Goal: Task Accomplishment & Management: Manage account settings

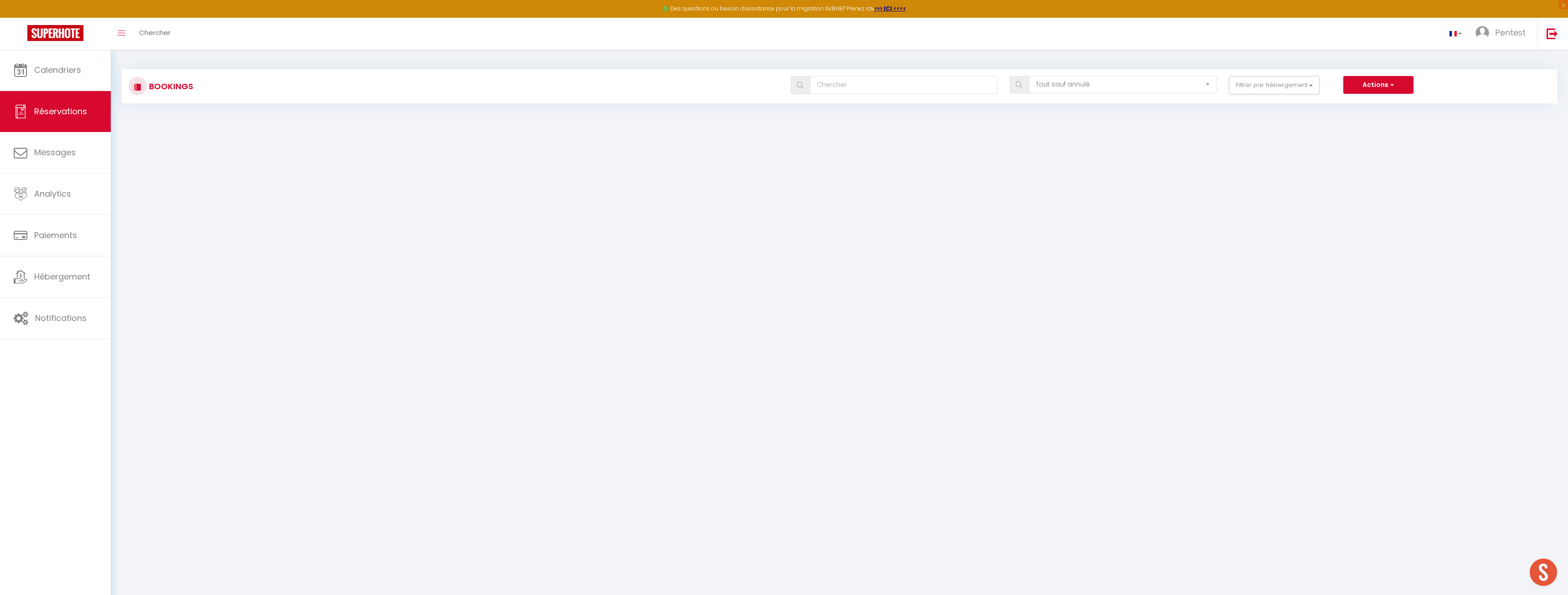
select select "not_cancelled"
click at [173, 88] on h3 "Bookings" at bounding box center [169, 86] width 47 height 20
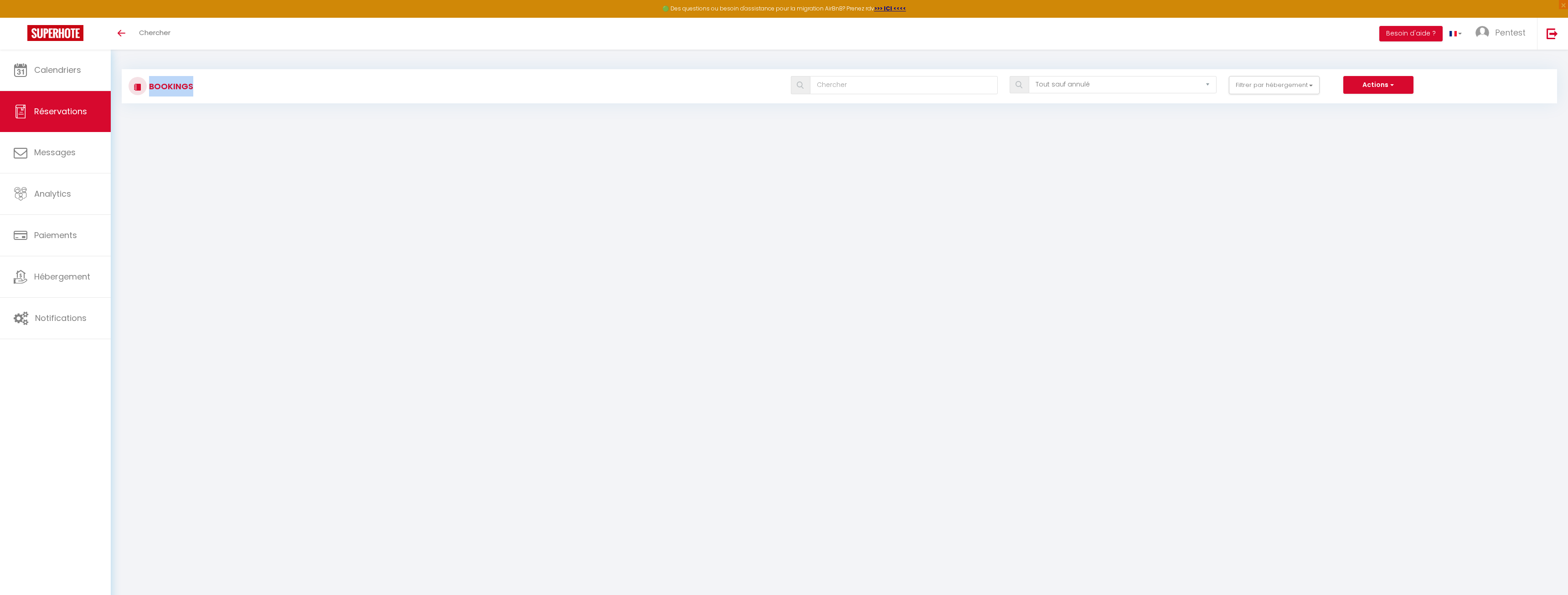
click at [173, 88] on h3 "Bookings" at bounding box center [169, 86] width 47 height 20
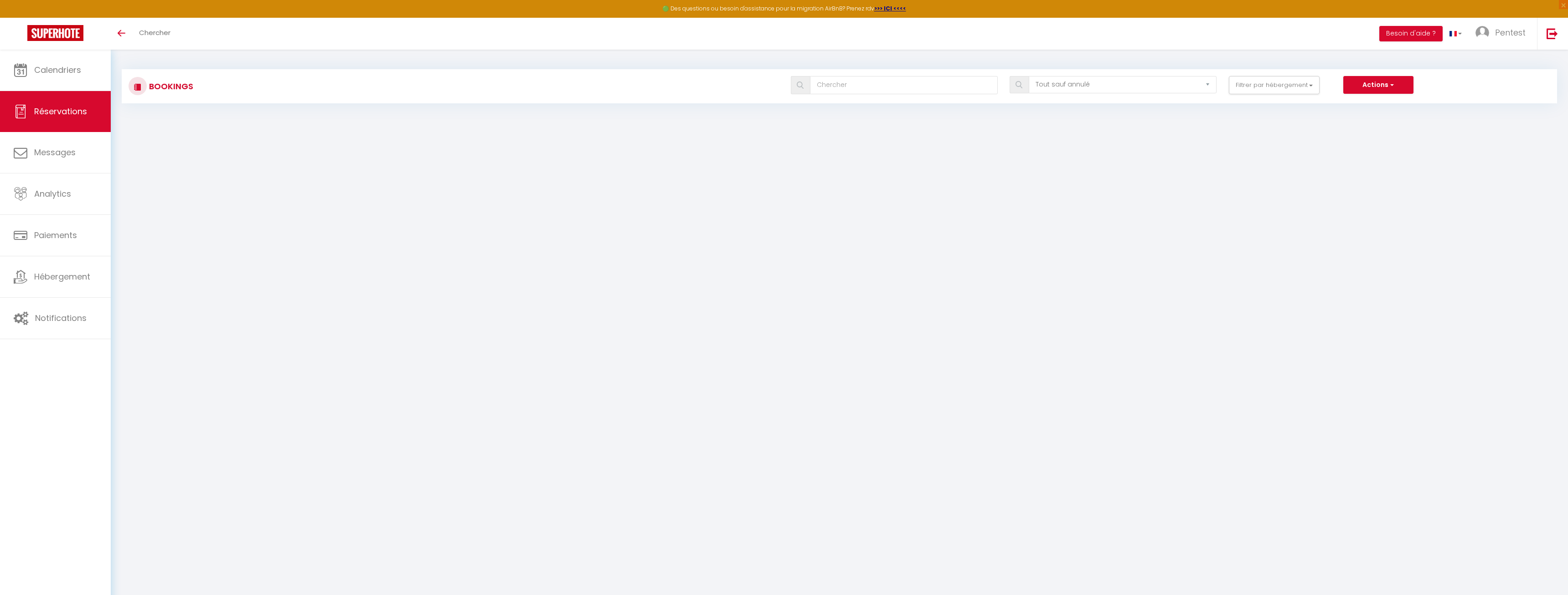
click at [173, 88] on h3 "Bookings" at bounding box center [169, 86] width 47 height 20
click at [179, 86] on h3 "Bookings" at bounding box center [169, 86] width 47 height 20
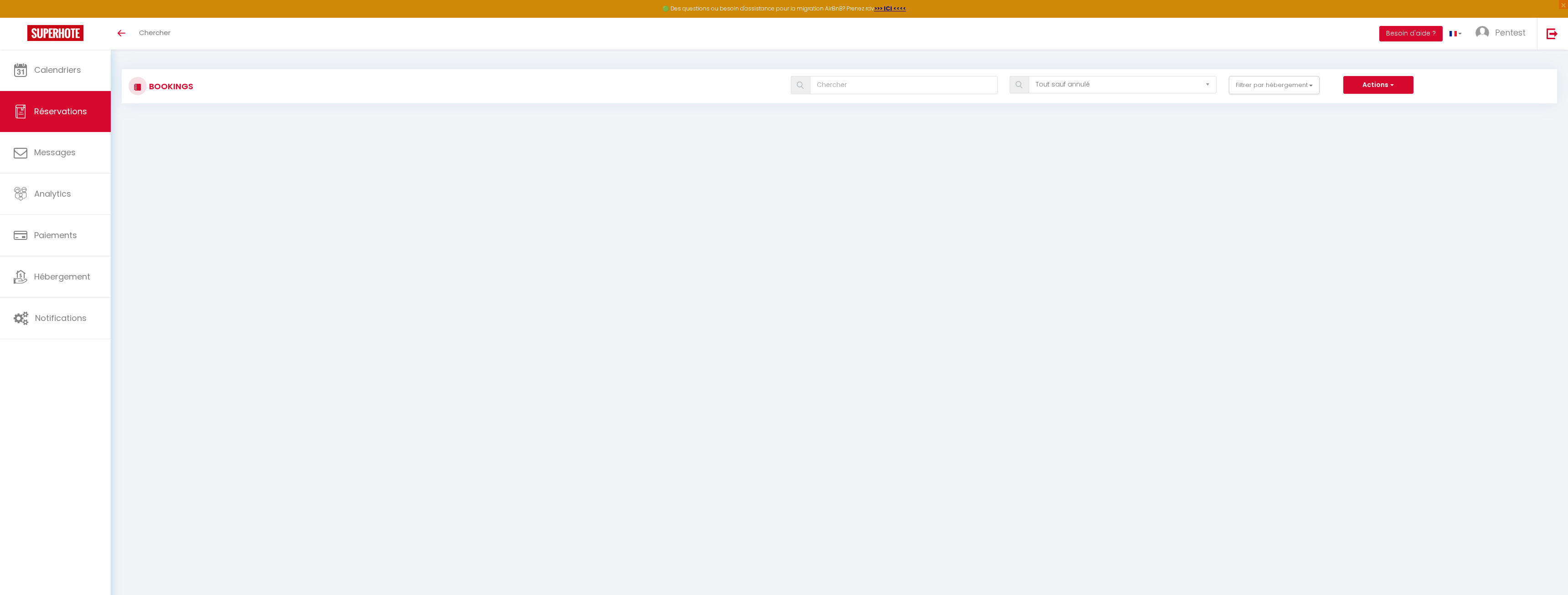
click at [200, 87] on div "Bookings" at bounding box center [183, 86] width 120 height 20
click at [200, 86] on div "Bookings" at bounding box center [183, 86] width 120 height 20
click at [200, 87] on div "Bookings" at bounding box center [183, 86] width 120 height 20
click at [195, 88] on div "Bookings" at bounding box center [183, 86] width 120 height 20
drag, startPoint x: 196, startPoint y: 85, endPoint x: 202, endPoint y: 84, distance: 6.1
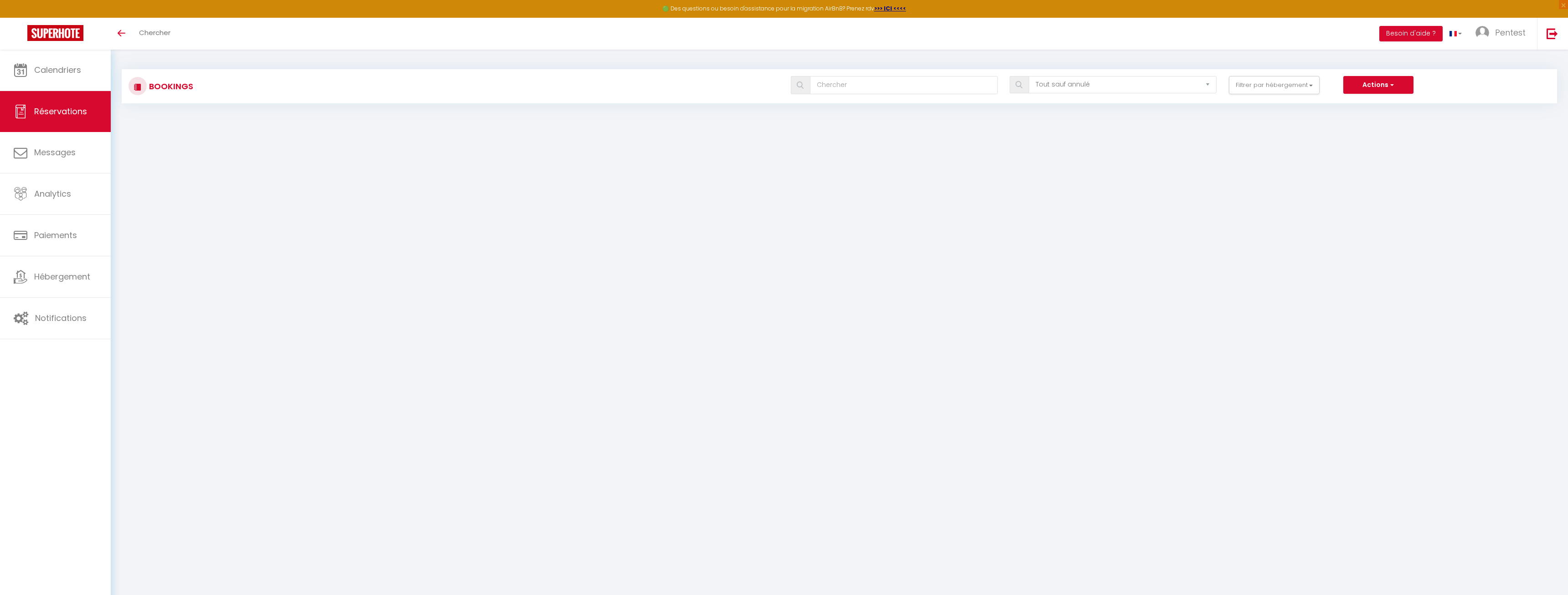
click at [201, 85] on div "Bookings" at bounding box center [183, 86] width 120 height 20
click at [202, 83] on div "Bookings" at bounding box center [183, 86] width 120 height 20
drag, startPoint x: 202, startPoint y: 83, endPoint x: 206, endPoint y: 81, distance: 4.5
click at [203, 83] on div "Bookings" at bounding box center [183, 86] width 120 height 20
click at [206, 81] on div "Bookings" at bounding box center [183, 86] width 120 height 20
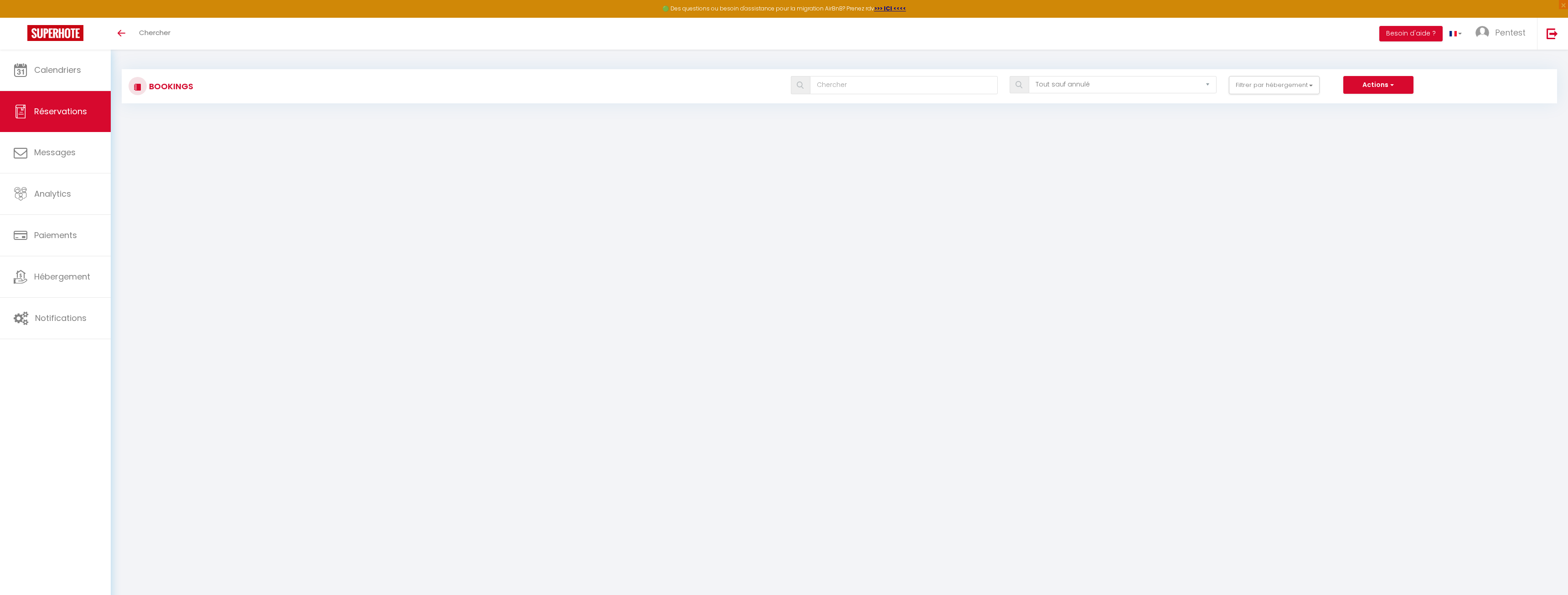
click at [189, 88] on h3 "Bookings" at bounding box center [169, 86] width 47 height 20
click at [192, 86] on div "Bookings" at bounding box center [183, 86] width 120 height 20
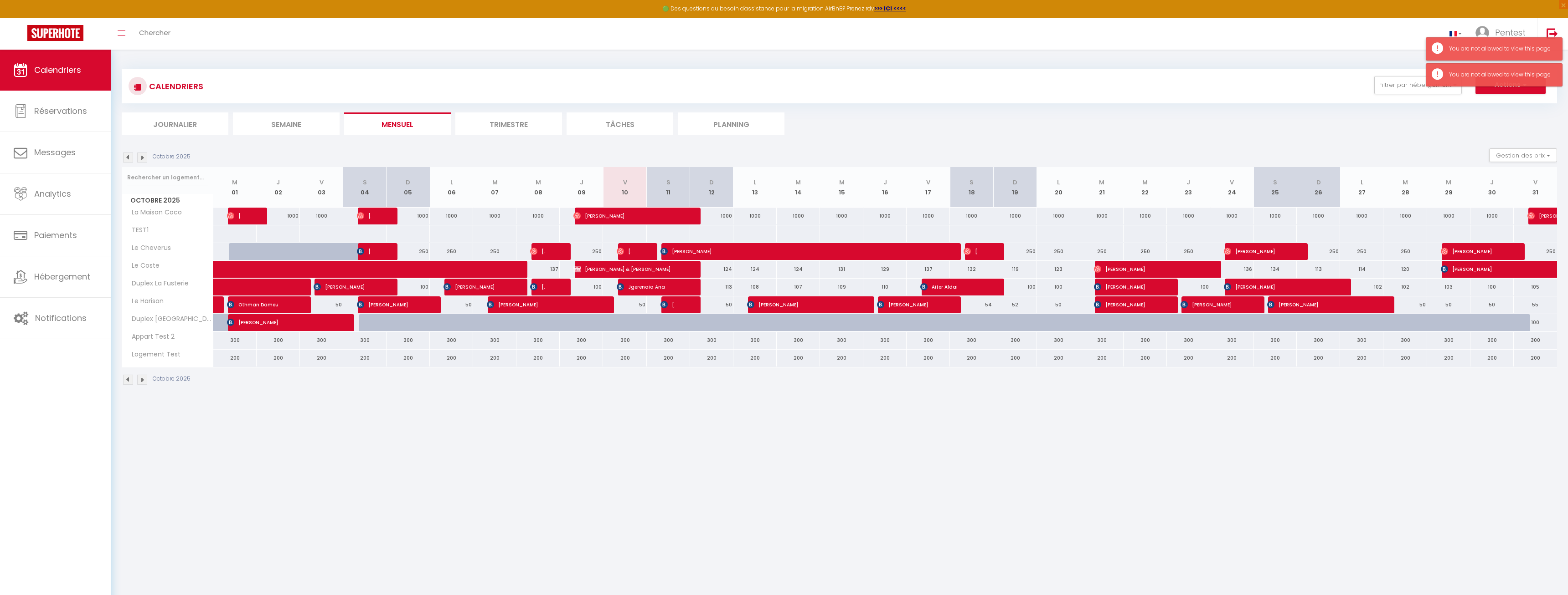
click at [1464, 55] on div "You are not allowed to view this page" at bounding box center [1493, 49] width 137 height 23
click at [1480, 63] on div "CALENDRIERS Filtrer par hébergement Effacer Sauvegarder Actions Nouvelle réserv…" at bounding box center [839, 228] width 1435 height 334
click at [1452, 35] on link at bounding box center [1456, 34] width 26 height 32
click at [1445, 31] on link at bounding box center [1456, 34] width 26 height 32
click at [1464, 52] on div "You are not allowed to view this page" at bounding box center [1500, 49] width 104 height 9
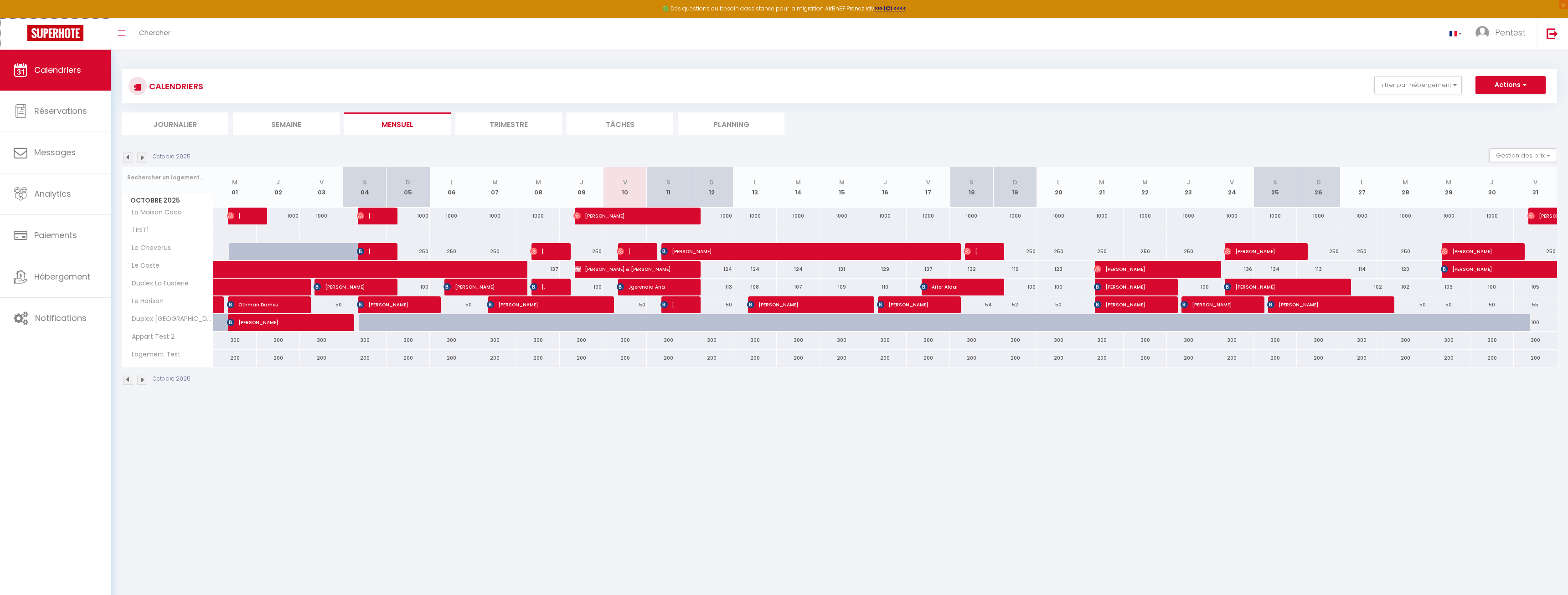
click at [35, 24] on link at bounding box center [55, 34] width 111 height 32
drag, startPoint x: 626, startPoint y: 509, endPoint x: 445, endPoint y: 360, distance: 234.4
click at [446, 360] on body "🟢 Des questions ou besoin d'assistance pour la migration AirBnB? Prenez rdv >>>…" at bounding box center [784, 347] width 1568 height 595
click at [439, 360] on div "200" at bounding box center [451, 358] width 43 height 17
type input "200"
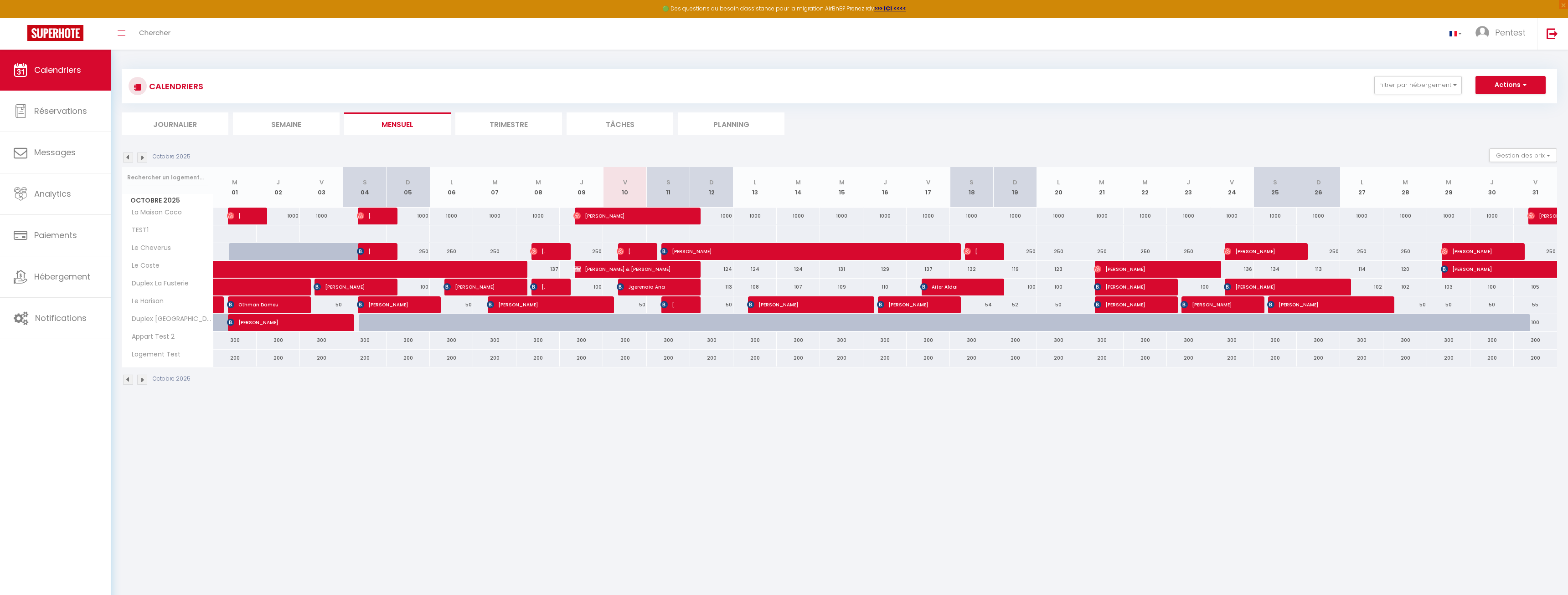
type input "Lun 06 Octobre 2025"
type input "Mar 07 Octobre 2025"
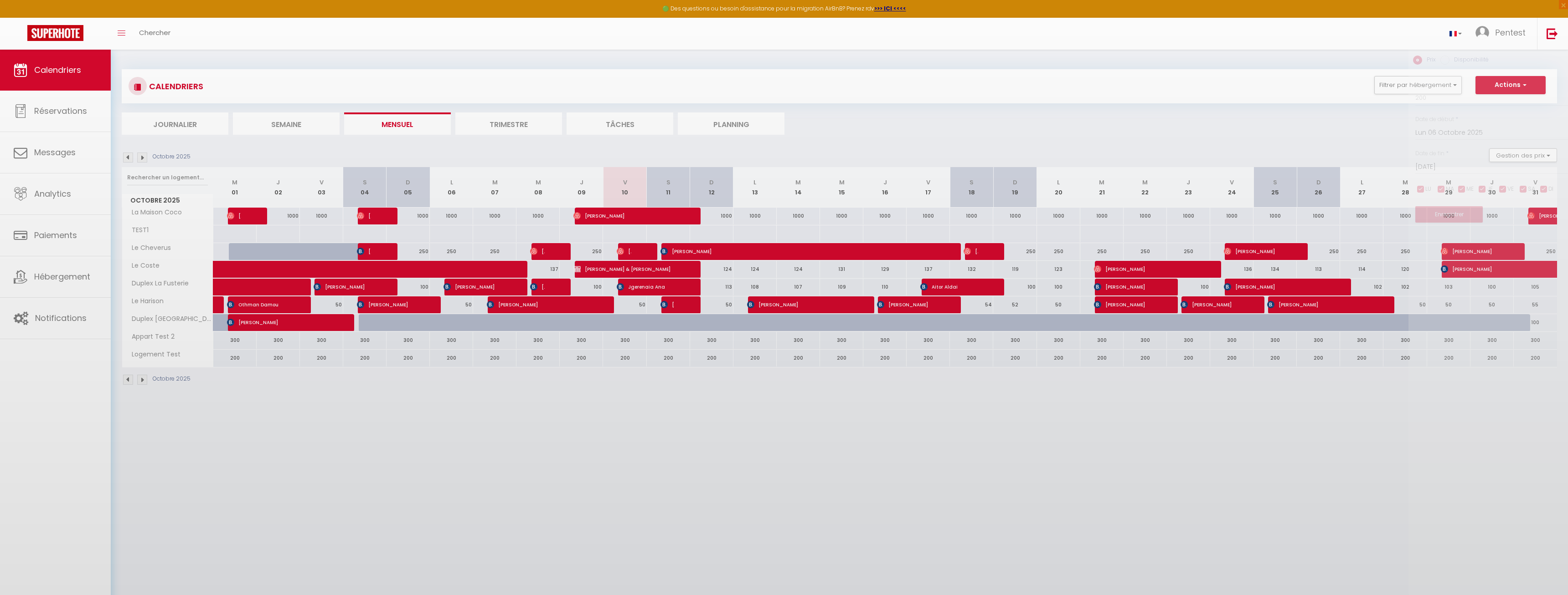
click at [439, 359] on div at bounding box center [784, 297] width 1568 height 595
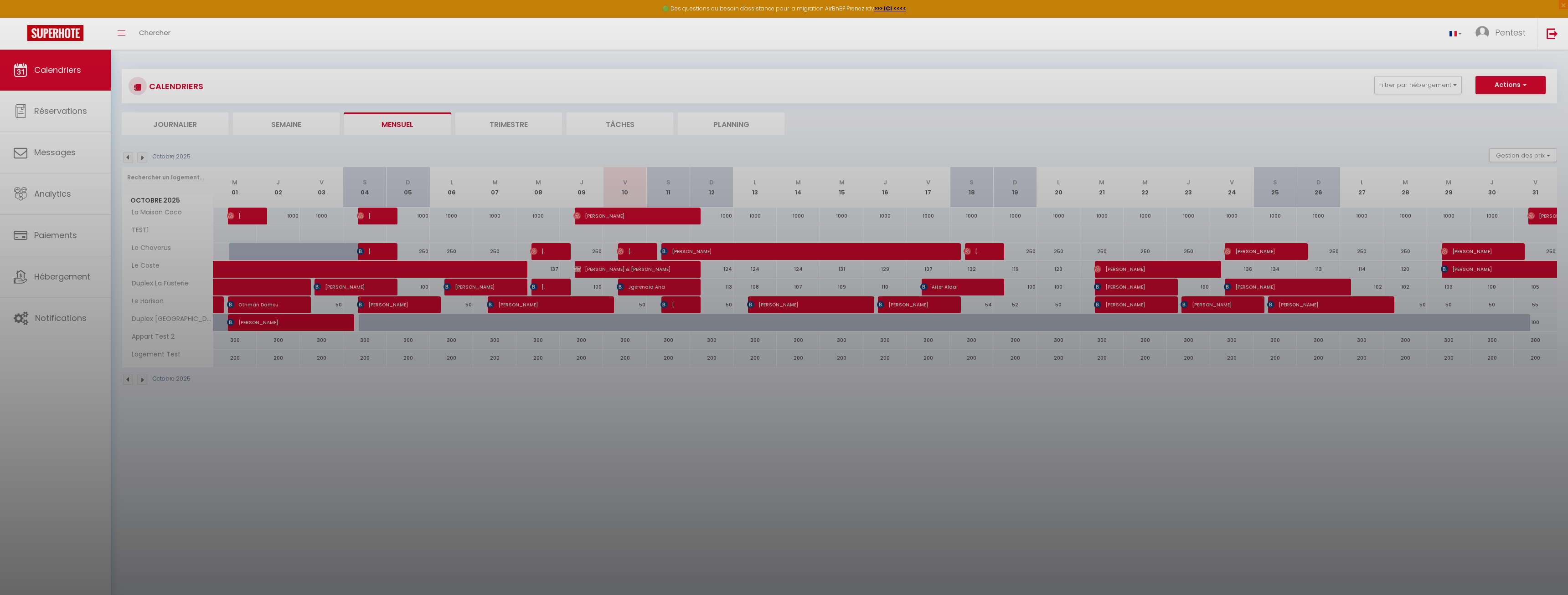
click at [439, 359] on div at bounding box center [784, 297] width 1568 height 595
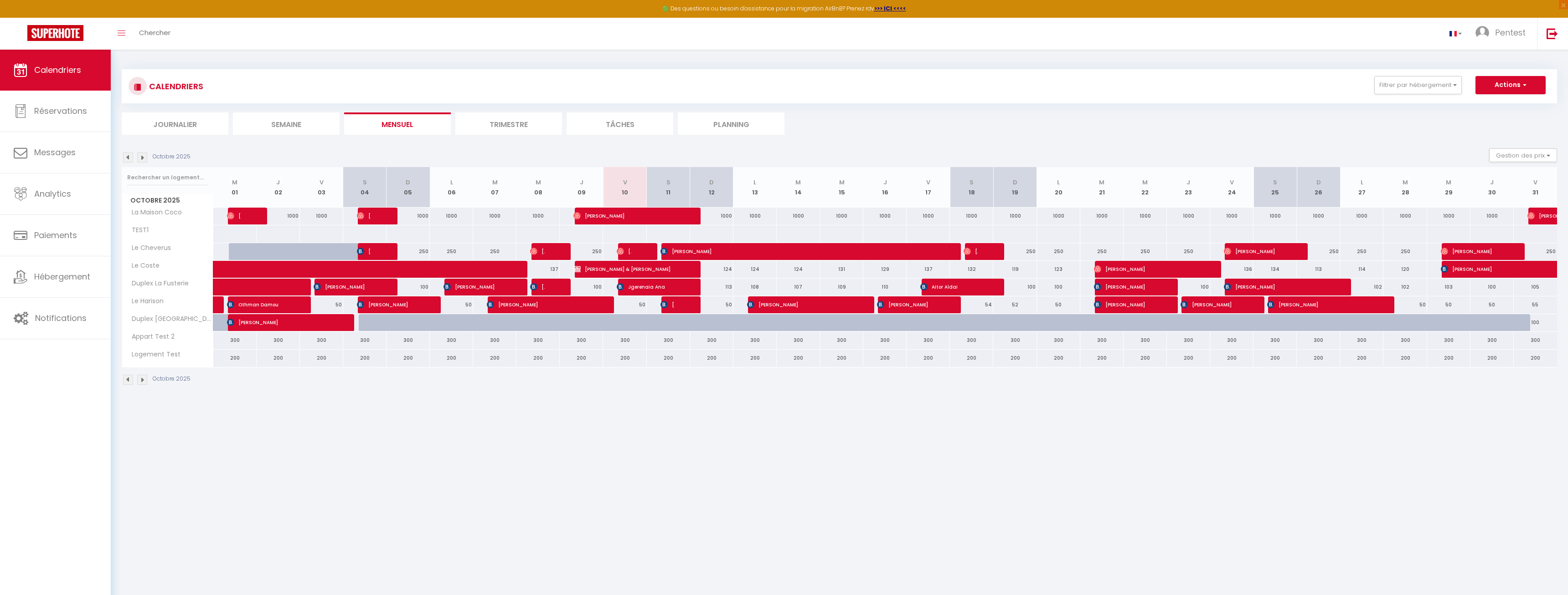
click at [748, 487] on body "🟢 Des questions ou besoin d'assistance pour la migration AirBnB? Prenez rdv >>>…" at bounding box center [784, 347] width 1568 height 595
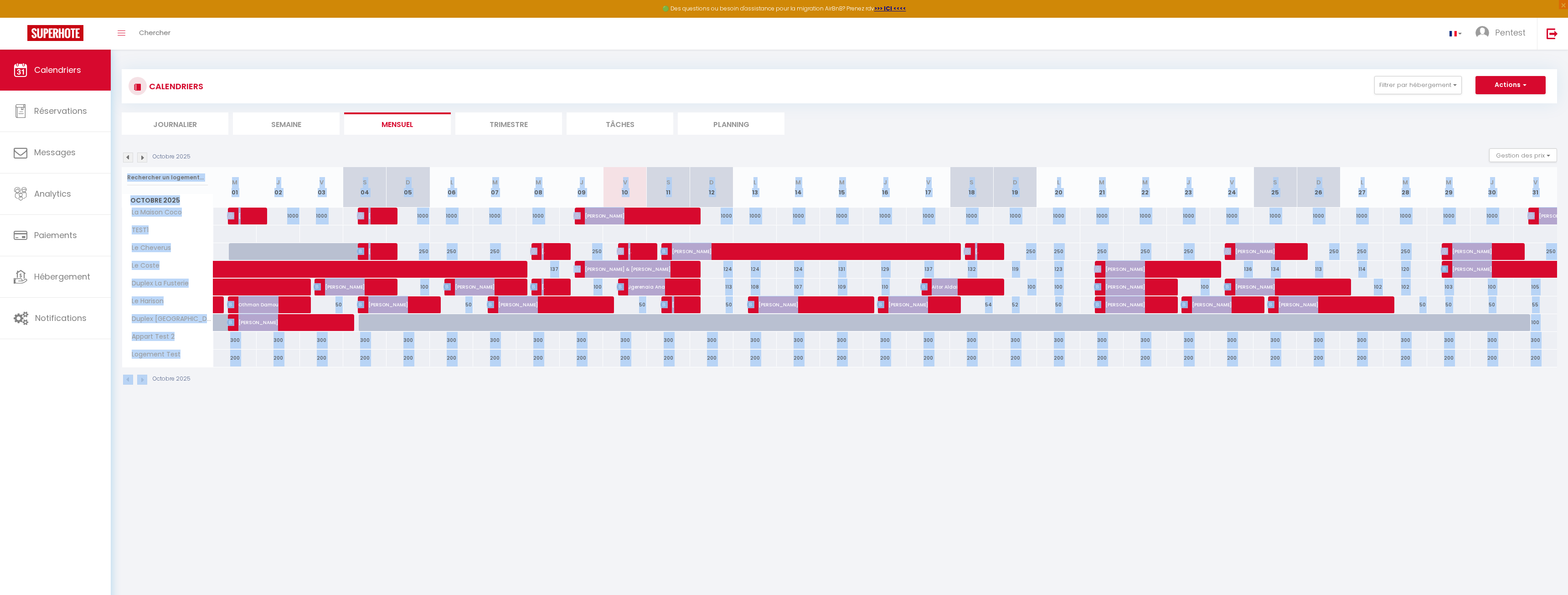
drag, startPoint x: 1118, startPoint y: 498, endPoint x: 695, endPoint y: 156, distance: 544.0
click at [695, 156] on body "🟢 Des questions ou besoin d'assistance pour la migration AirBnB? Prenez rdv >>>…" at bounding box center [784, 347] width 1568 height 595
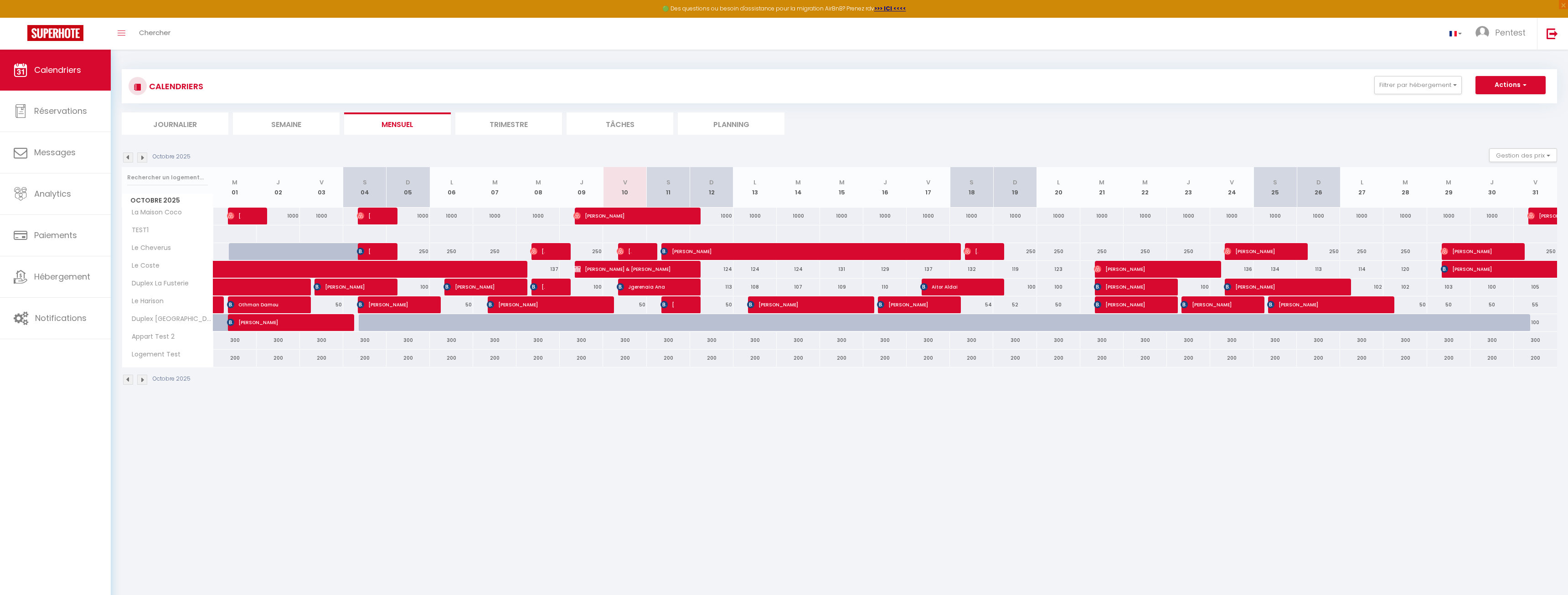
click at [695, 156] on div "Octobre 2025 Gestion des prix Nb Nuits minimum Règles Disponibilité" at bounding box center [839, 157] width 1435 height 19
drag, startPoint x: 225, startPoint y: 140, endPoint x: 395, endPoint y: 359, distance: 277.2
click at [395, 135] on ul "Journalier Semaine Mensuel Trimestre Tâches Planning" at bounding box center [839, 123] width 1435 height 22
click at [384, 407] on body "🟢 Des questions ou besoin d'assistance pour la migration AirBnB? Prenez rdv >>>…" at bounding box center [784, 347] width 1568 height 595
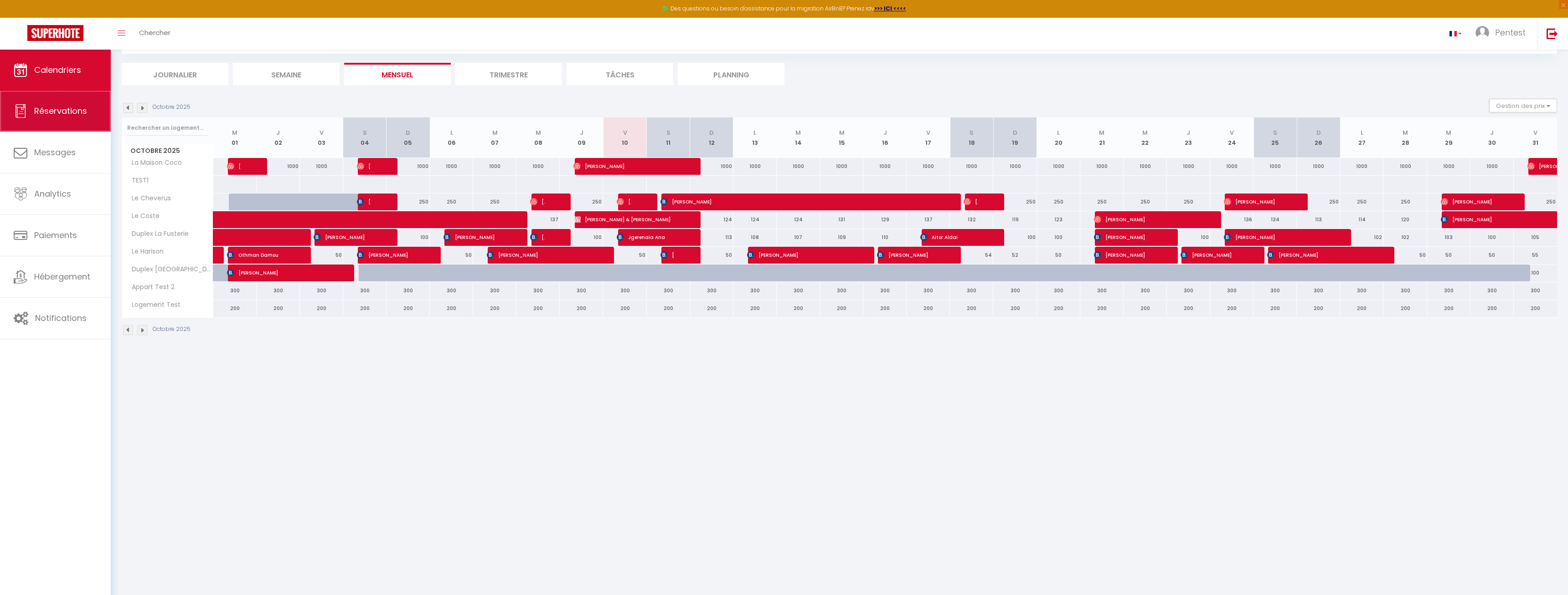
click at [49, 116] on span "Réservations" at bounding box center [61, 111] width 53 height 11
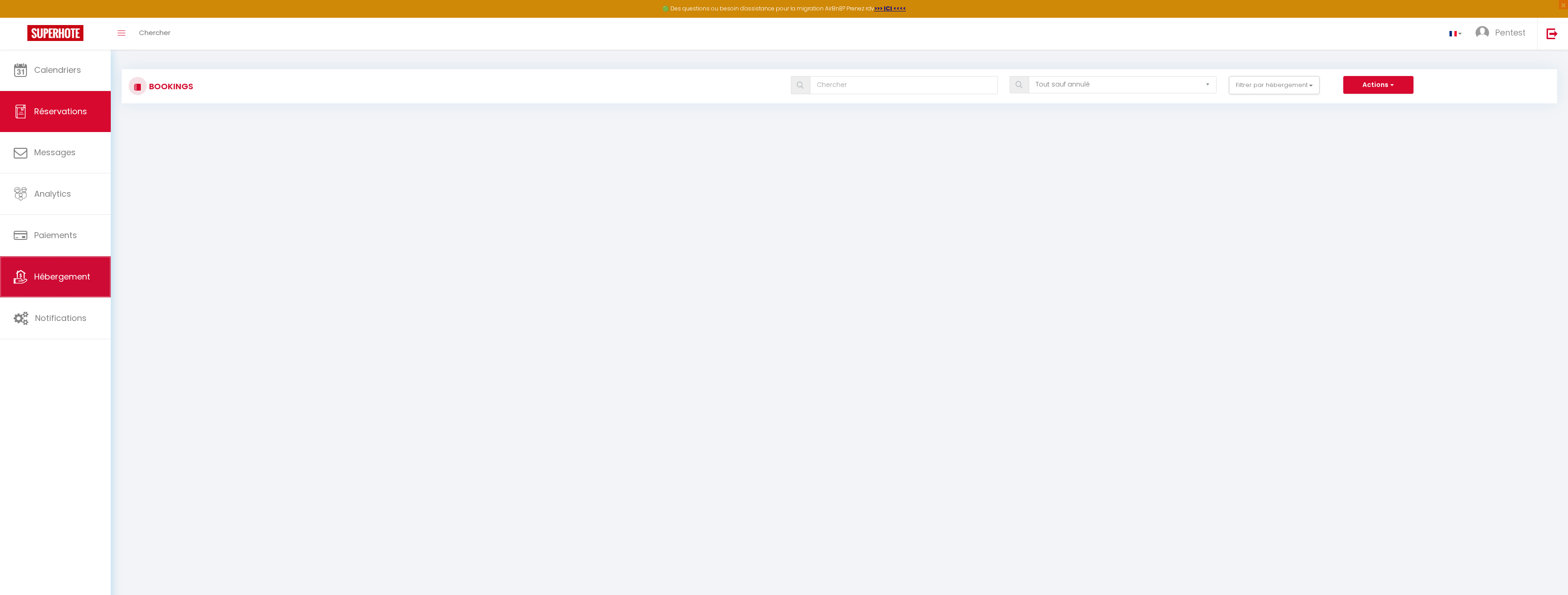
click at [86, 278] on span "Hébergement" at bounding box center [62, 277] width 56 height 11
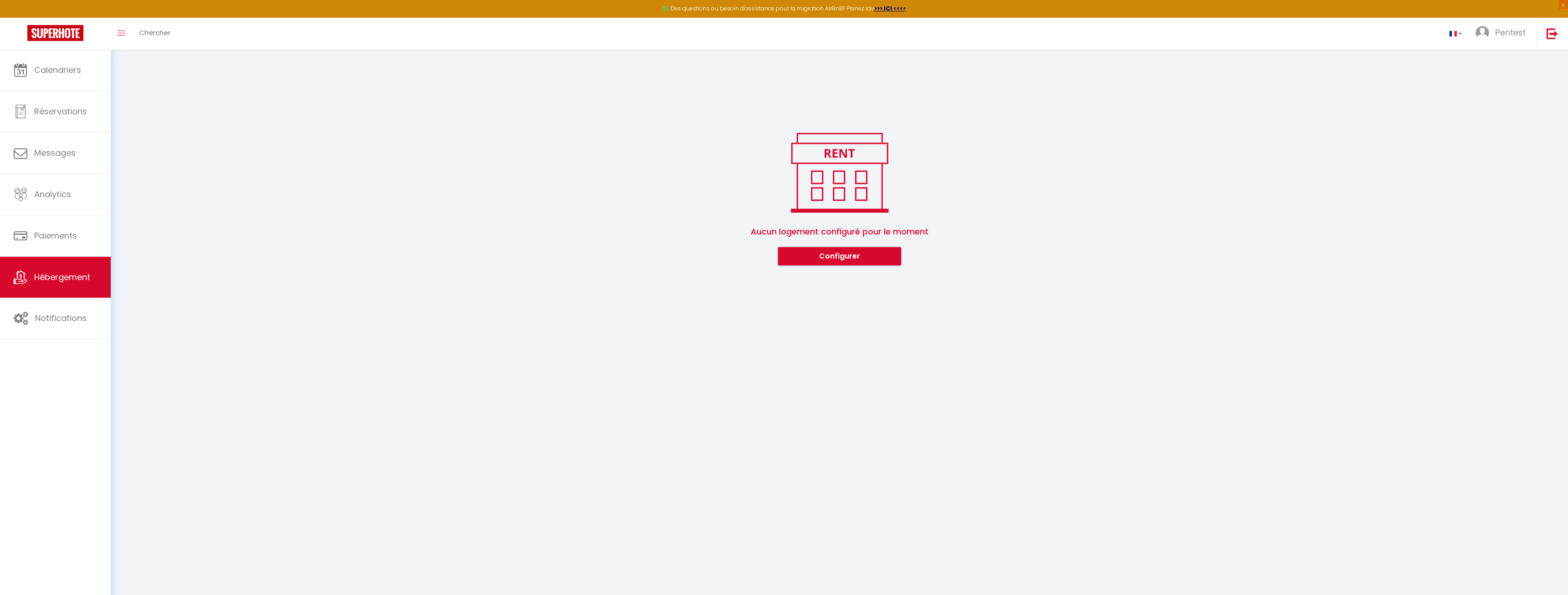
click at [789, 256] on button "Configurer" at bounding box center [839, 256] width 123 height 18
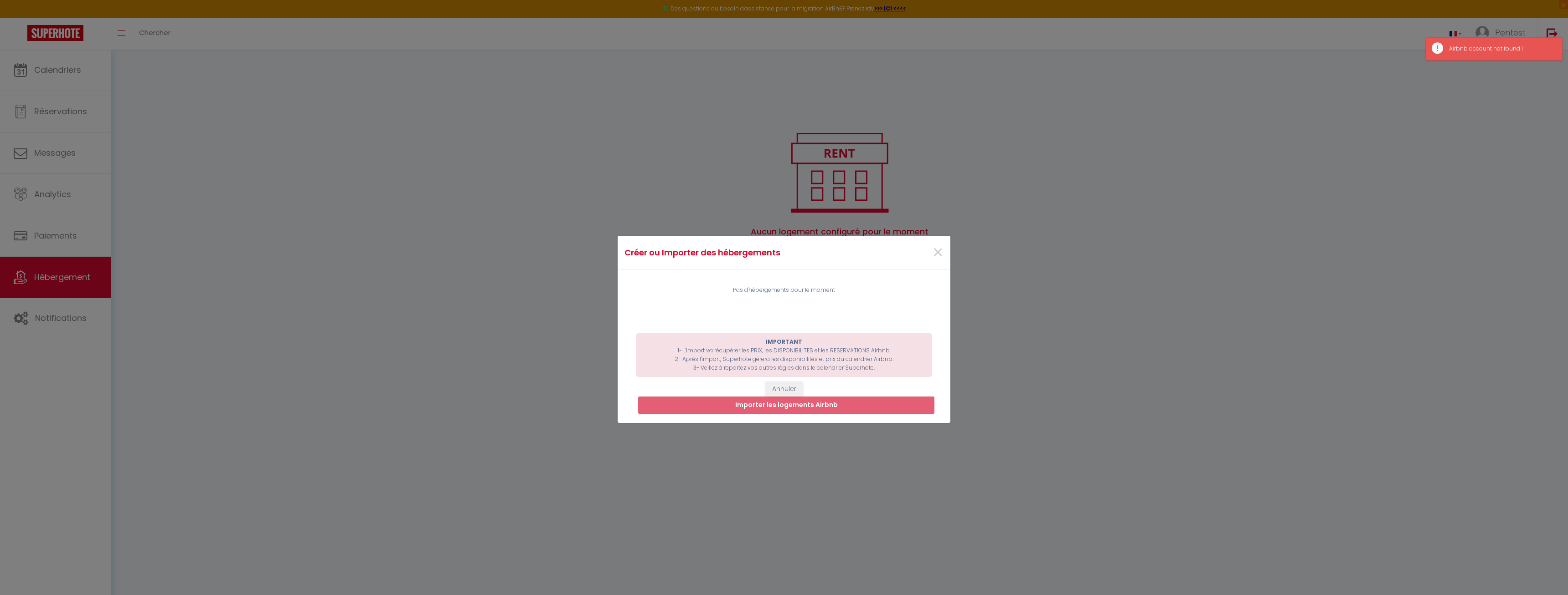
drag, startPoint x: 1417, startPoint y: 98, endPoint x: 1475, endPoint y: 70, distance: 64.4
click at [1417, 99] on div "Créer ou Importer des hébergements × Pas d'hébergements pour le moment IMPORTAN…" at bounding box center [784, 297] width 1568 height 595
click at [1555, 17] on div "Créer ou Importer des hébergements × Pas d'hébergements pour le moment IMPORTAN…" at bounding box center [784, 297] width 1568 height 595
click at [1532, 45] on div "Airbnb account not found !" at bounding box center [1493, 49] width 137 height 23
click at [1448, 58] on div "Airbnb account not found !" at bounding box center [1493, 49] width 137 height 23
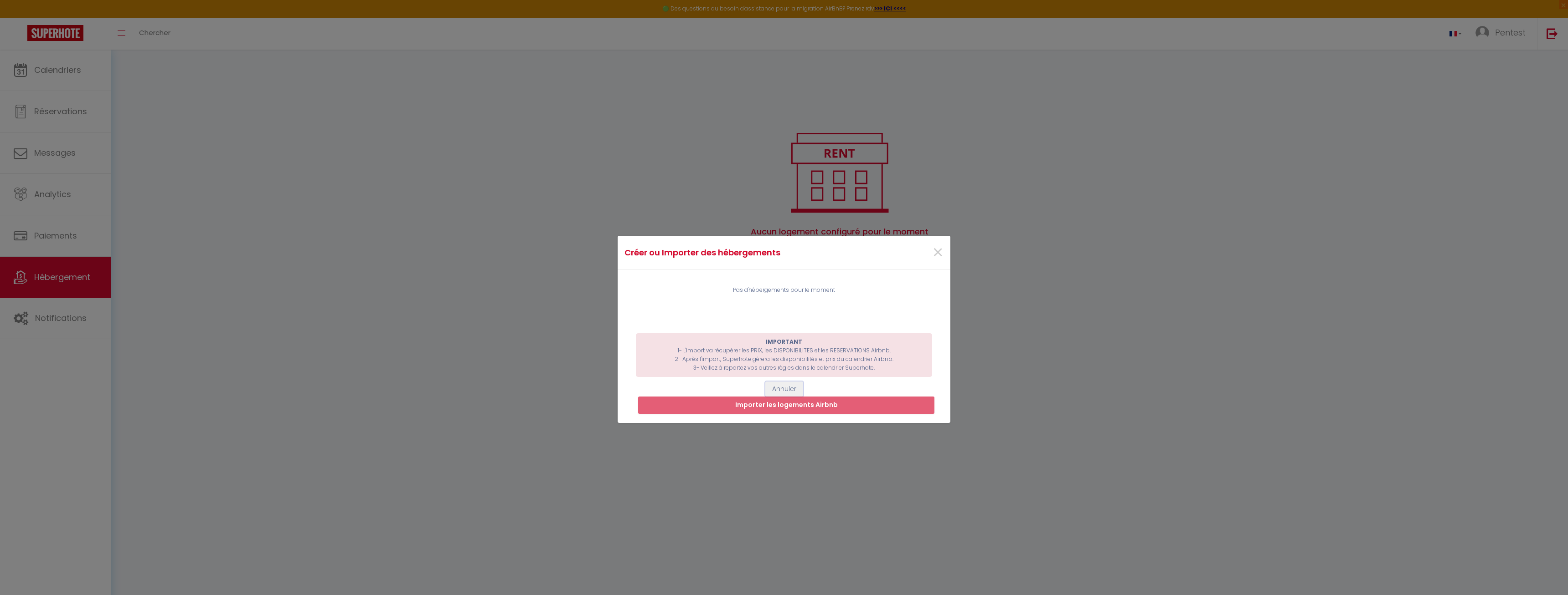
click at [776, 386] on button "Annuler" at bounding box center [784, 389] width 38 height 16
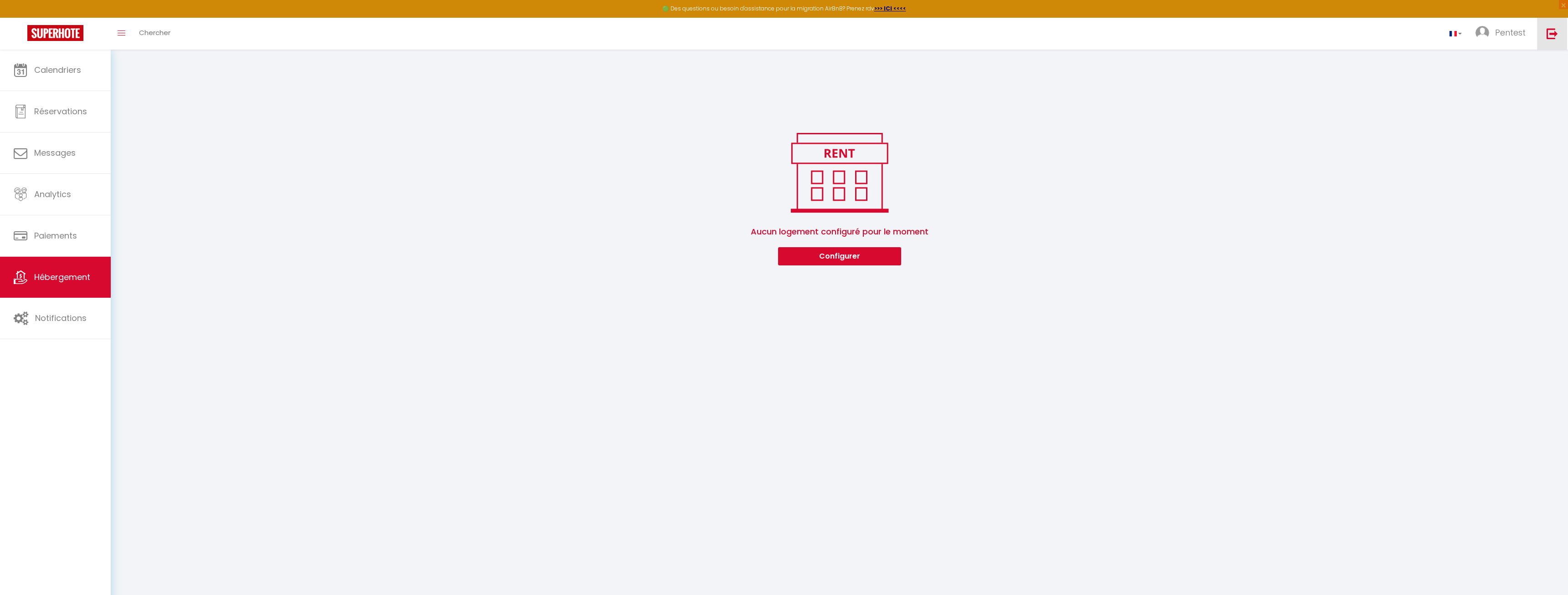
click at [1546, 39] on link at bounding box center [1552, 34] width 30 height 32
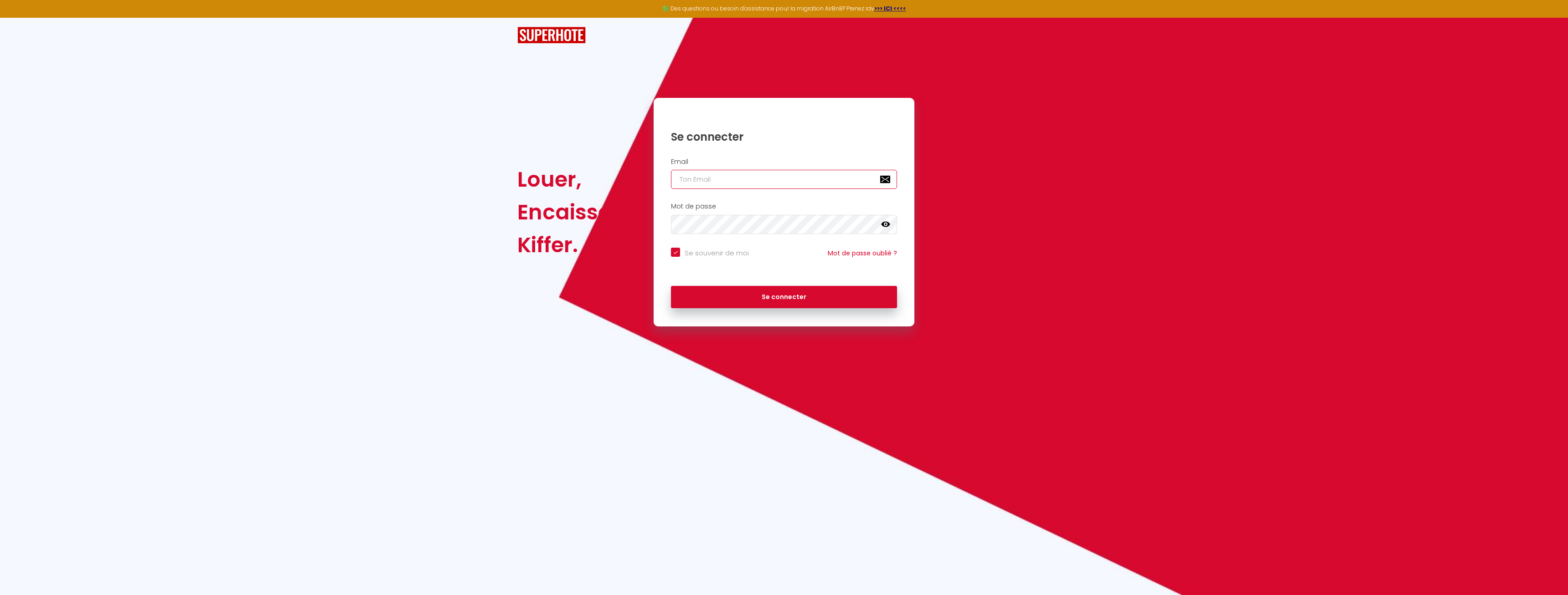
click at [737, 177] on input "email" at bounding box center [784, 179] width 226 height 19
paste input "[EMAIL_ADDRESS][DOMAIN_NAME]"
type input "[EMAIL_ADDRESS][DOMAIN_NAME]"
checkbox input "true"
type input "[EMAIL_ADDRESS][DOMAIN_NAME]"
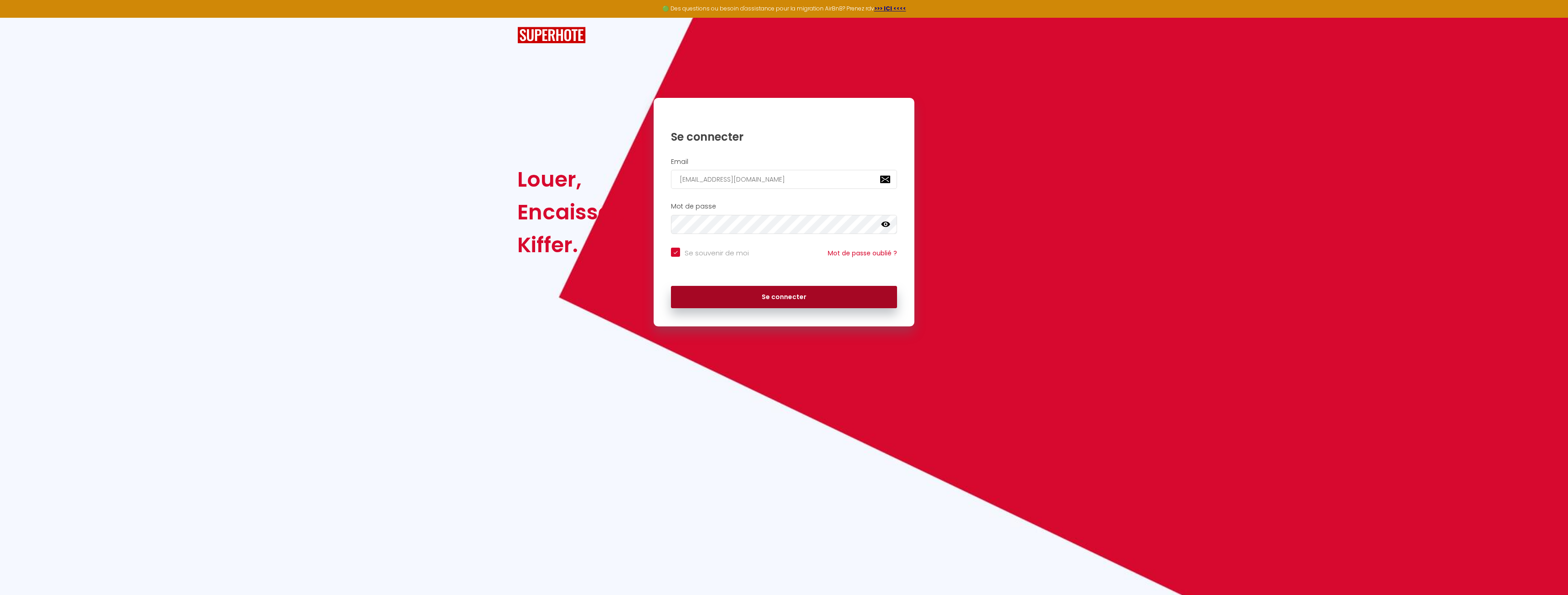
click at [755, 303] on button "Se connecter" at bounding box center [784, 298] width 226 height 23
checkbox input "true"
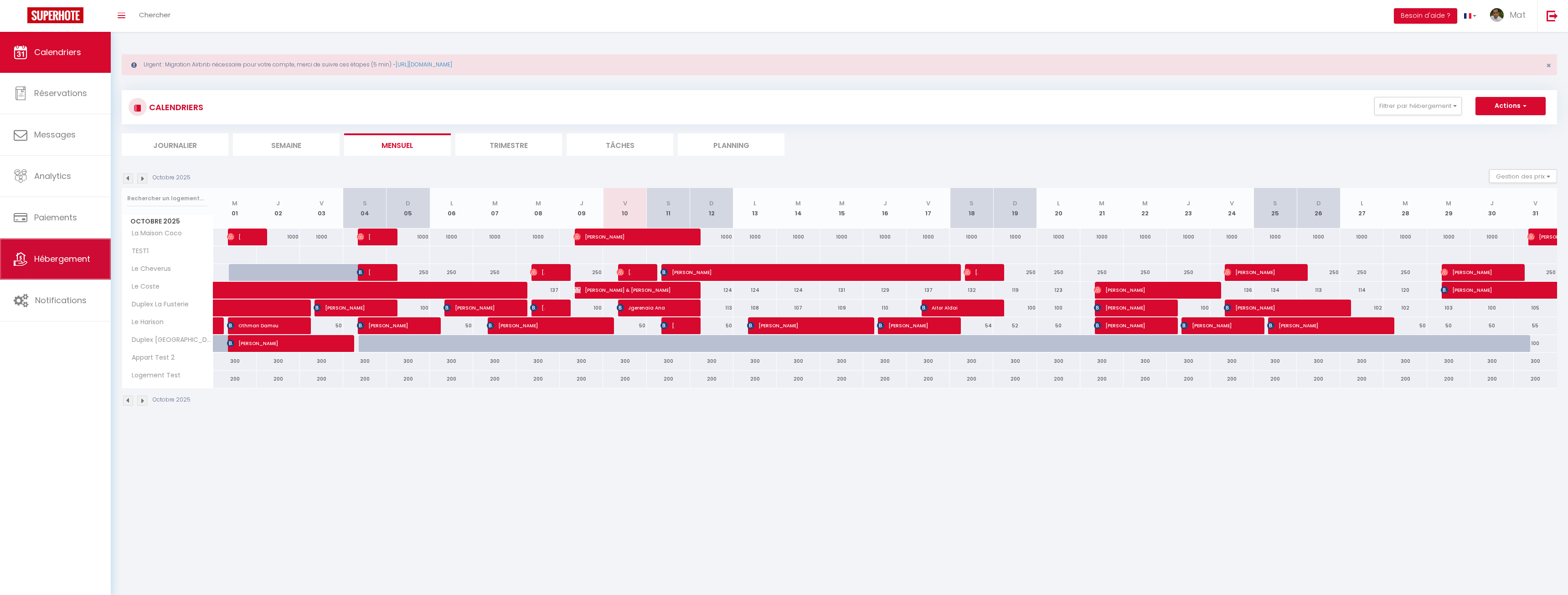
click at [45, 254] on link "Hébergement" at bounding box center [55, 259] width 111 height 41
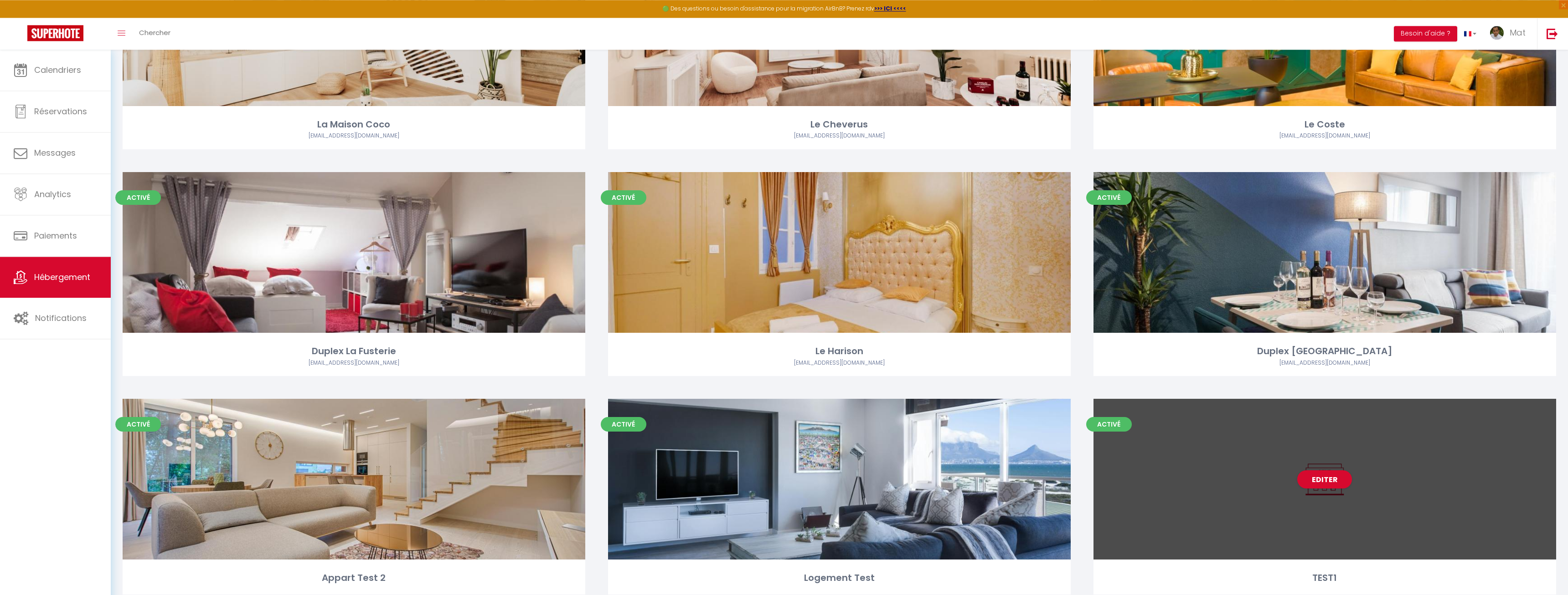
scroll to position [205, 0]
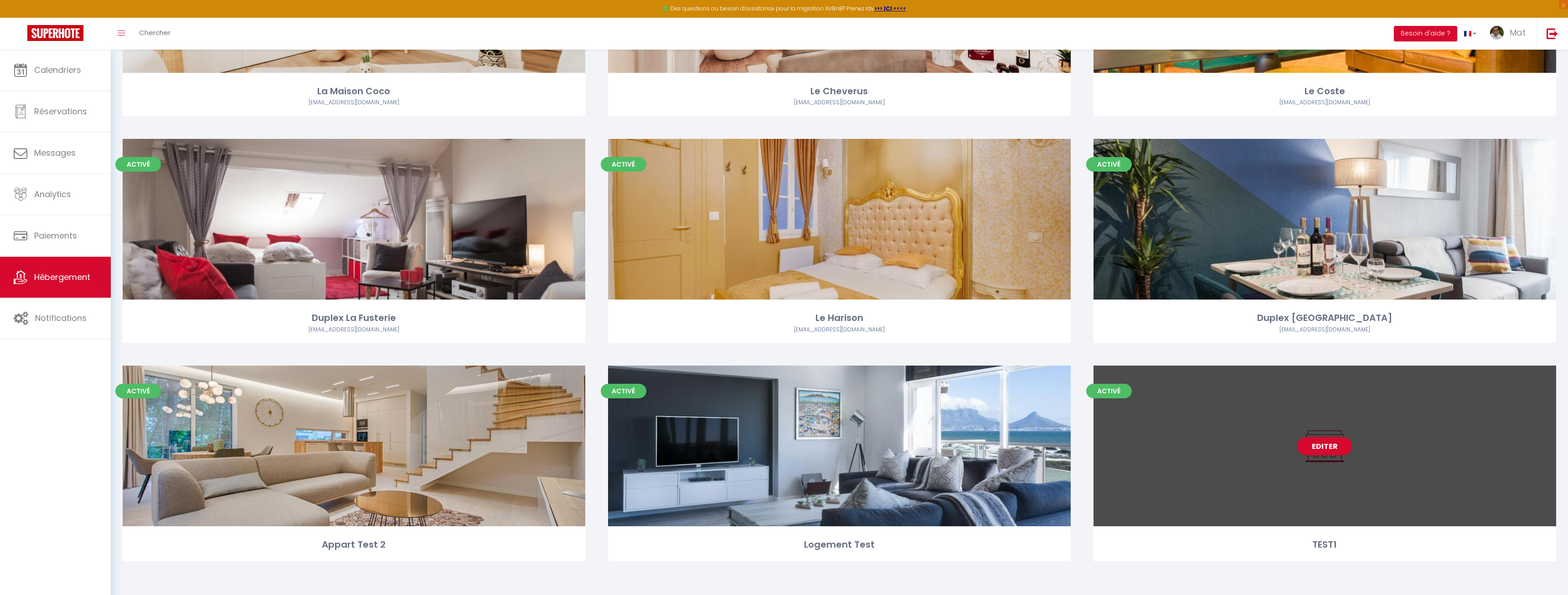
click at [1262, 476] on div "Editer" at bounding box center [1324, 446] width 463 height 160
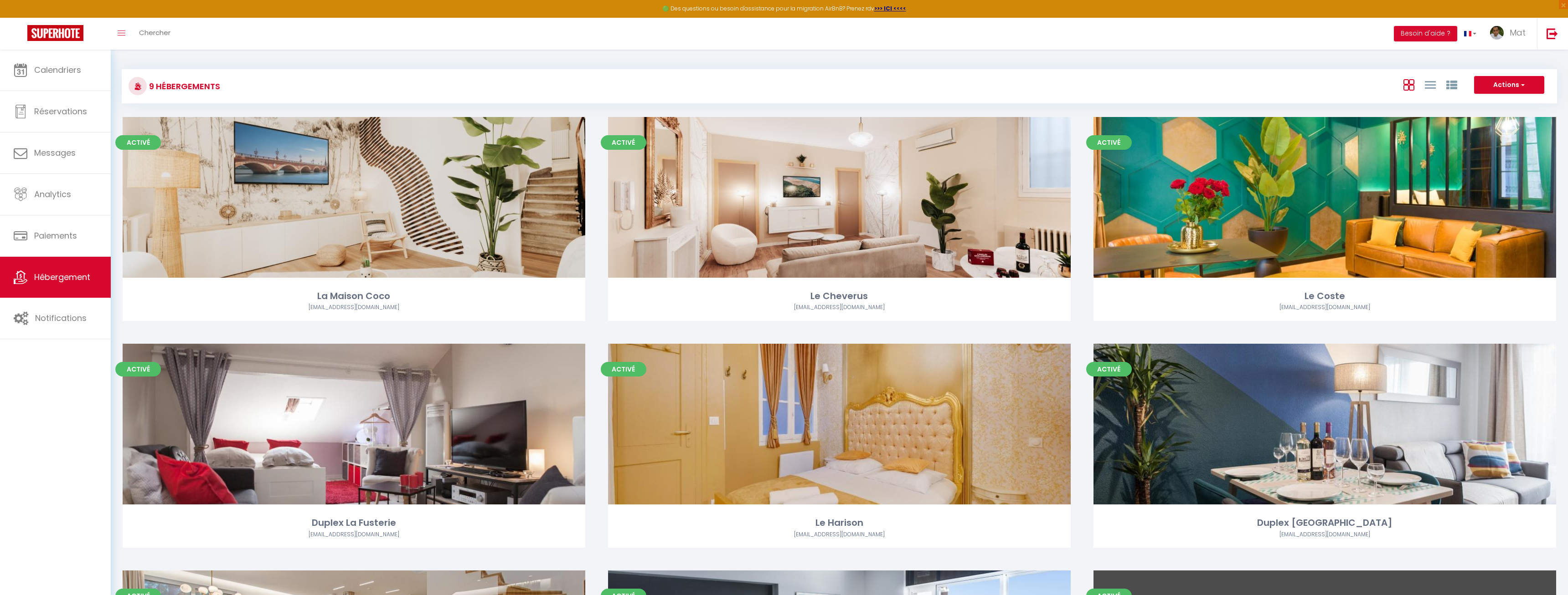
select select "3"
select select "2"
select select "1"
select select
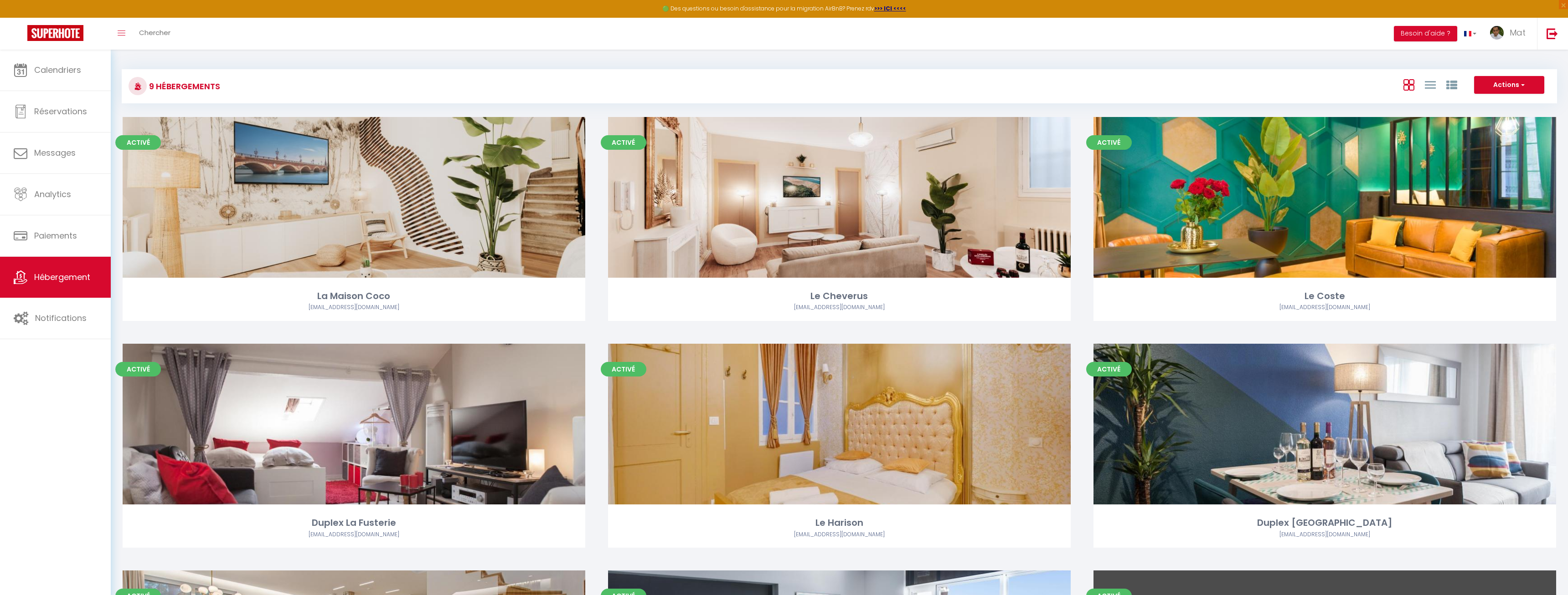
select select "28"
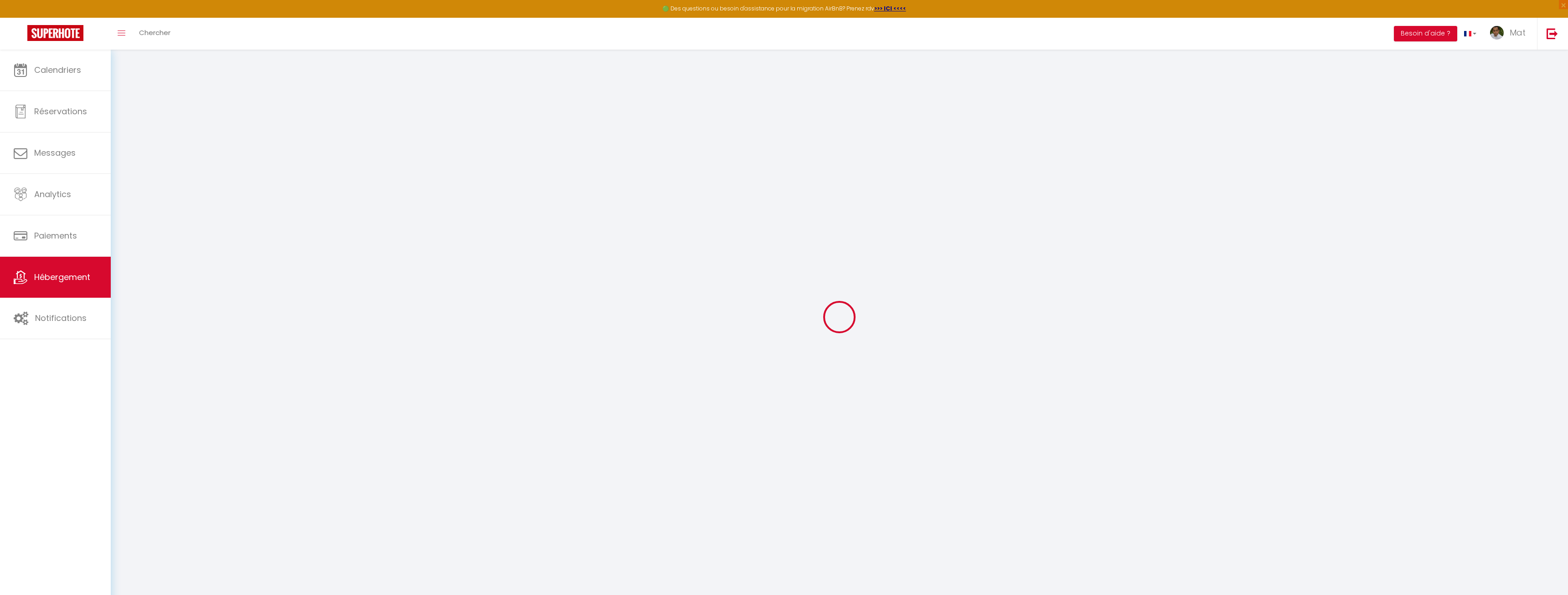
select select
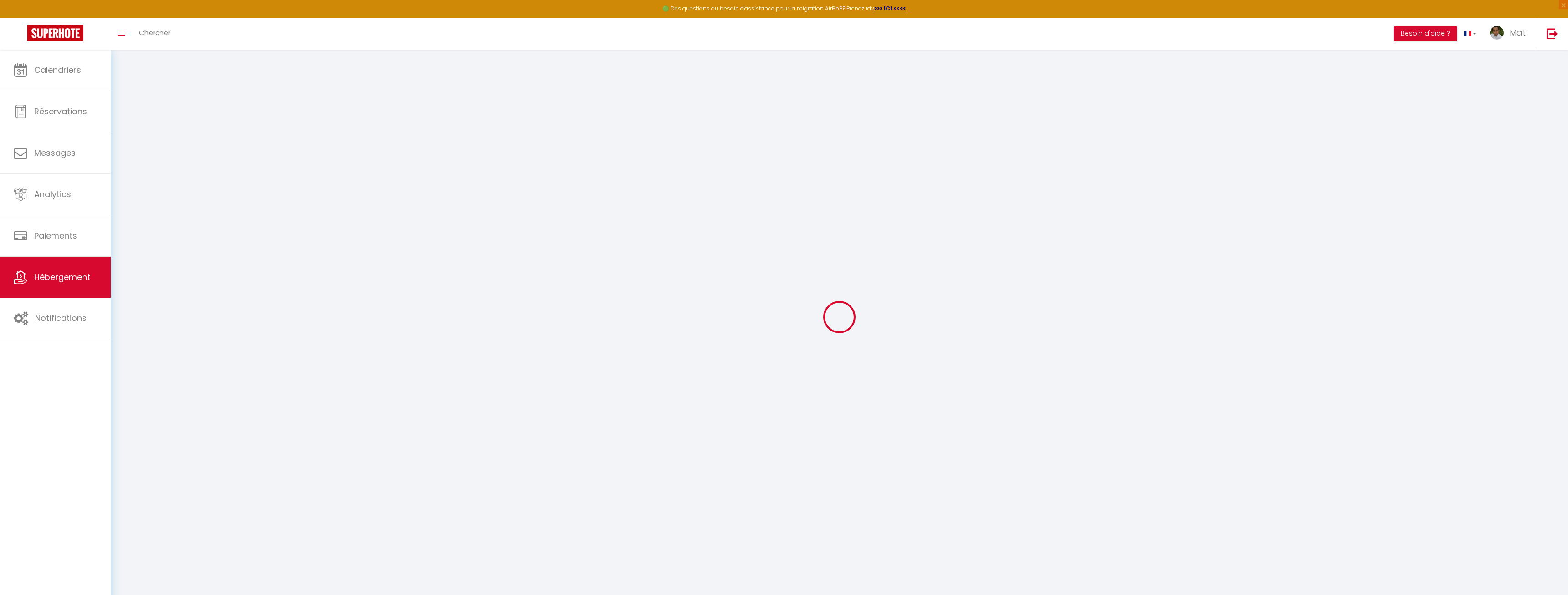
select select
checkbox input "false"
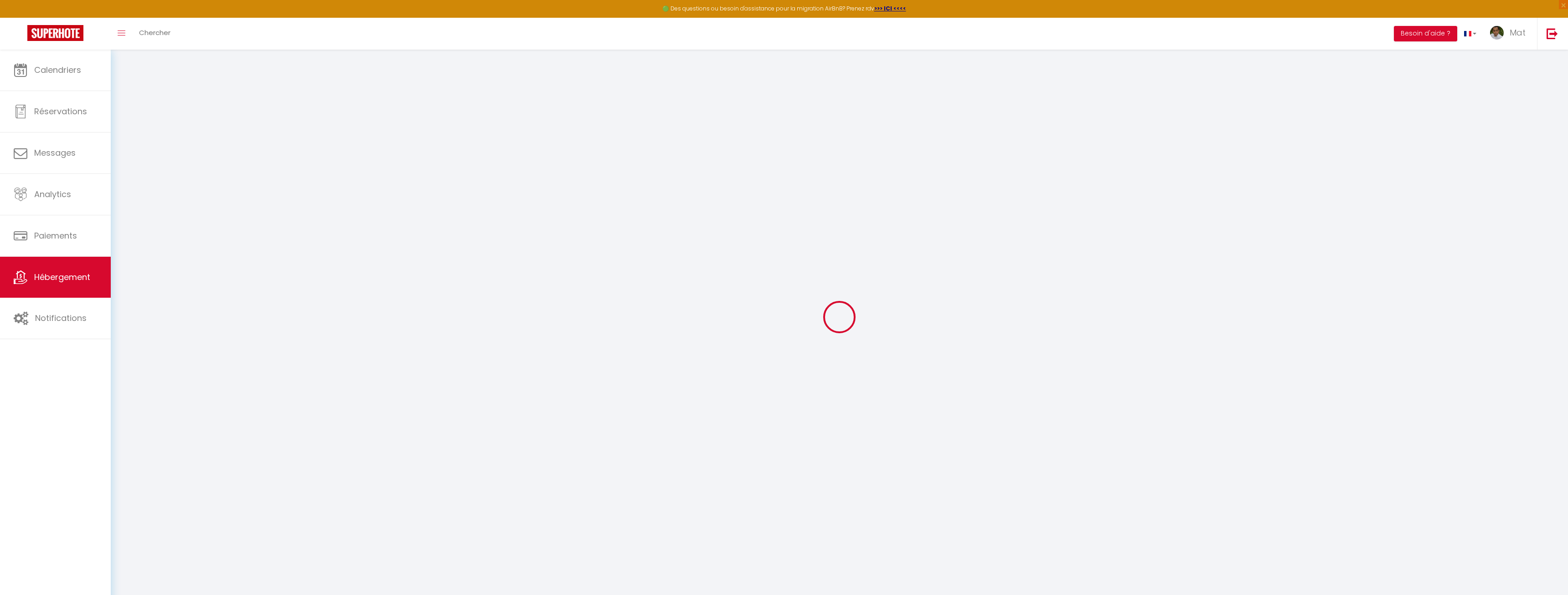
select select
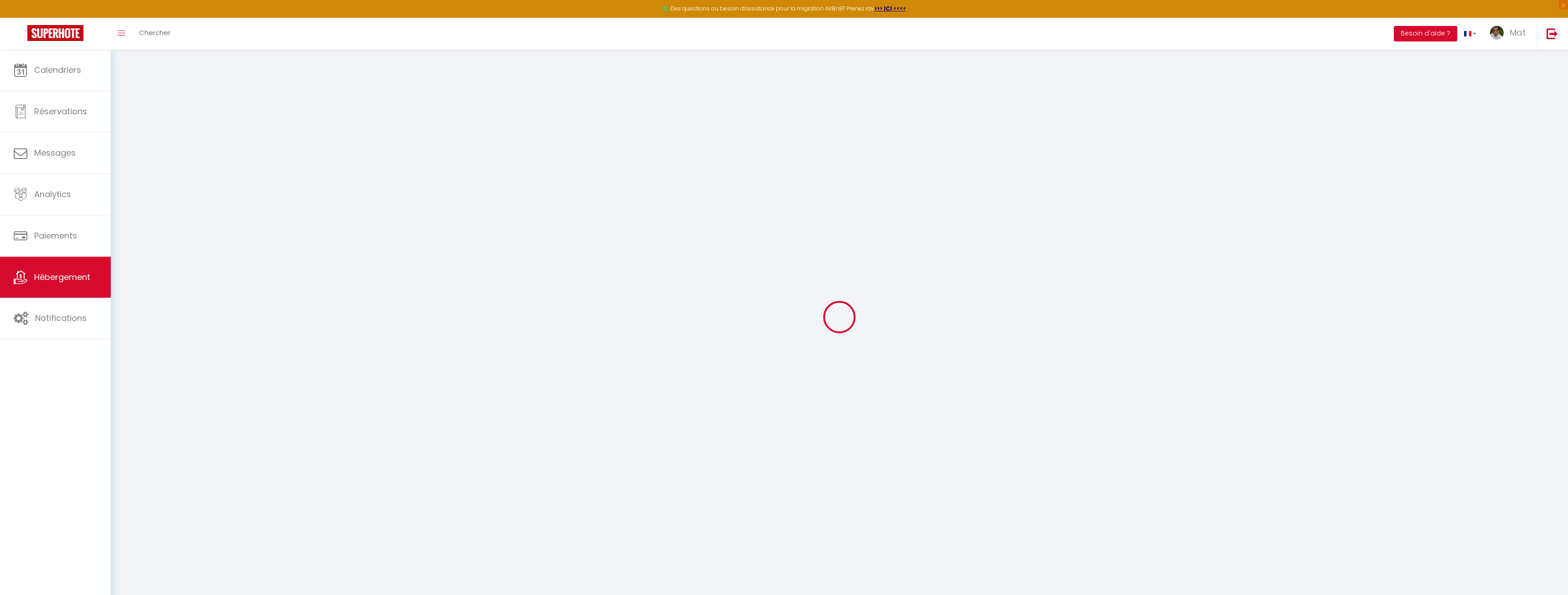
select select
checkbox input "false"
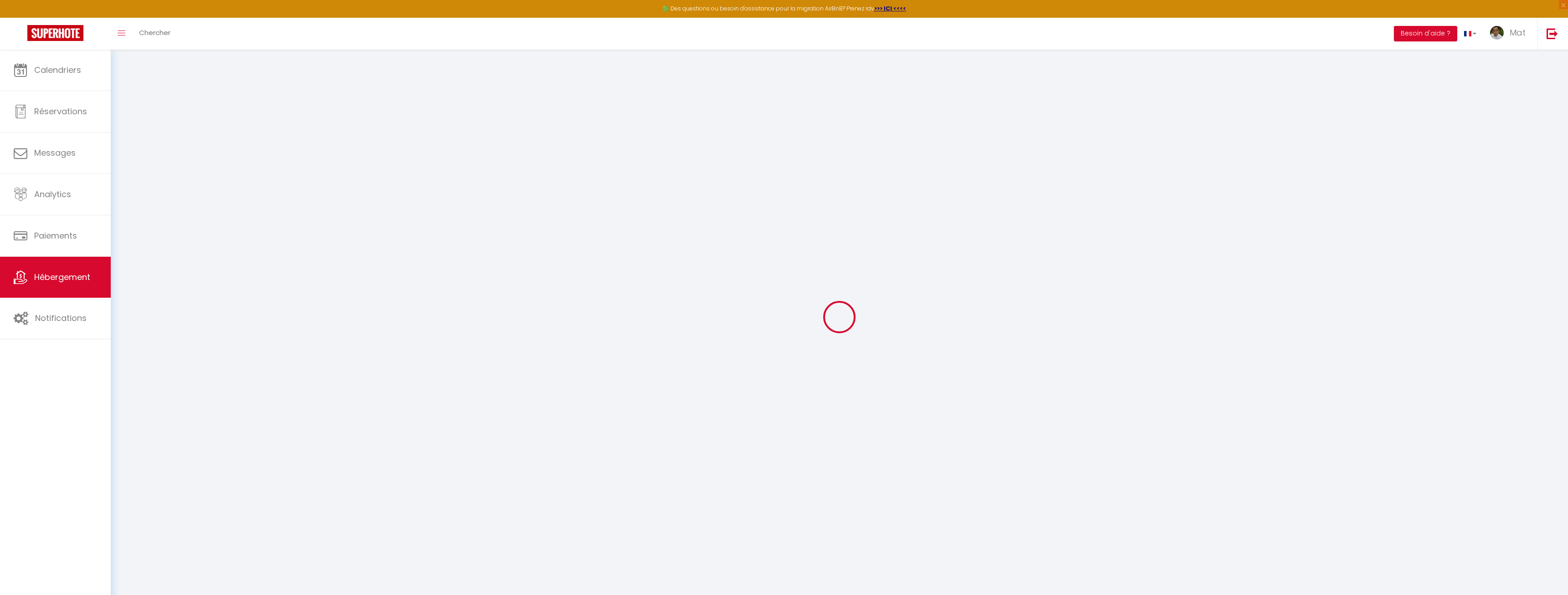
checkbox input "false"
select select
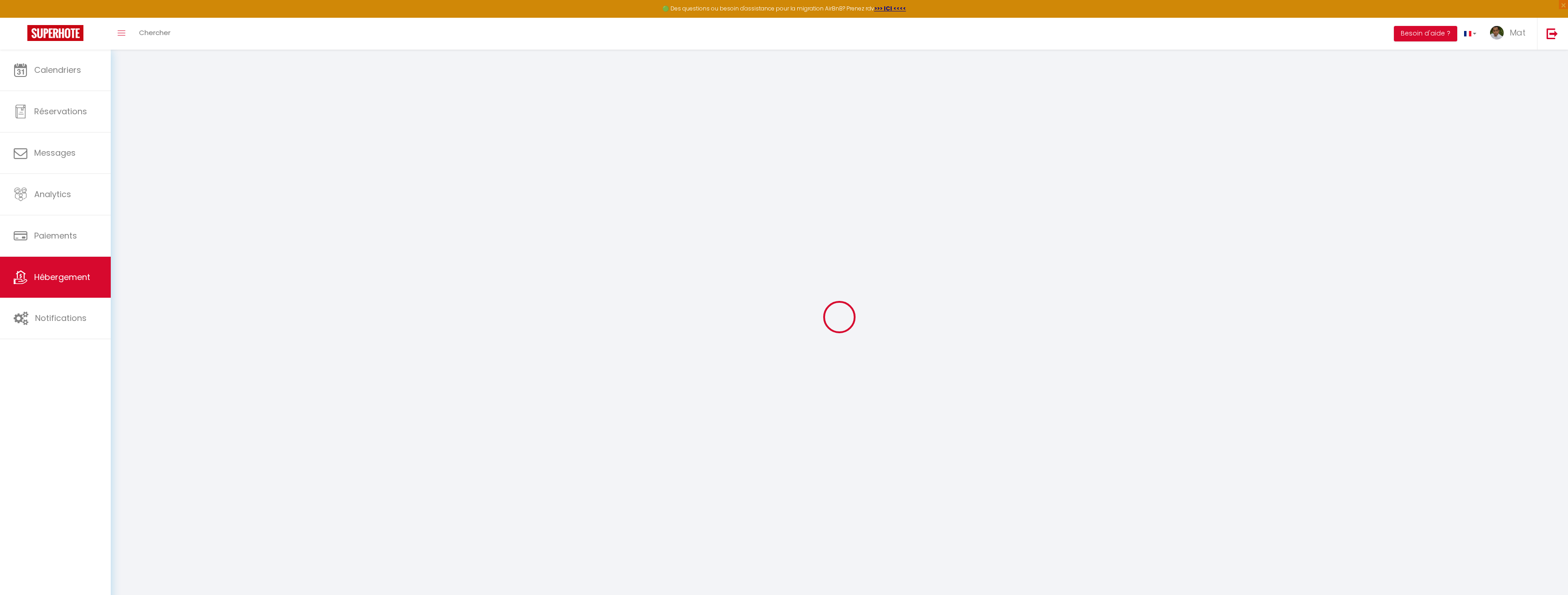
select select
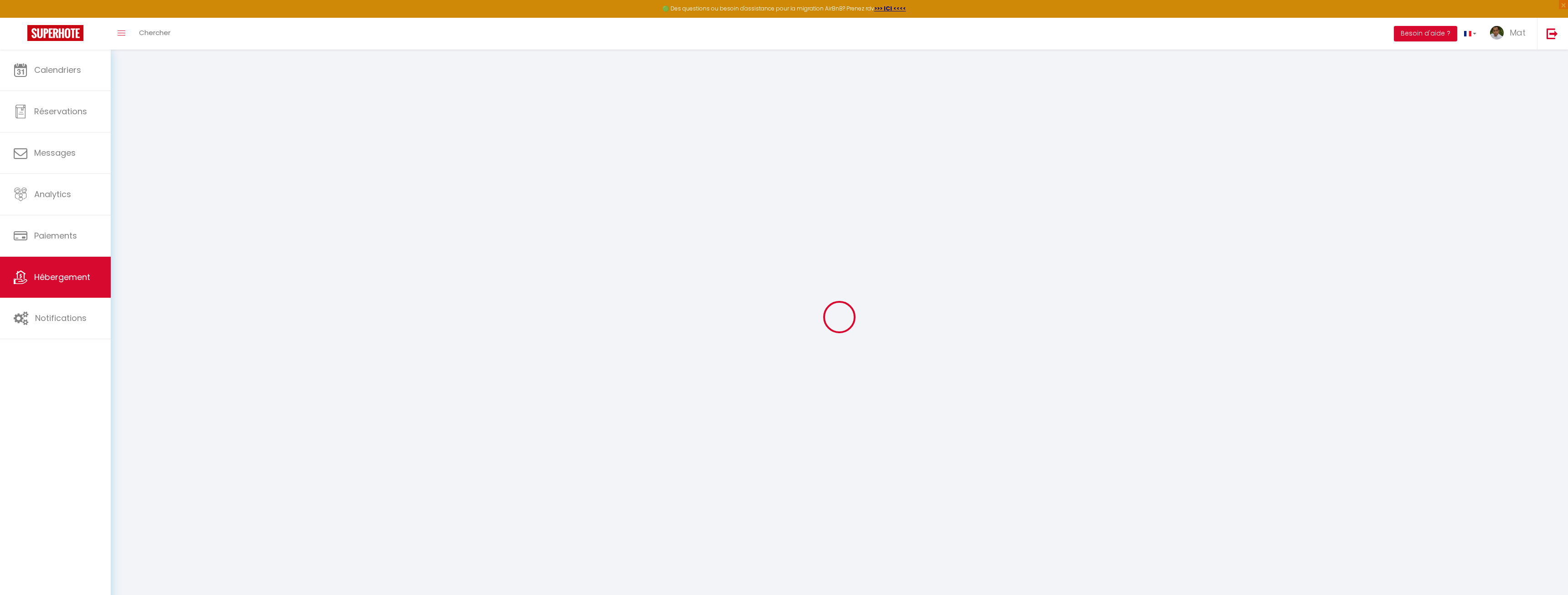
checkbox input "false"
select select
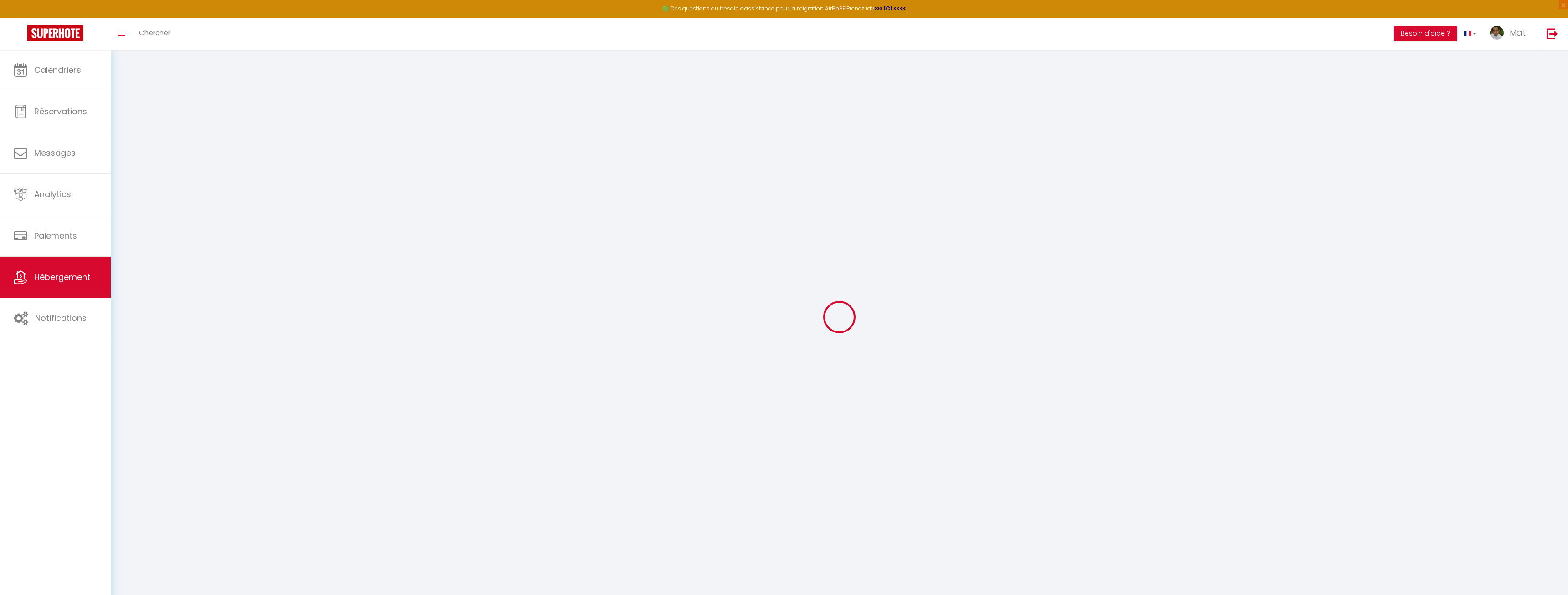
select select
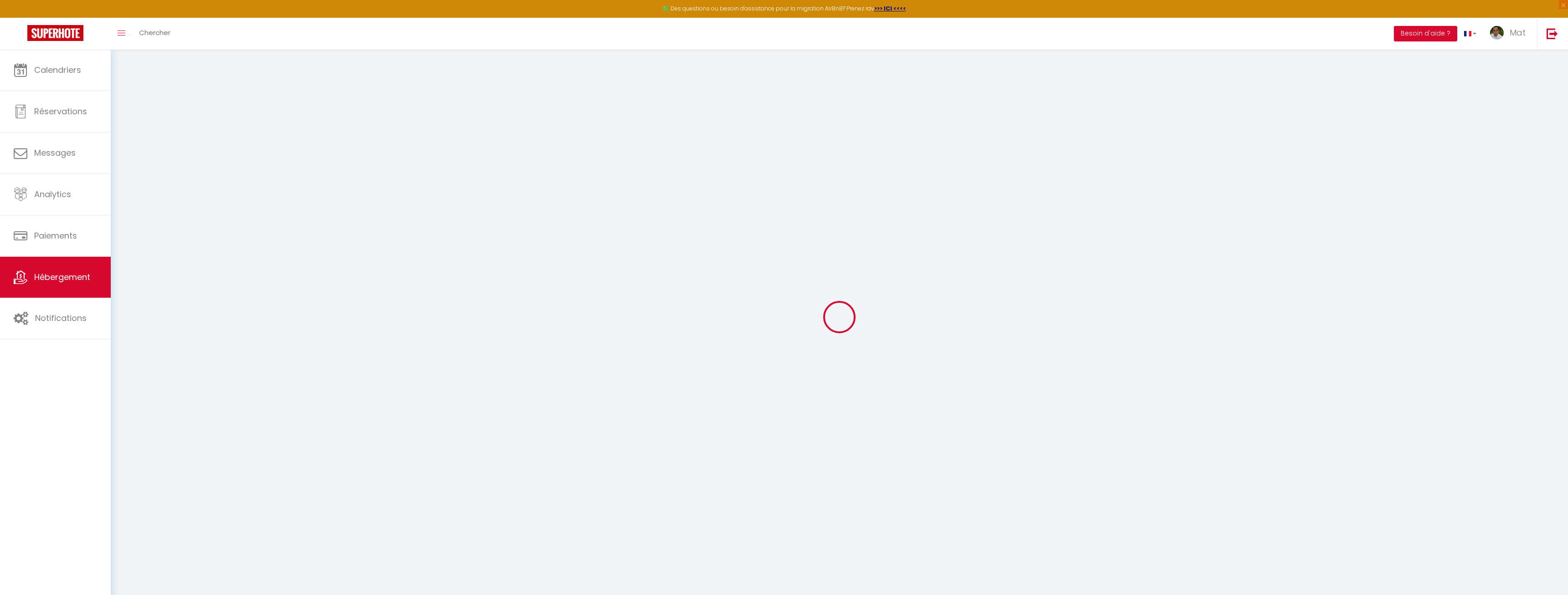
select select
checkbox input "false"
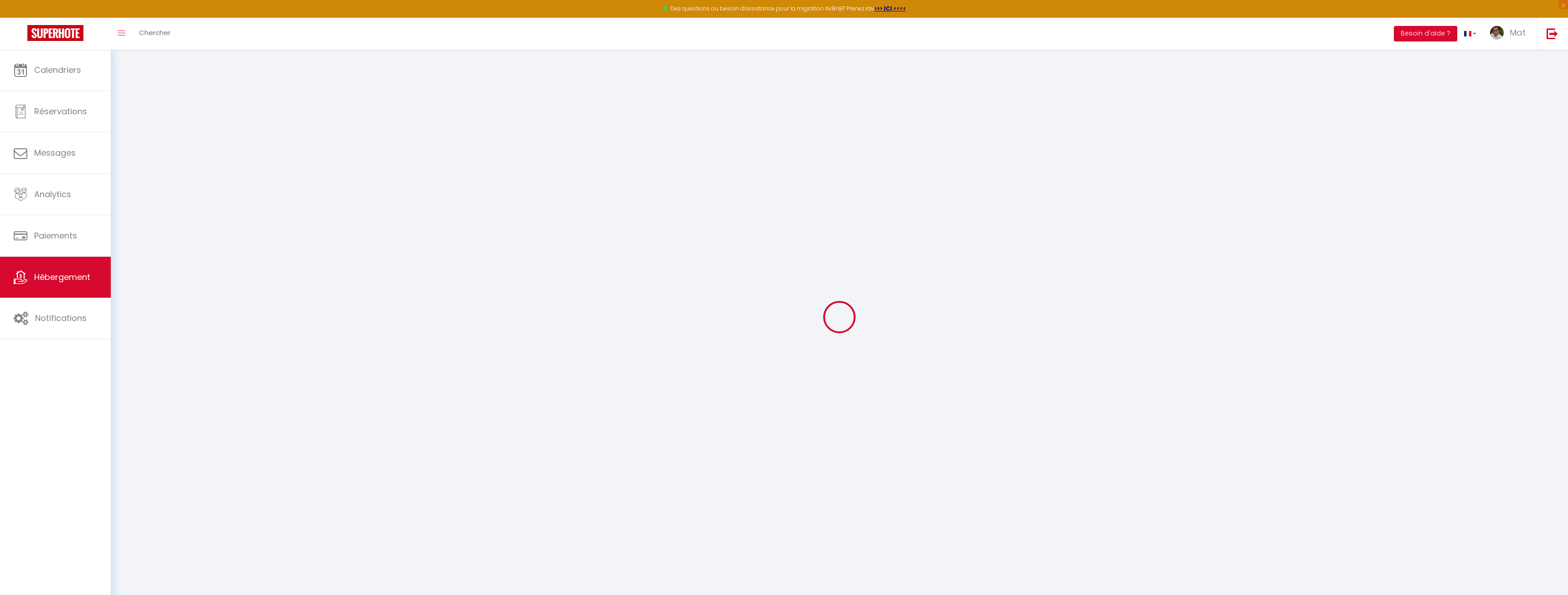
checkbox input "false"
select select
type input "TEST1"
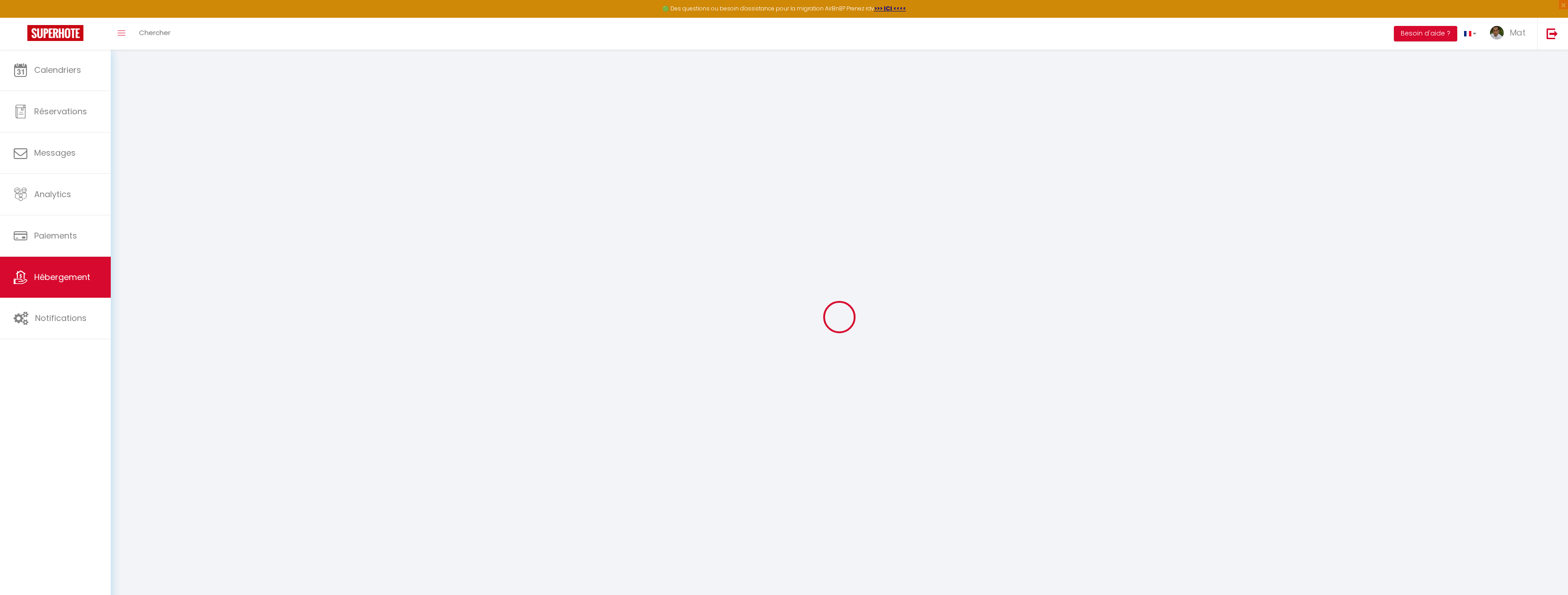
type input "TEST1"
type input "7"
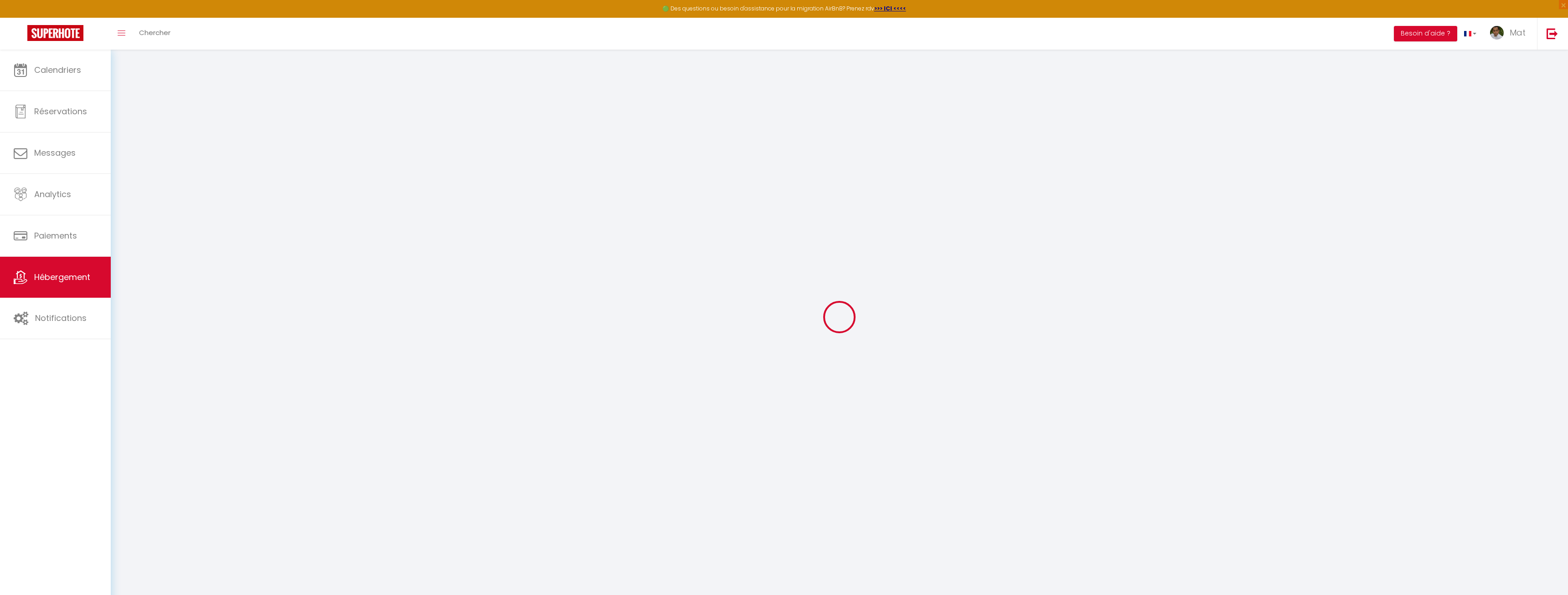
type input "3"
type input "0.03"
type input "5"
type input "0.04"
select select
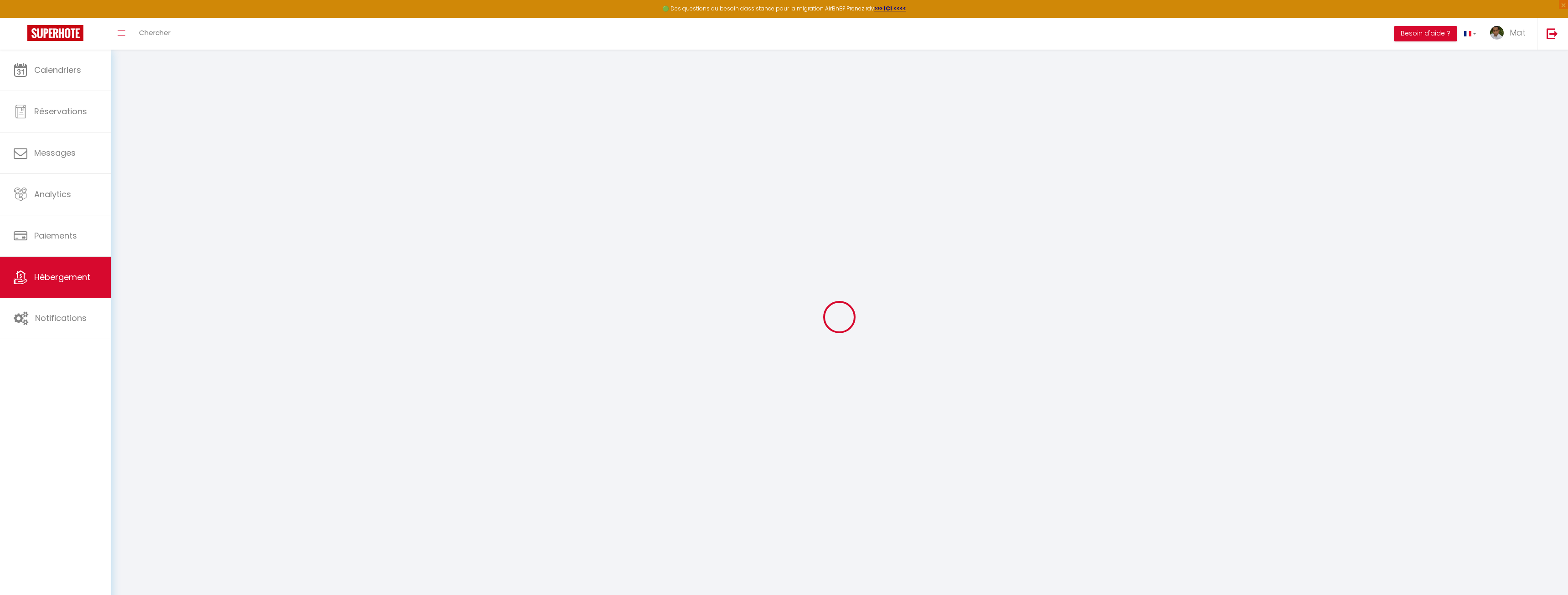
select select
type input "TEST1"
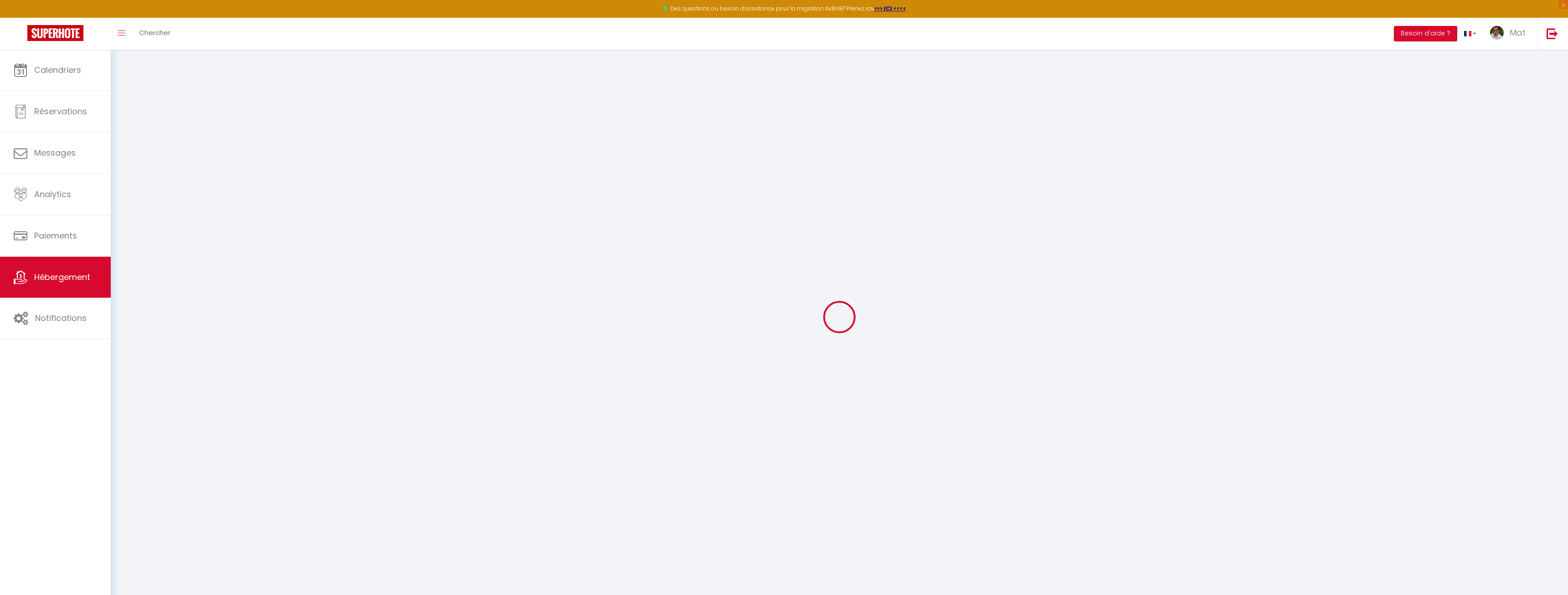
type input "94300"
type input "[GEOGRAPHIC_DATA]"
type input "[EMAIL_ADDRESS][DOMAIN_NAME]"
select select "2906"
checkbox input "false"
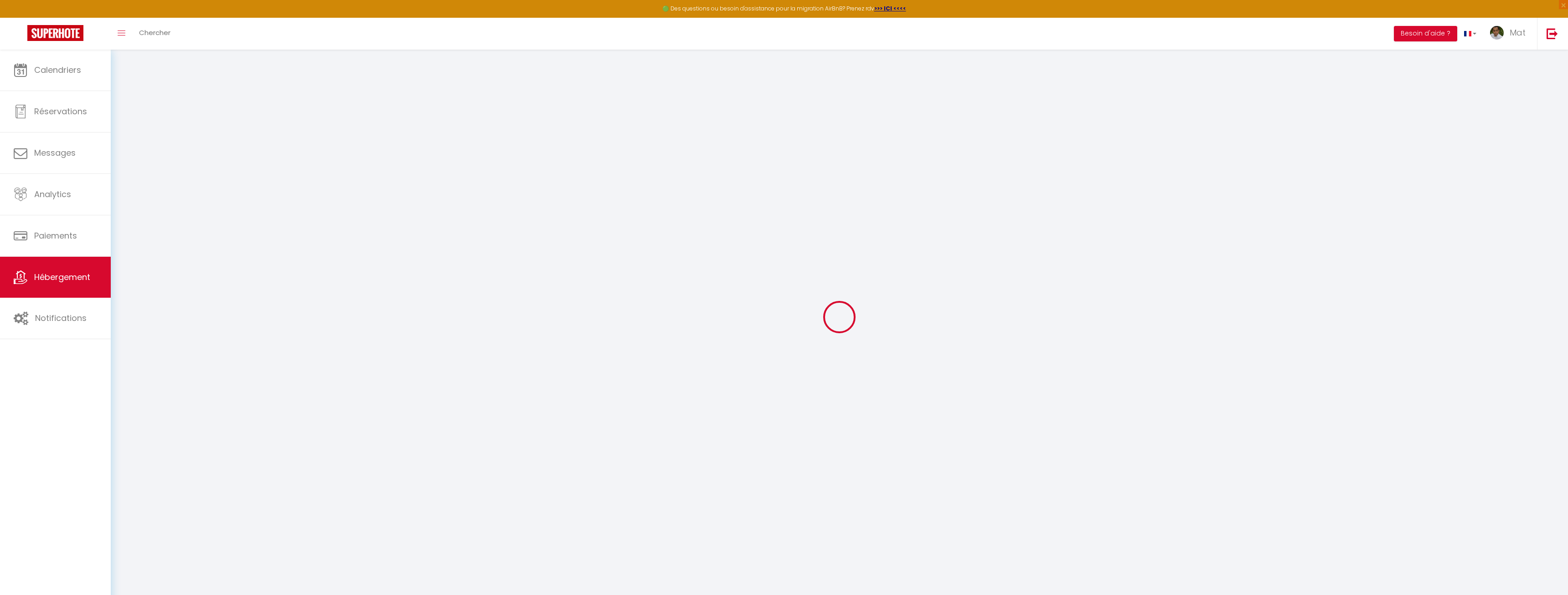
checkbox input "false"
type input "0"
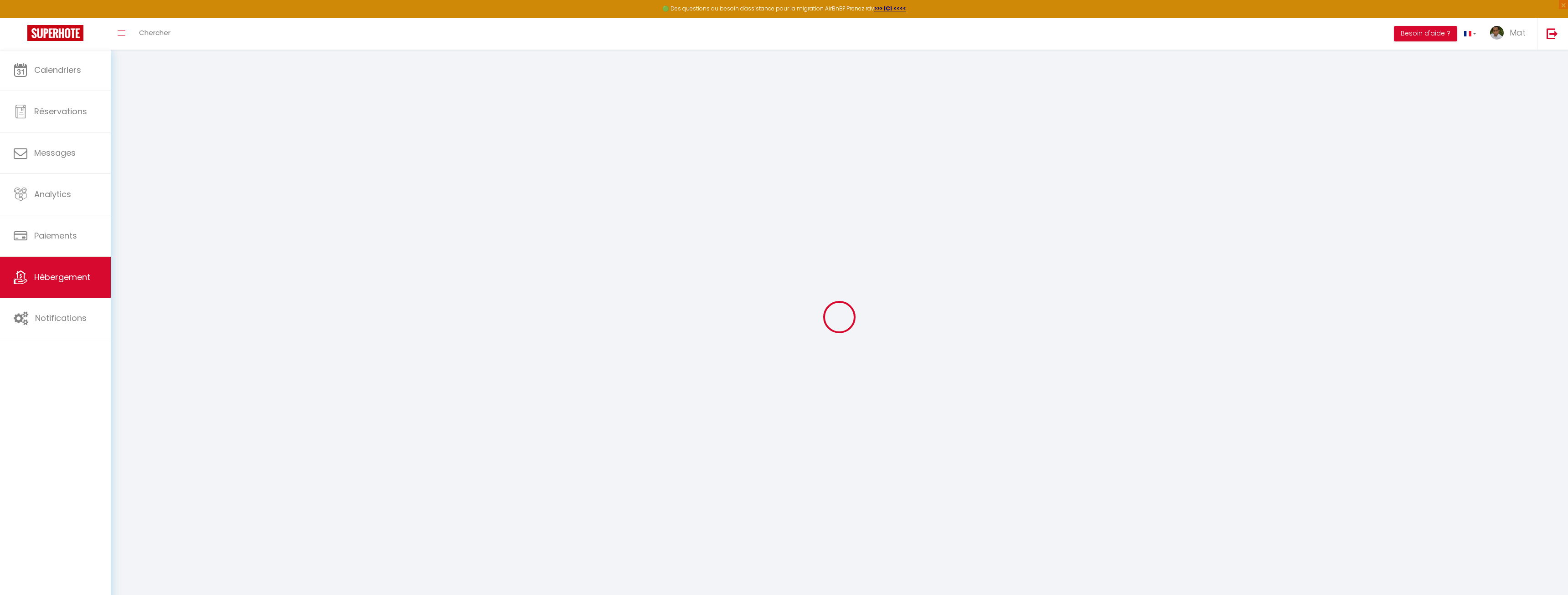
select select
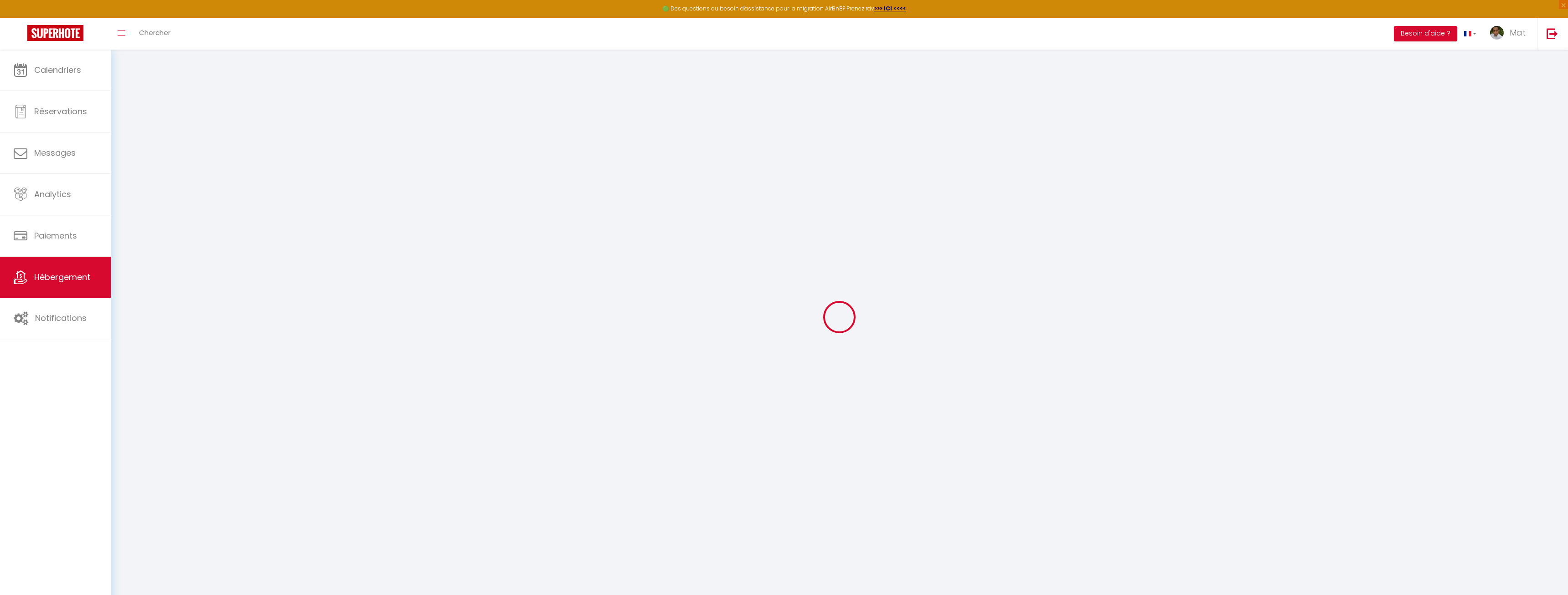
checkbox input "false"
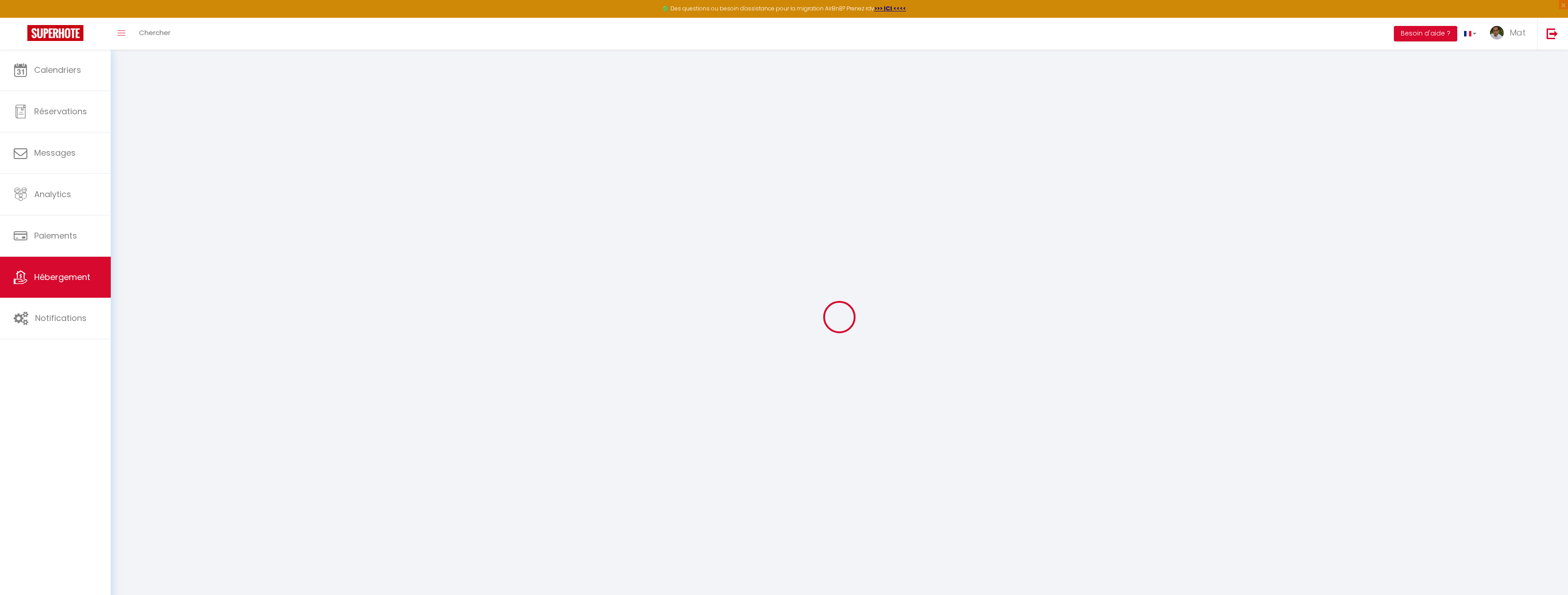
checkbox input "false"
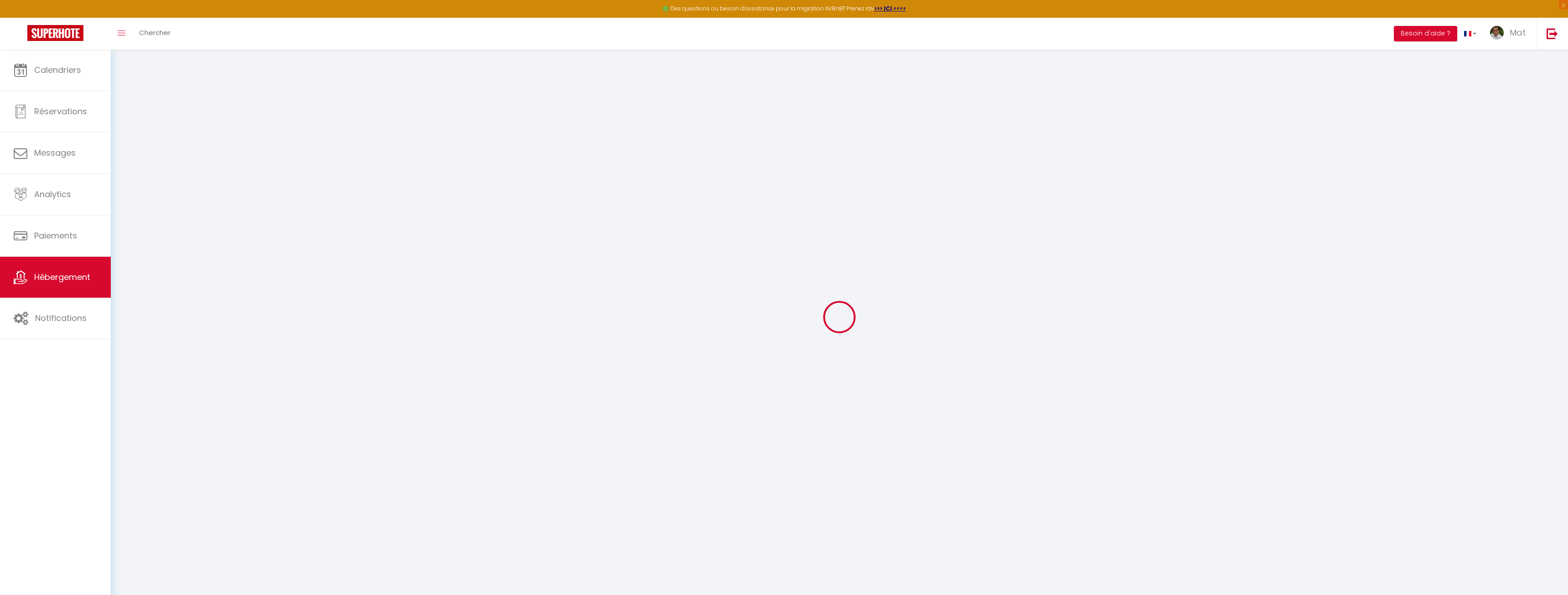
checkbox input "false"
select select "15:00"
select select "23:45"
select select "11:00"
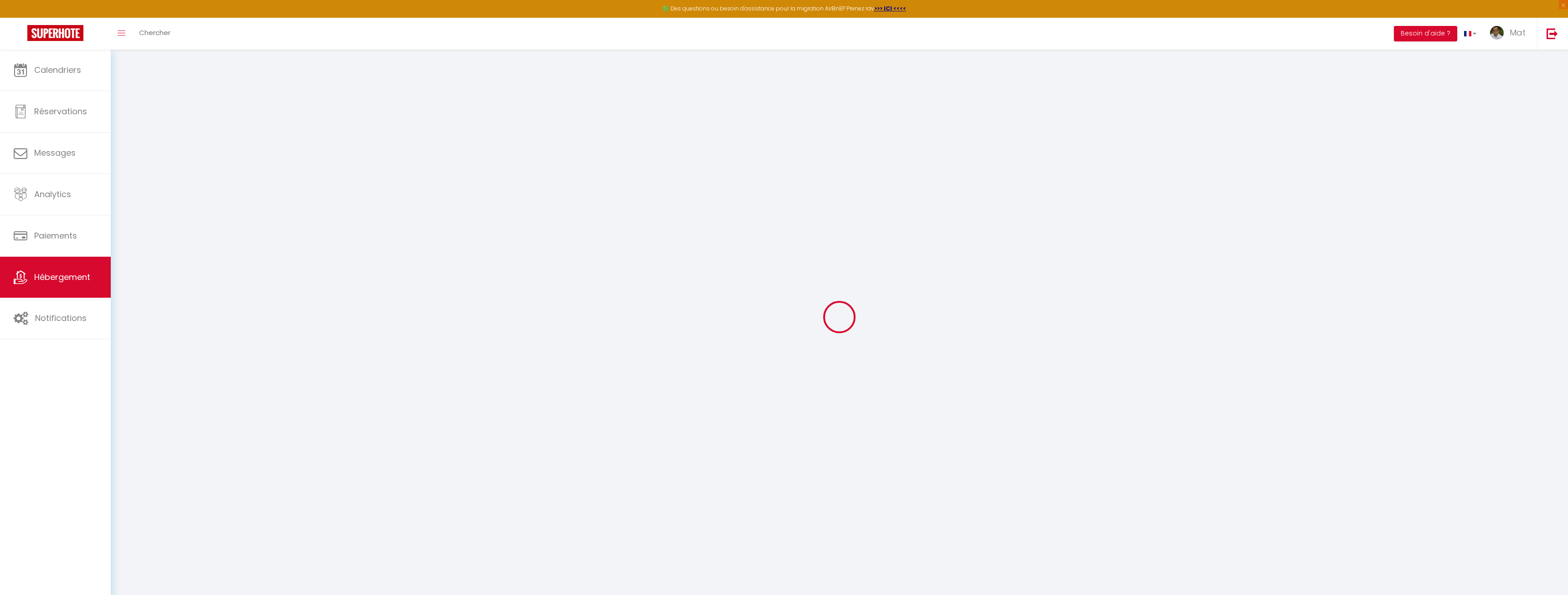
select select "30"
select select "120"
checkbox input "false"
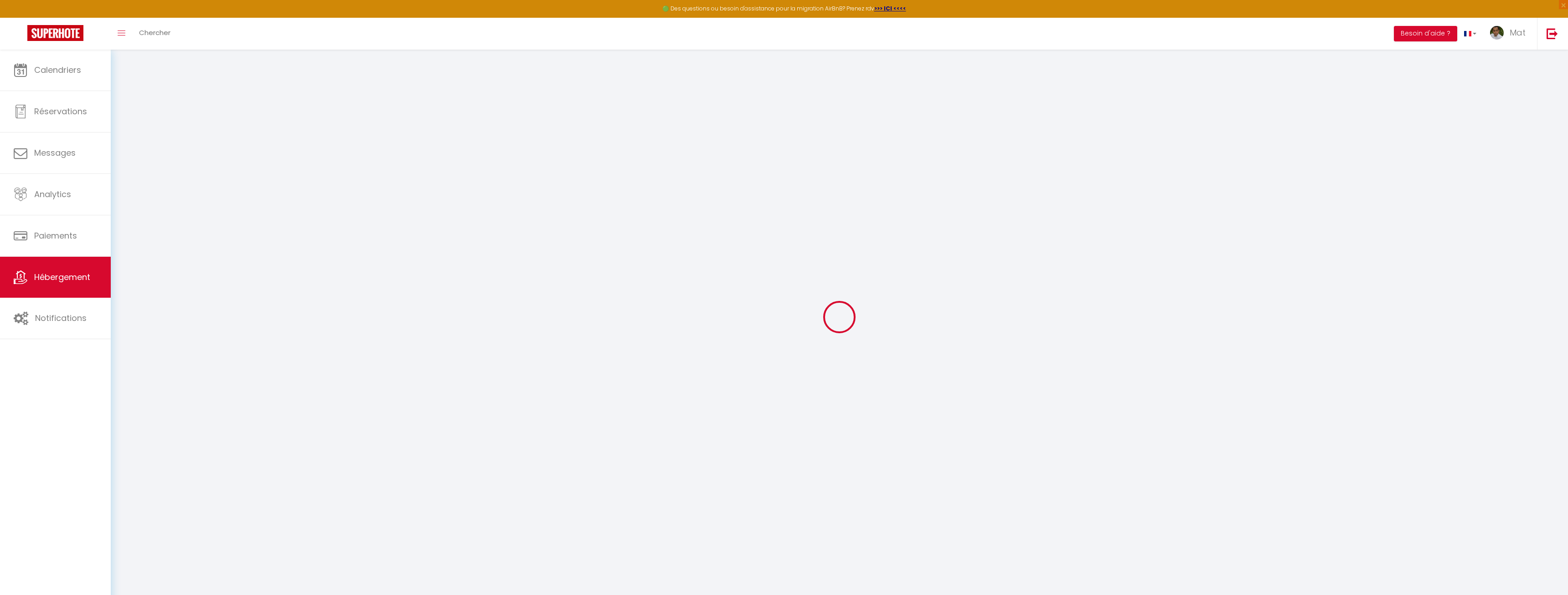
checkbox input "false"
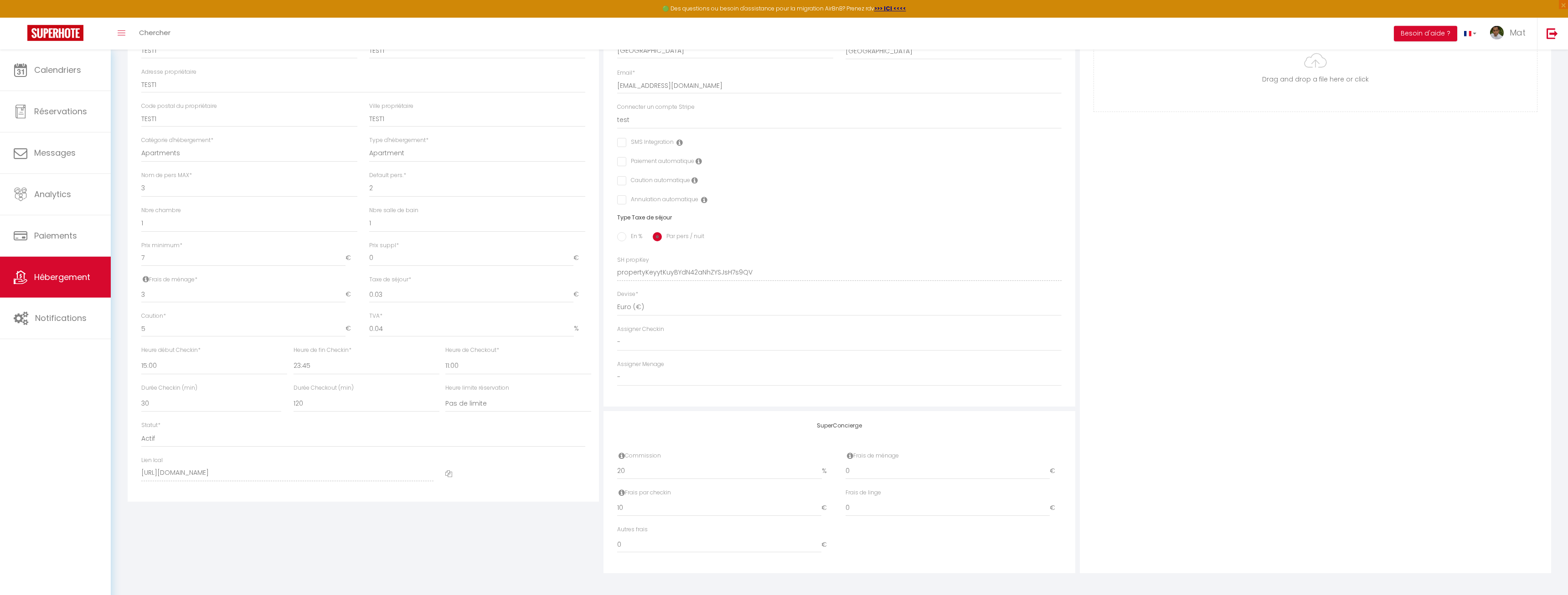
scroll to position [246, 0]
click at [435, 484] on div "Lien Ical https://app.superhote.com/export-ics/ULoXj8z9eK" at bounding box center [287, 473] width 304 height 34
click at [478, 467] on div at bounding box center [515, 473] width 151 height 34
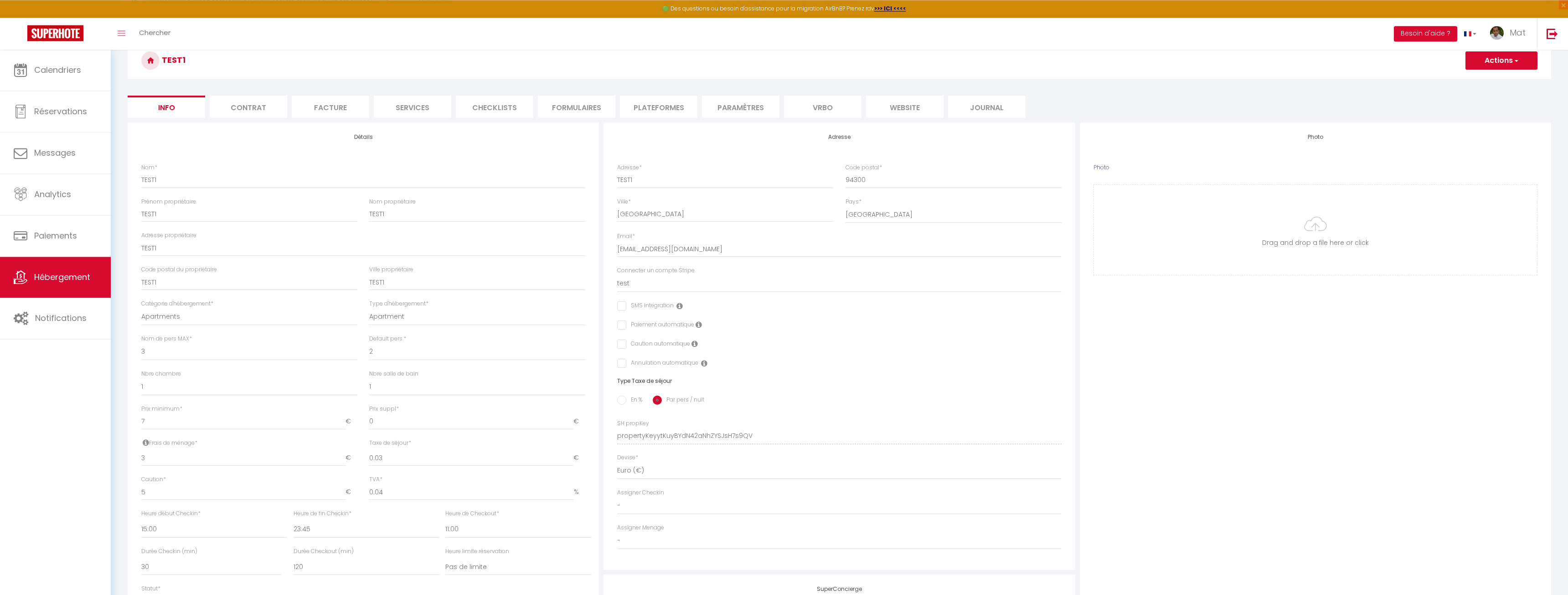
scroll to position [0, 0]
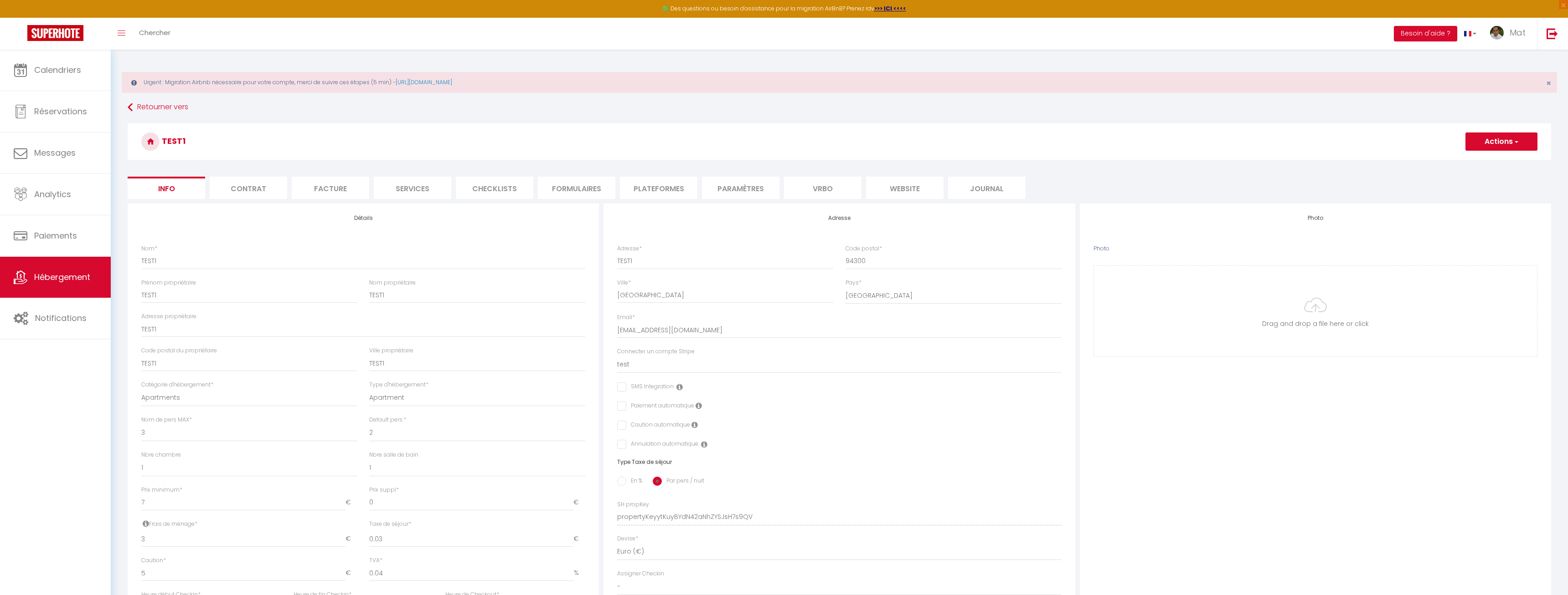
click at [1503, 139] on button "Actions" at bounding box center [1501, 142] width 72 height 18
click at [1471, 159] on input "Enregistrer" at bounding box center [1465, 161] width 34 height 9
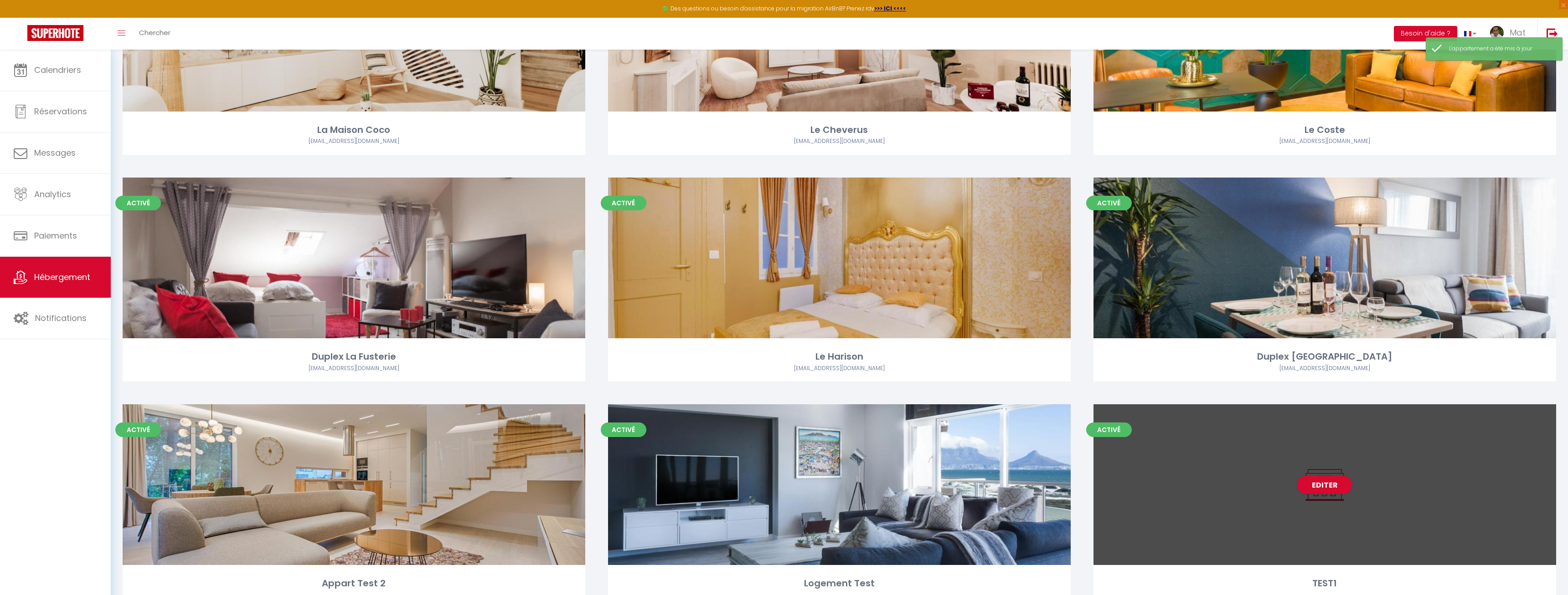
scroll to position [244, 0]
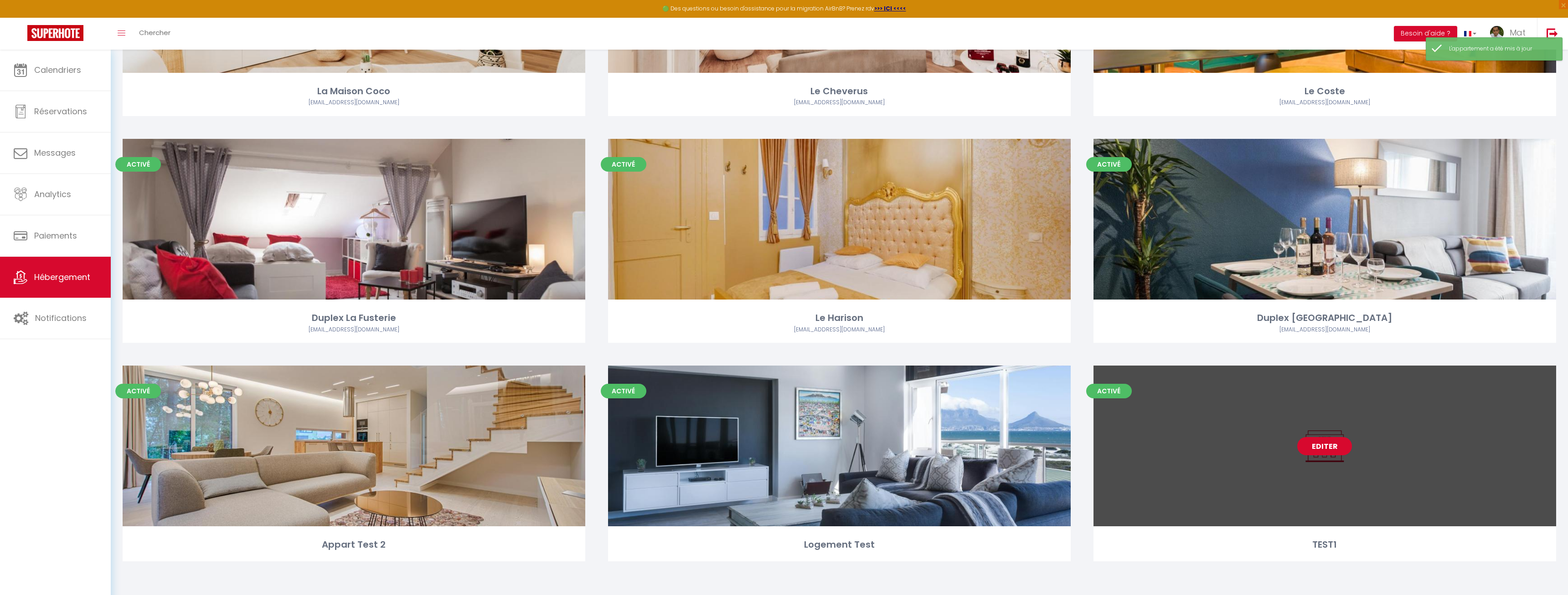
click at [1328, 452] on link "Editer" at bounding box center [1324, 446] width 55 height 18
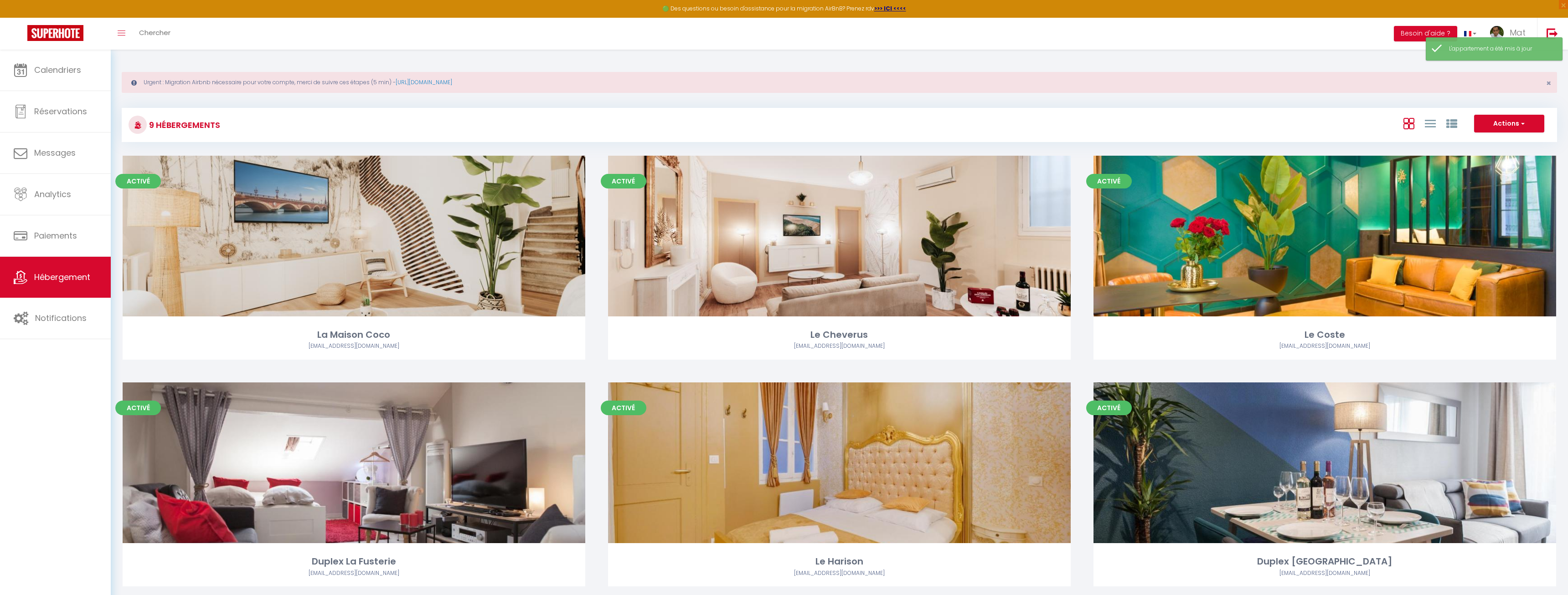
select select "3"
select select "2"
select select "1"
select select
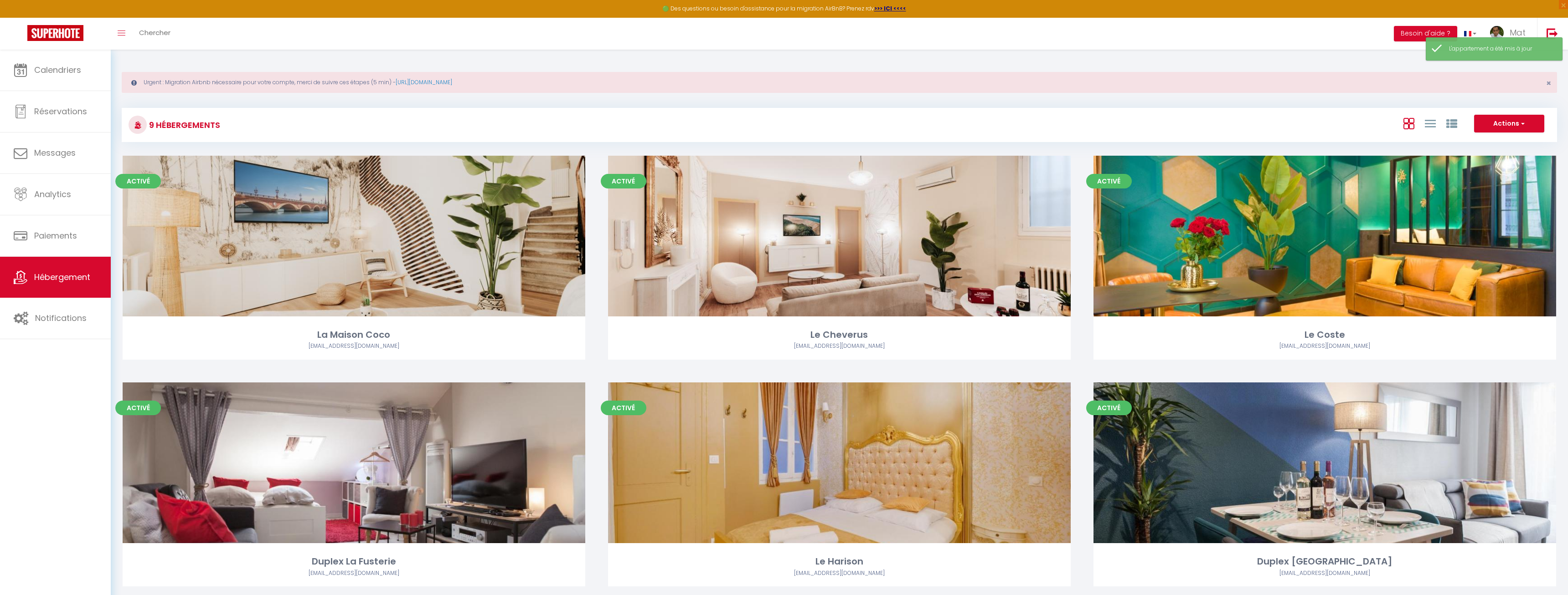
select select "28"
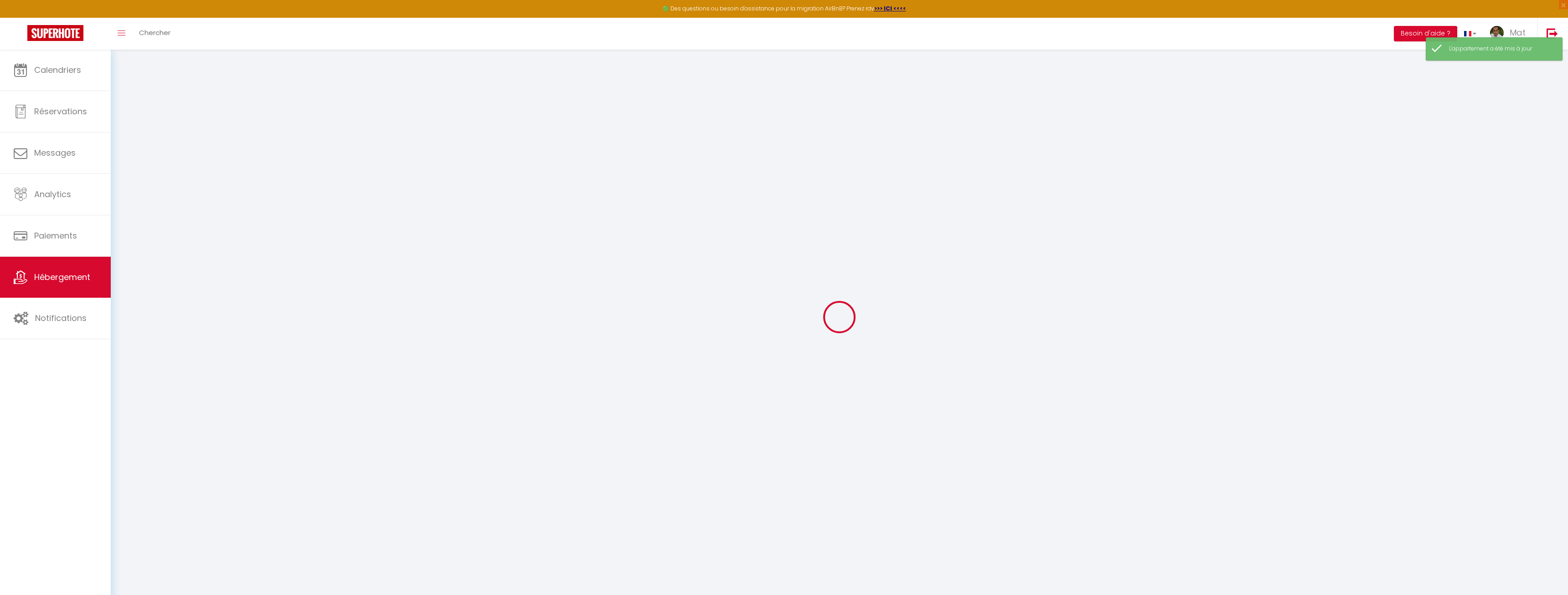
select select
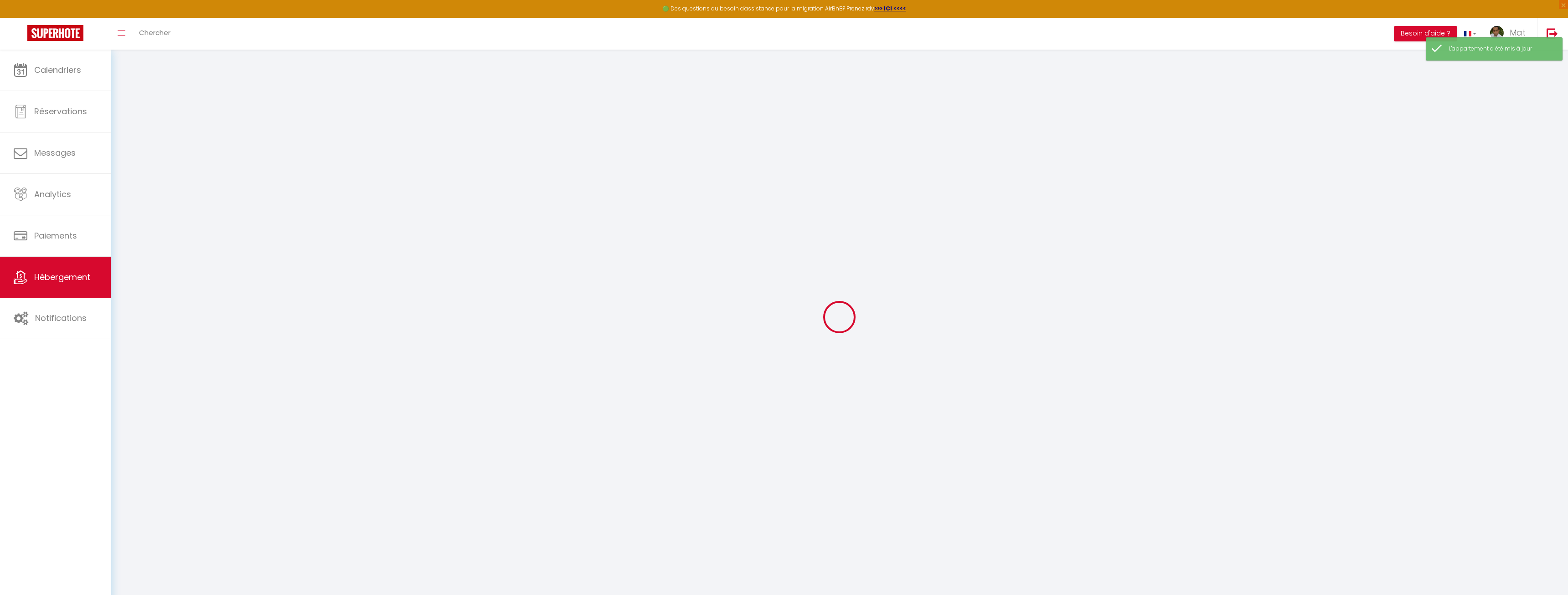
select select
checkbox input "false"
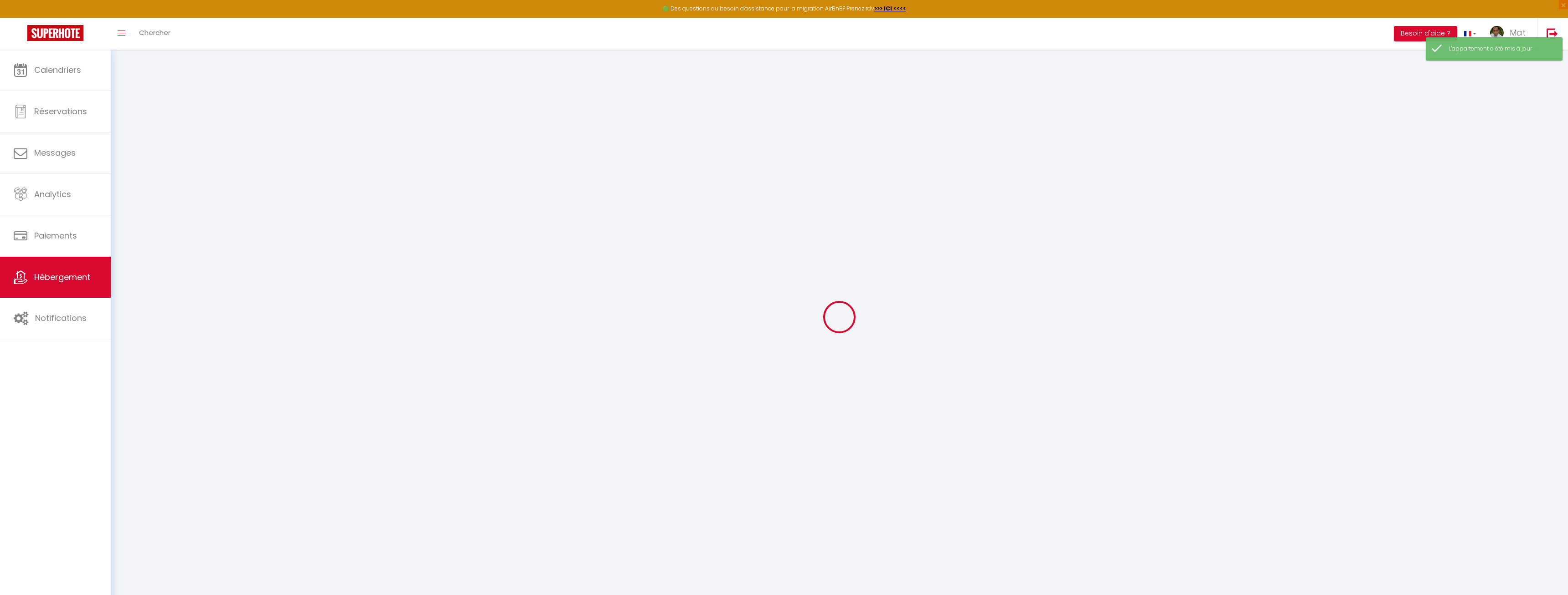
select select
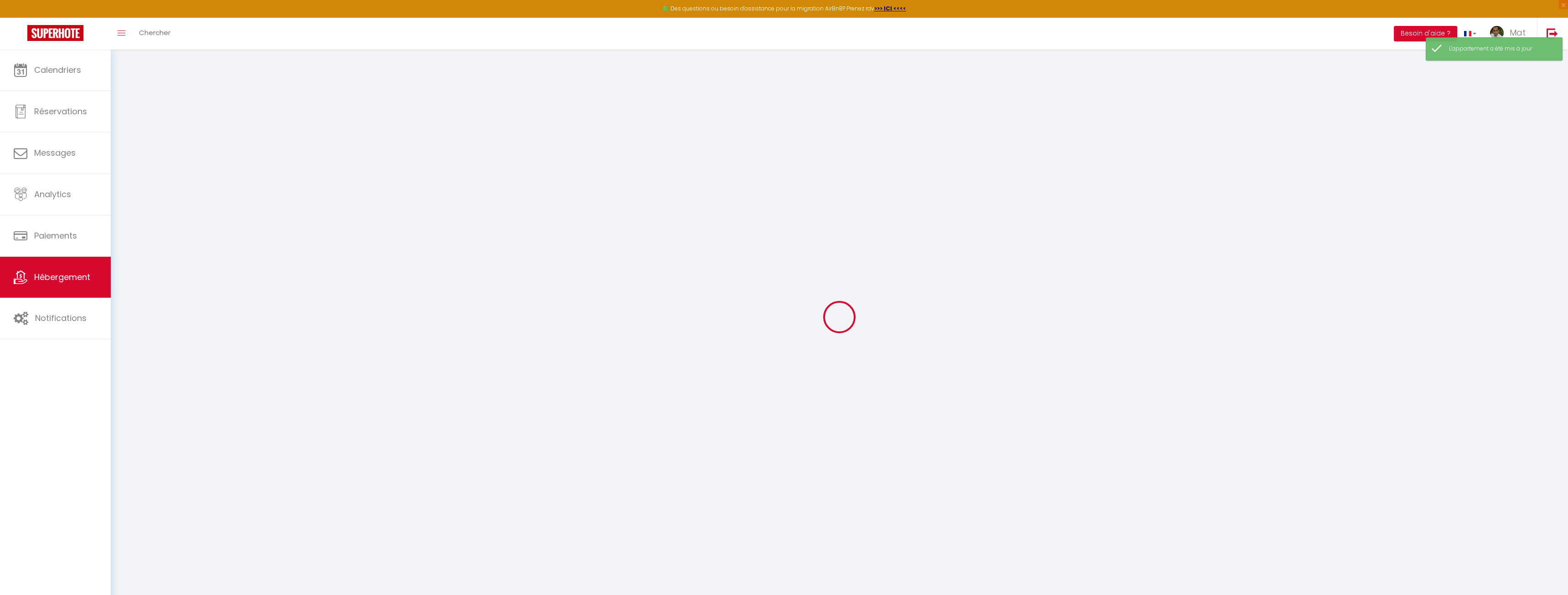
select select
checkbox input "false"
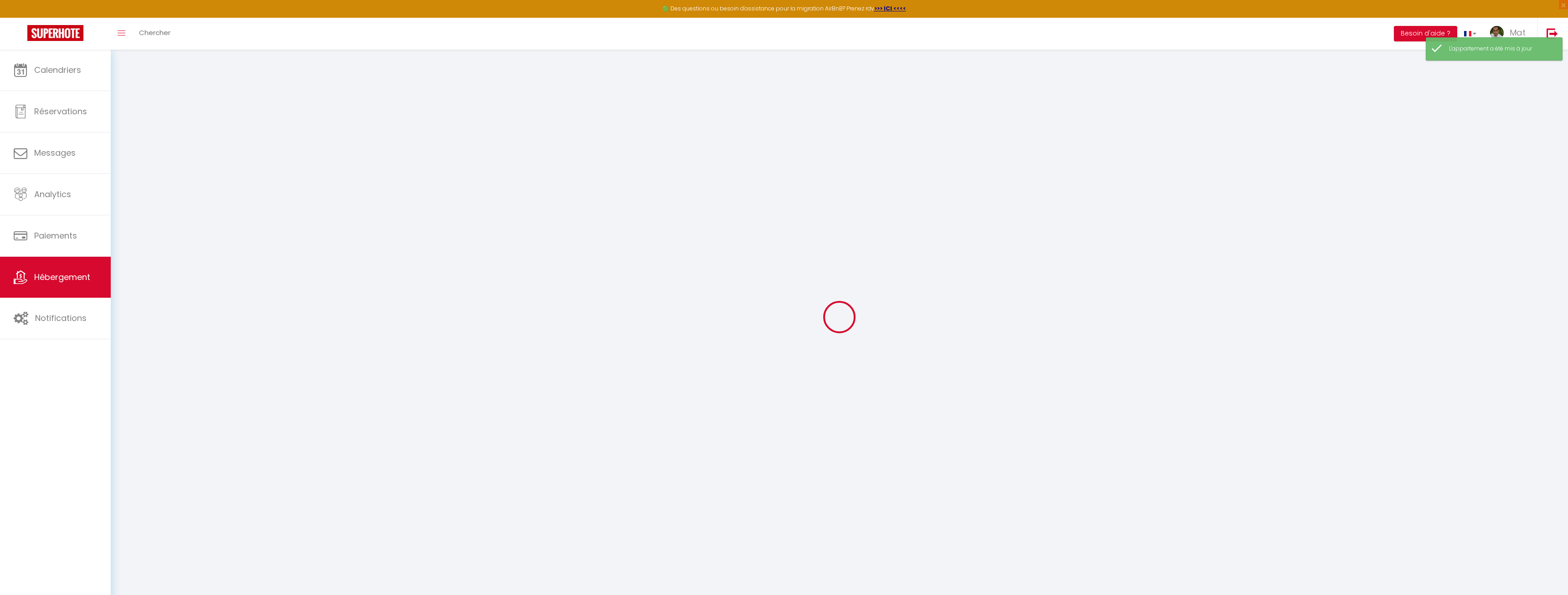
checkbox input "false"
select select
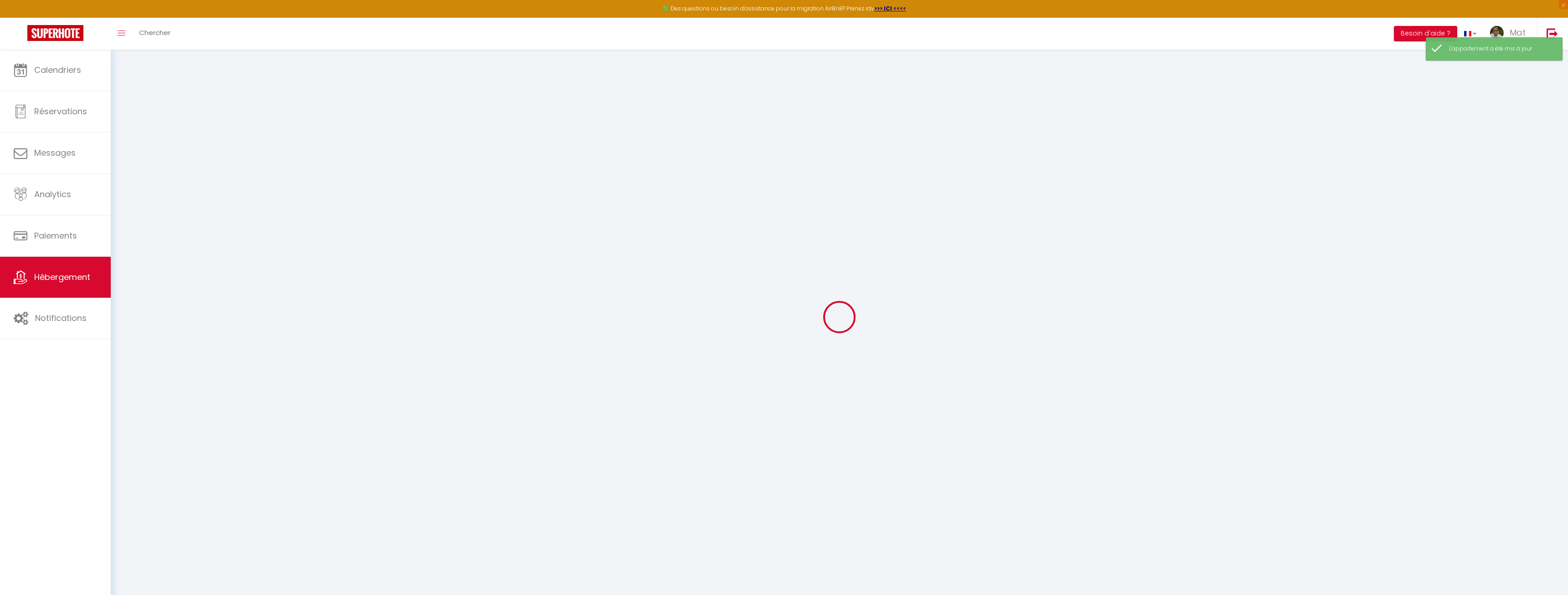
select select
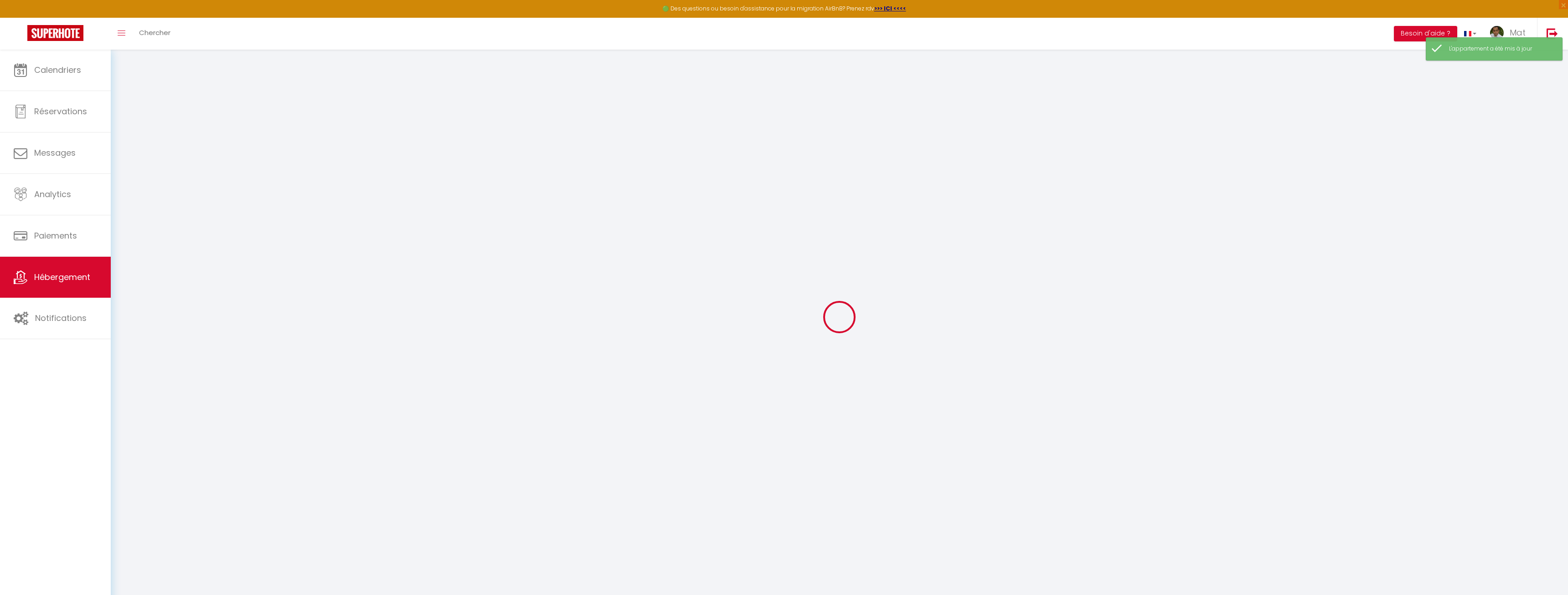
checkbox input "false"
select select
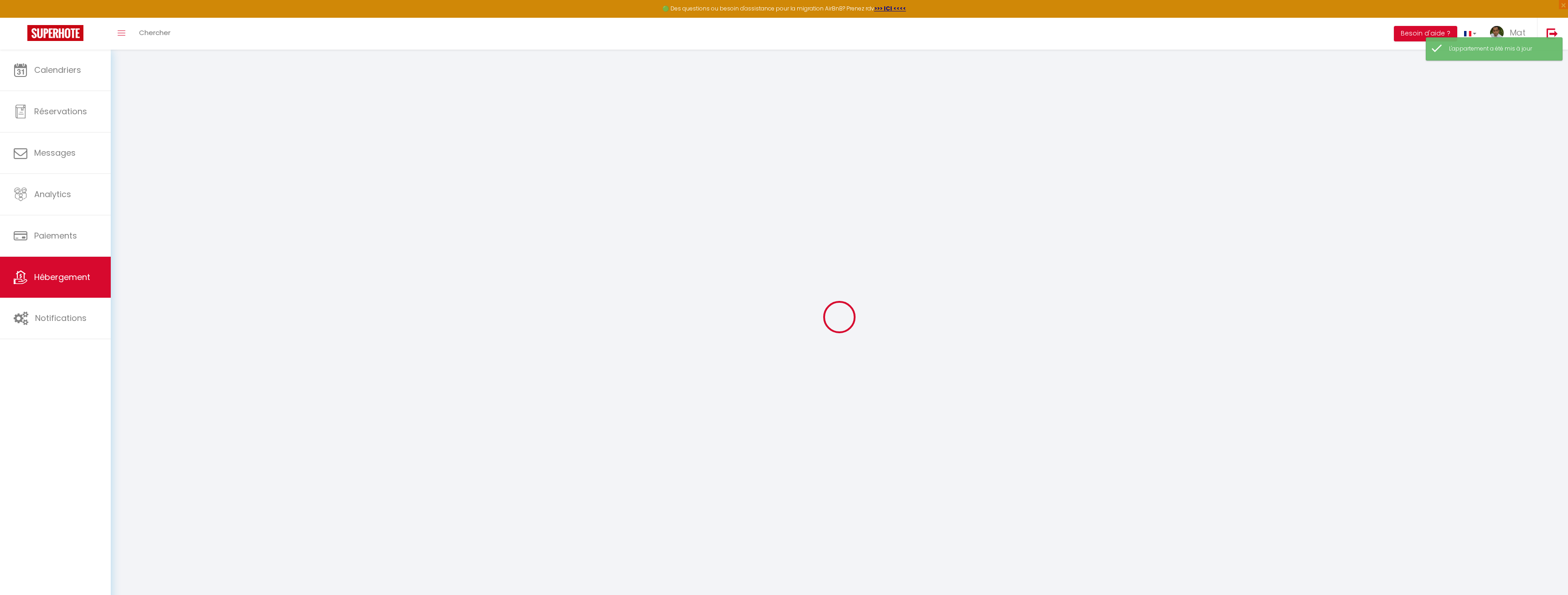
select select
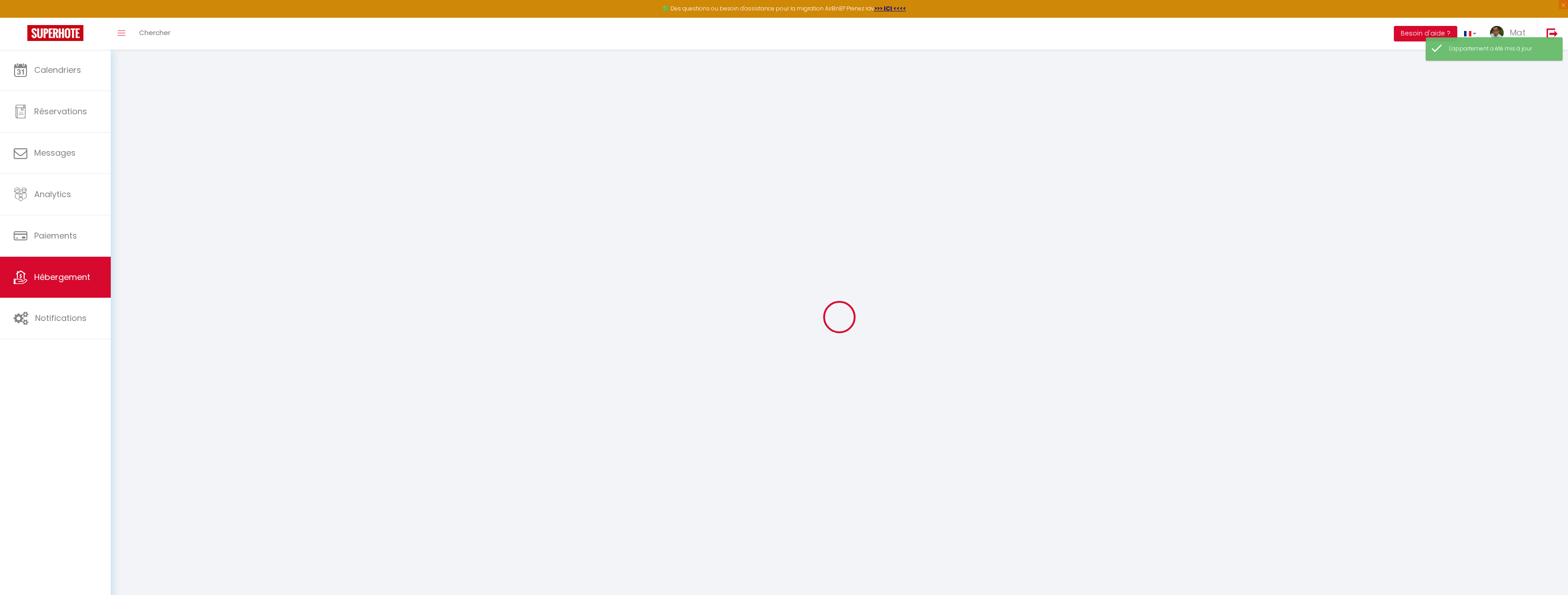
select select
checkbox input "false"
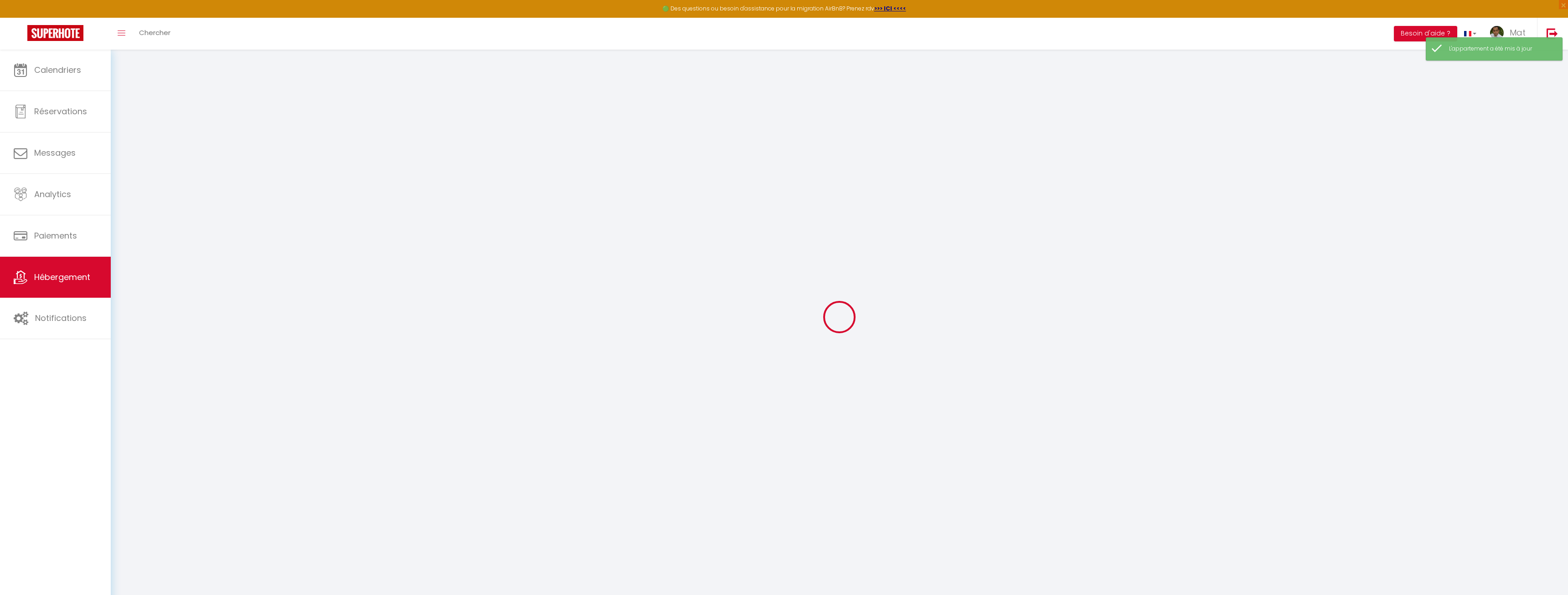
checkbox input "false"
select select
type input "TEST1"
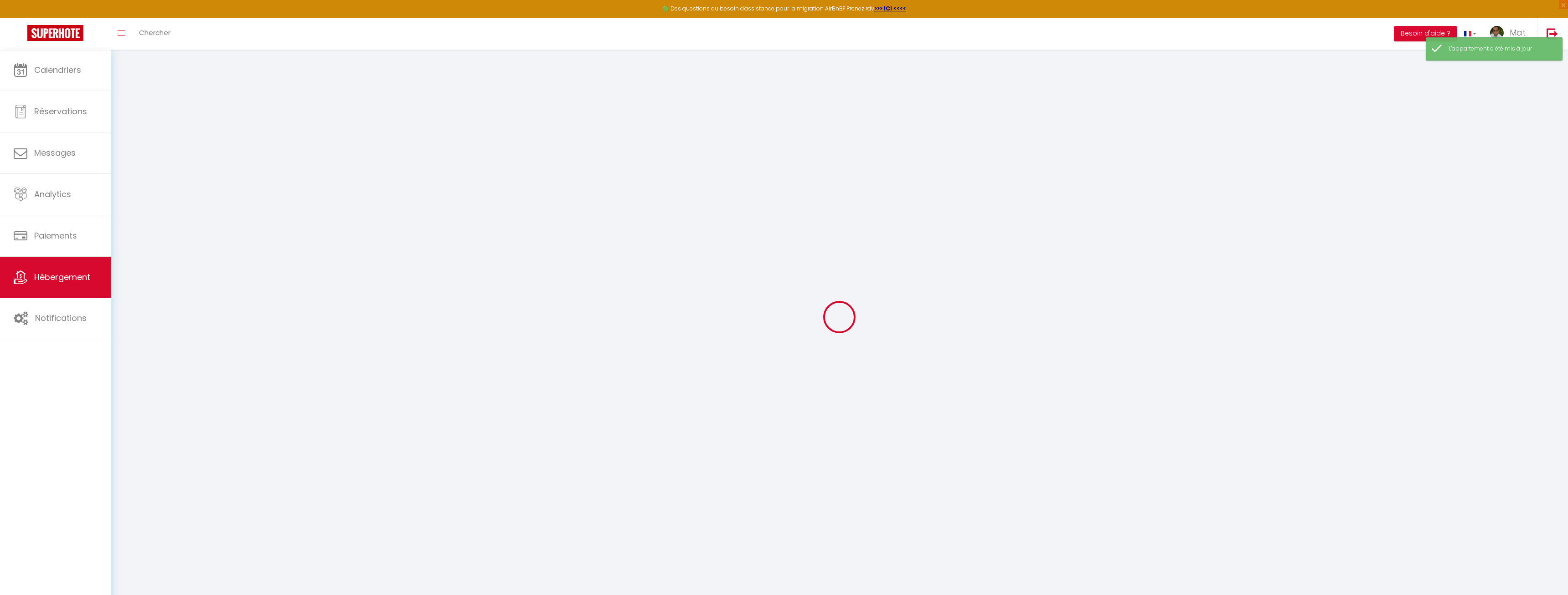
type input "TEST1"
type input "7"
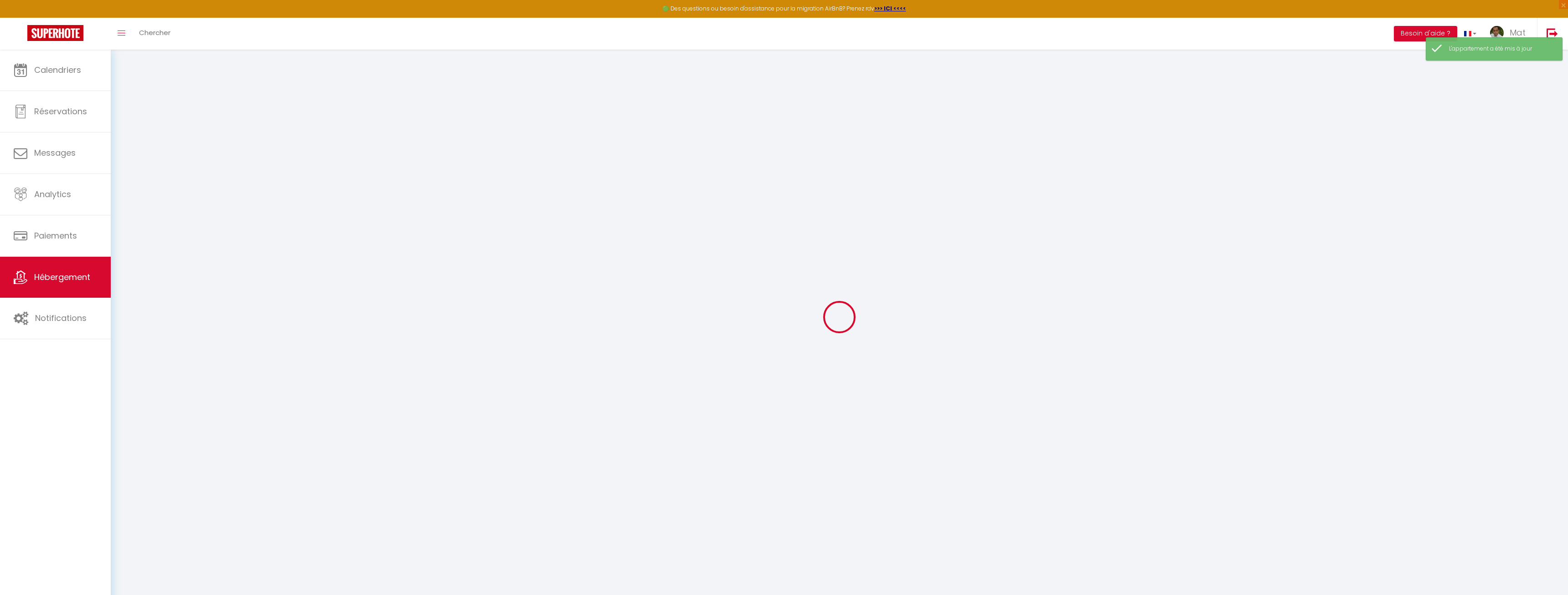
type input "3"
type input "0.03"
type input "5"
type input "0.04"
select select
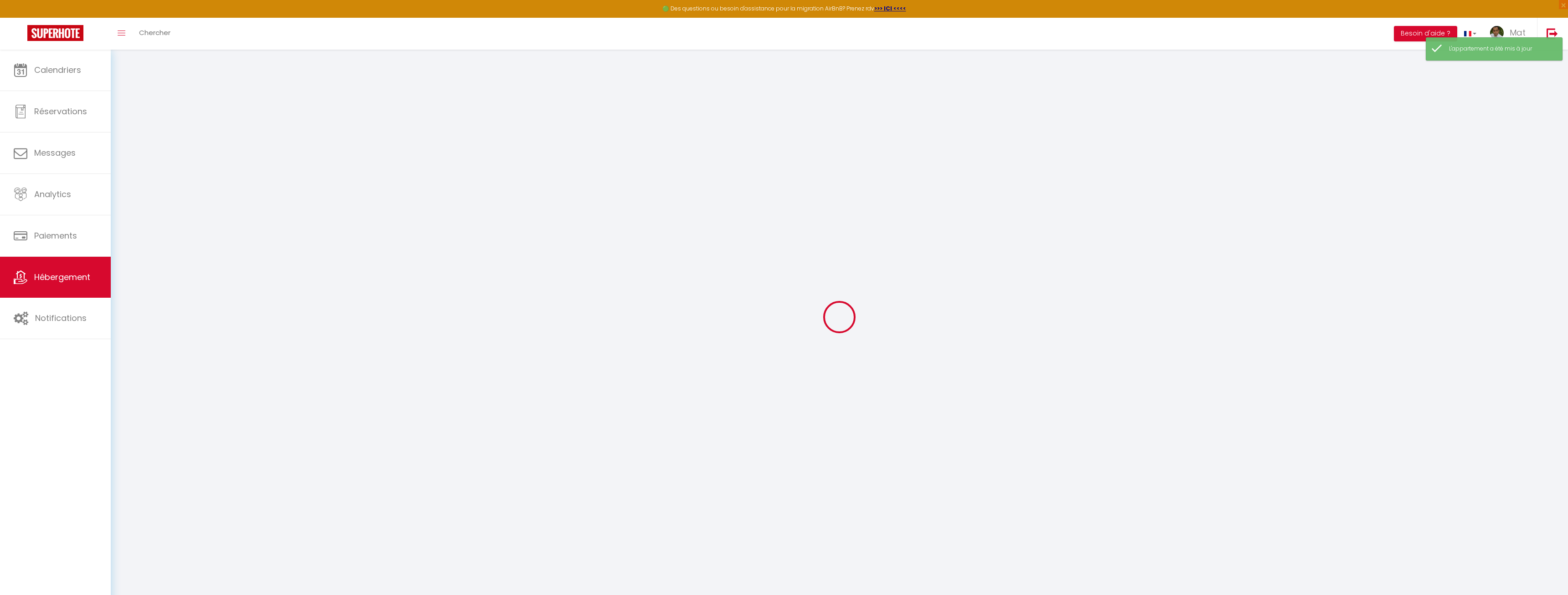
select select
type input "TEST1"
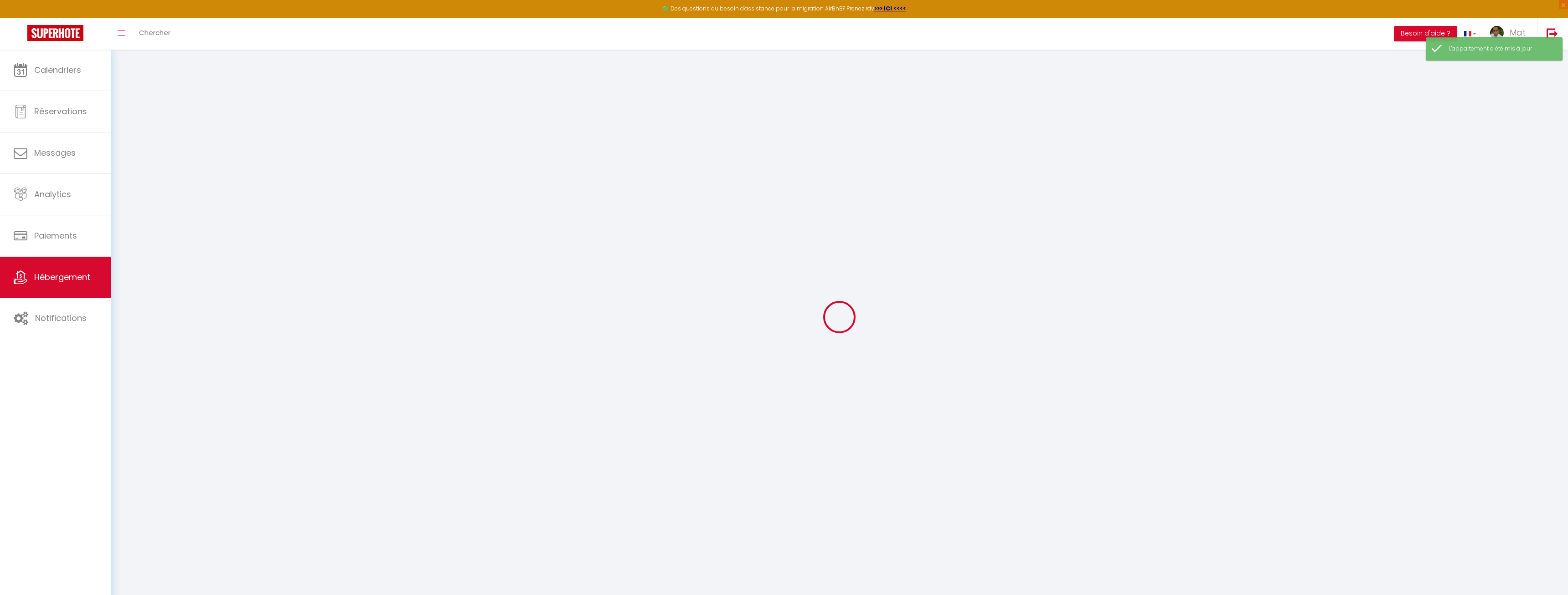
type input "94300"
type input "[GEOGRAPHIC_DATA]"
type input "[EMAIL_ADDRESS][DOMAIN_NAME]"
select select "2906"
checkbox input "false"
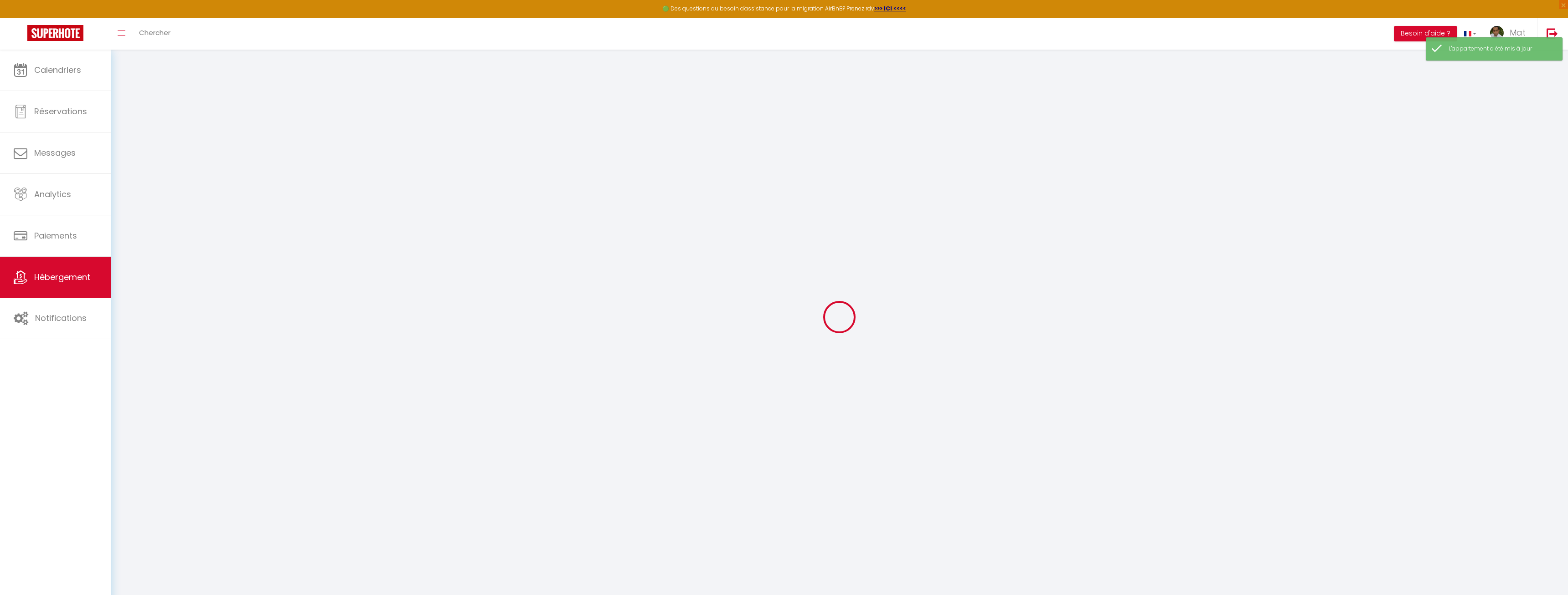
checkbox input "false"
type input "0"
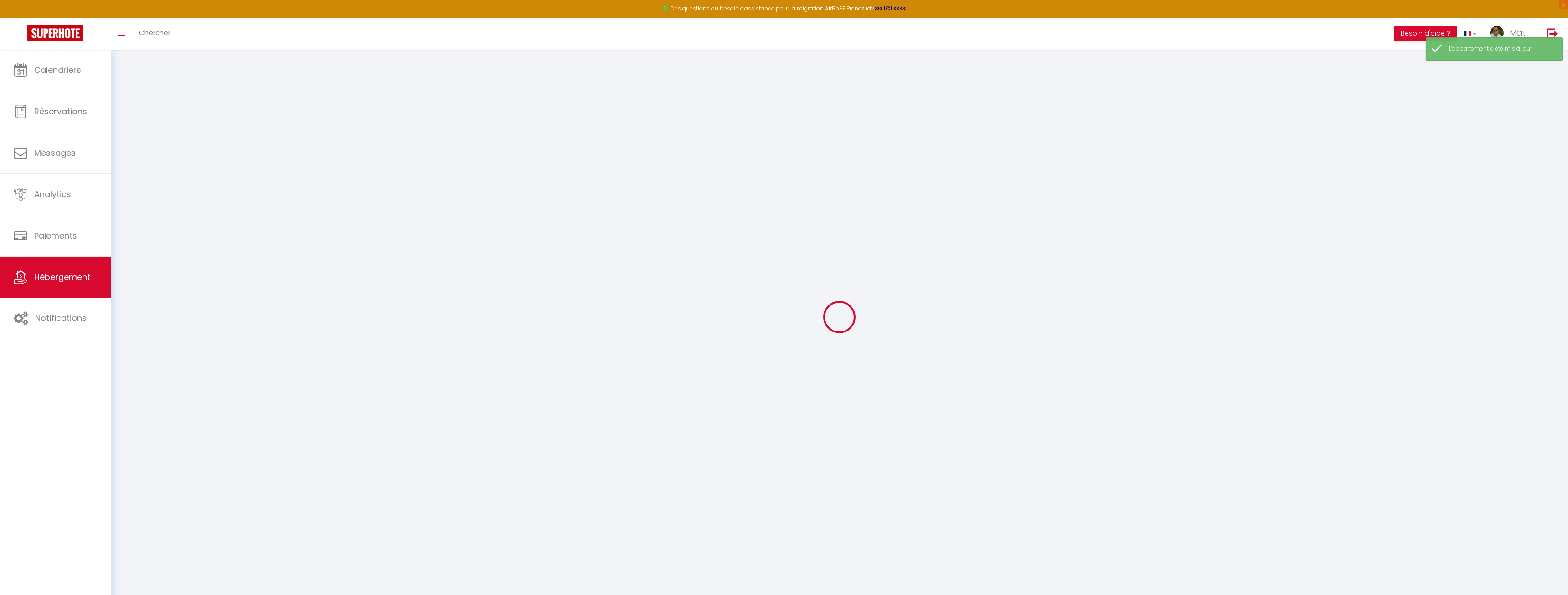
select select
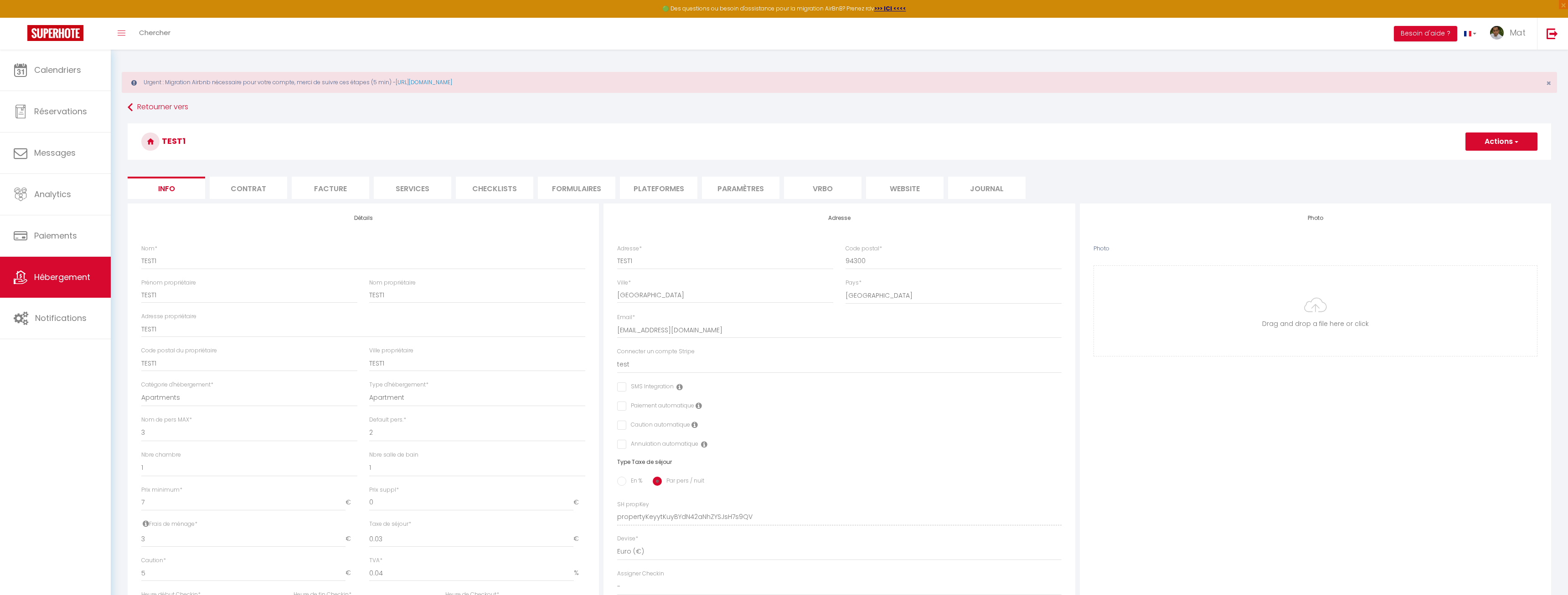
scroll to position [246, 0]
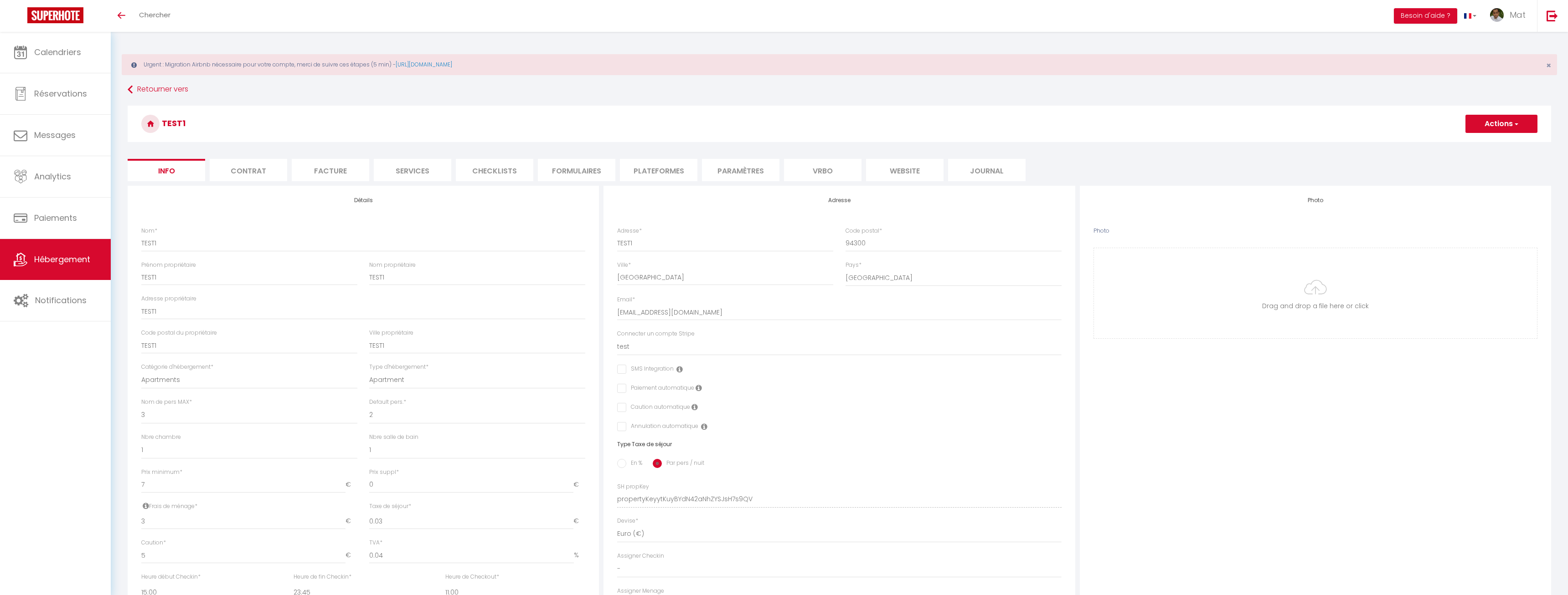
select select "3"
select select "2"
select select "1"
select select "15:00"
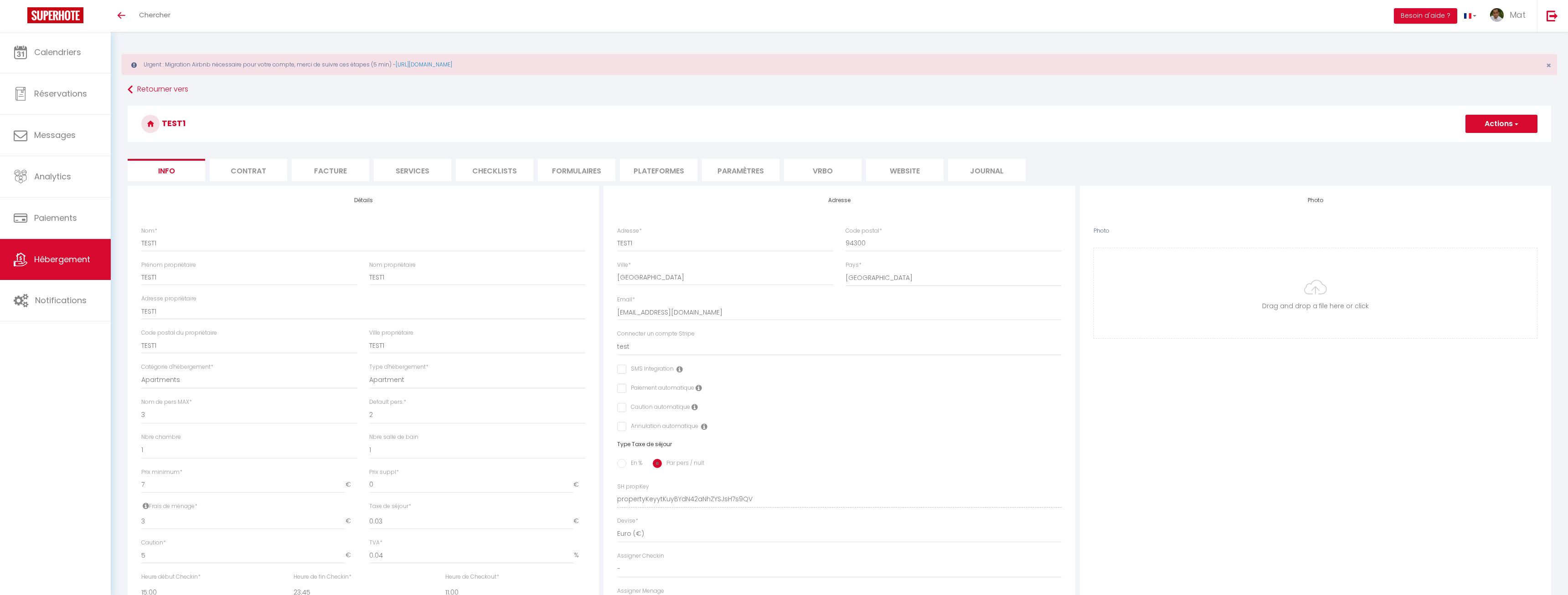
select select "23:45"
select select "11:00"
select select "30"
select select "120"
select select "2906"
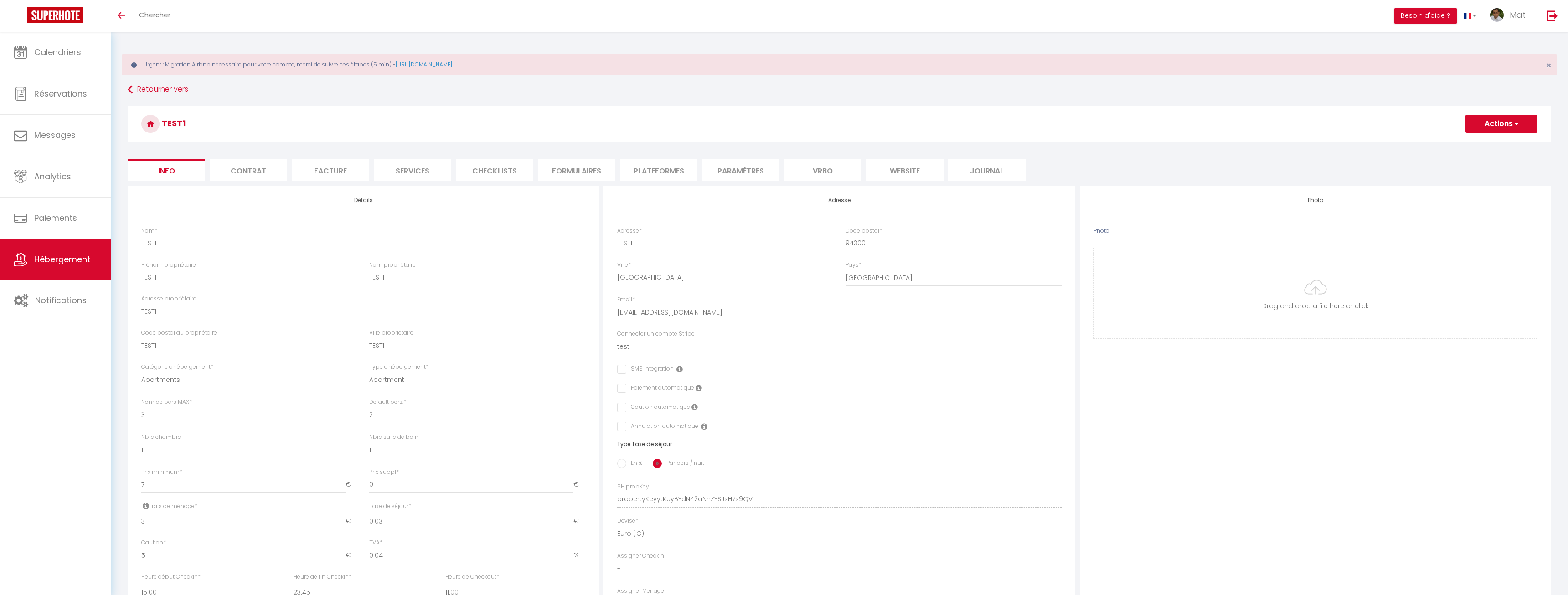
select select "28"
click at [428, 61] on div "Urgent : Migration Airbnb nécessaire pour votre compte, merci de suivre ces éta…" at bounding box center [839, 65] width 1435 height 21
click at [426, 65] on link "[URL][DOMAIN_NAME]" at bounding box center [423, 64] width 56 height 7
click at [240, 170] on li "Contrat" at bounding box center [248, 169] width 78 height 22
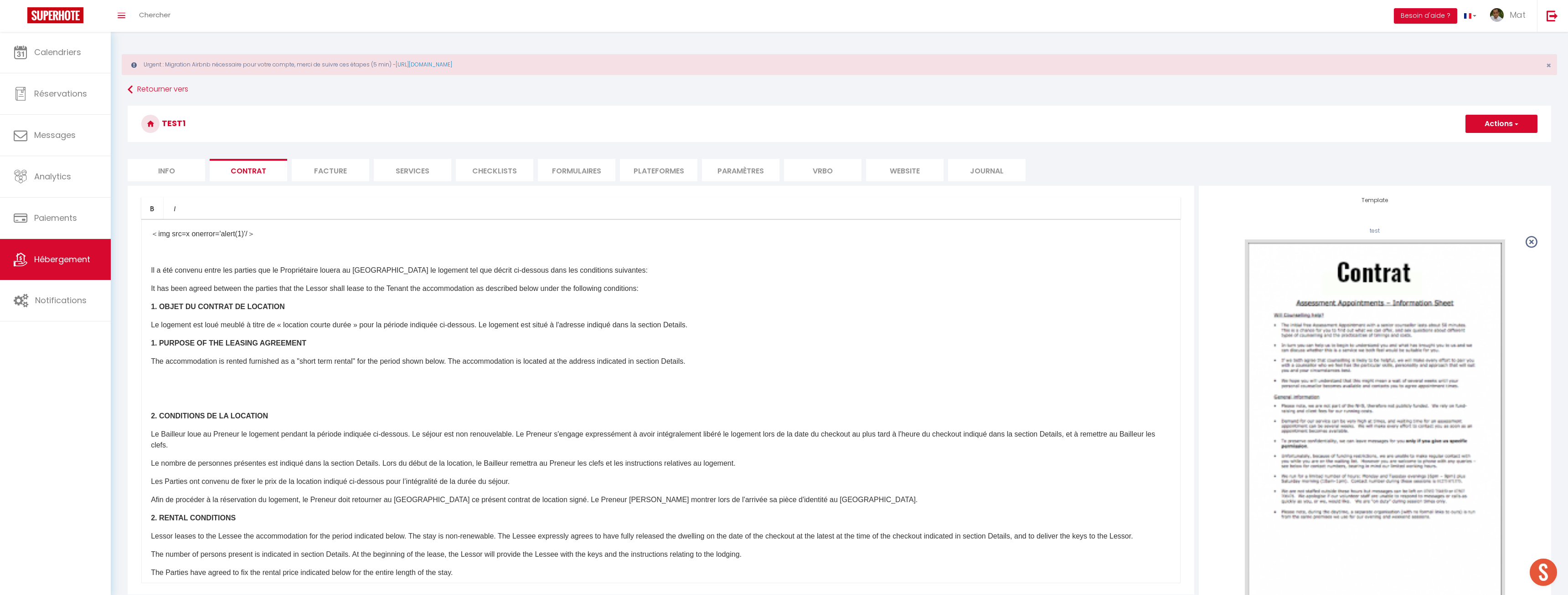
click at [319, 172] on li "Facture" at bounding box center [330, 169] width 78 height 22
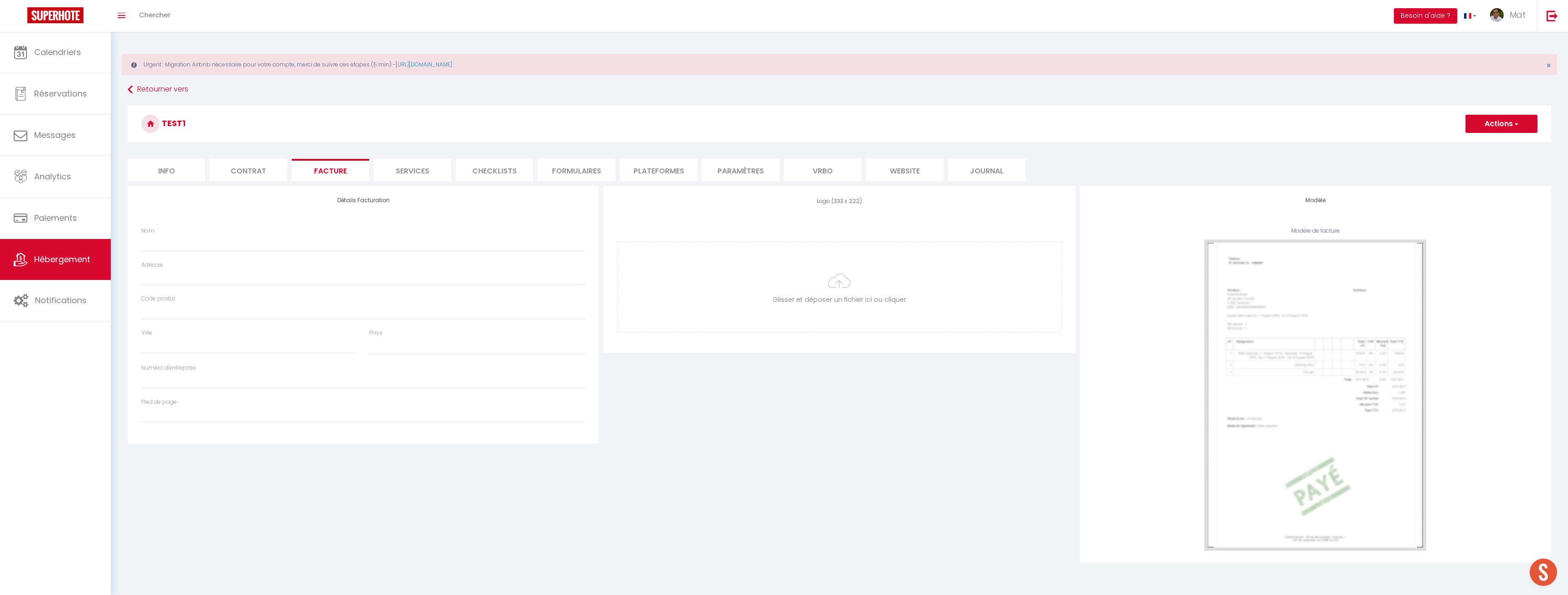
click at [267, 162] on li "Contrat" at bounding box center [248, 169] width 78 height 22
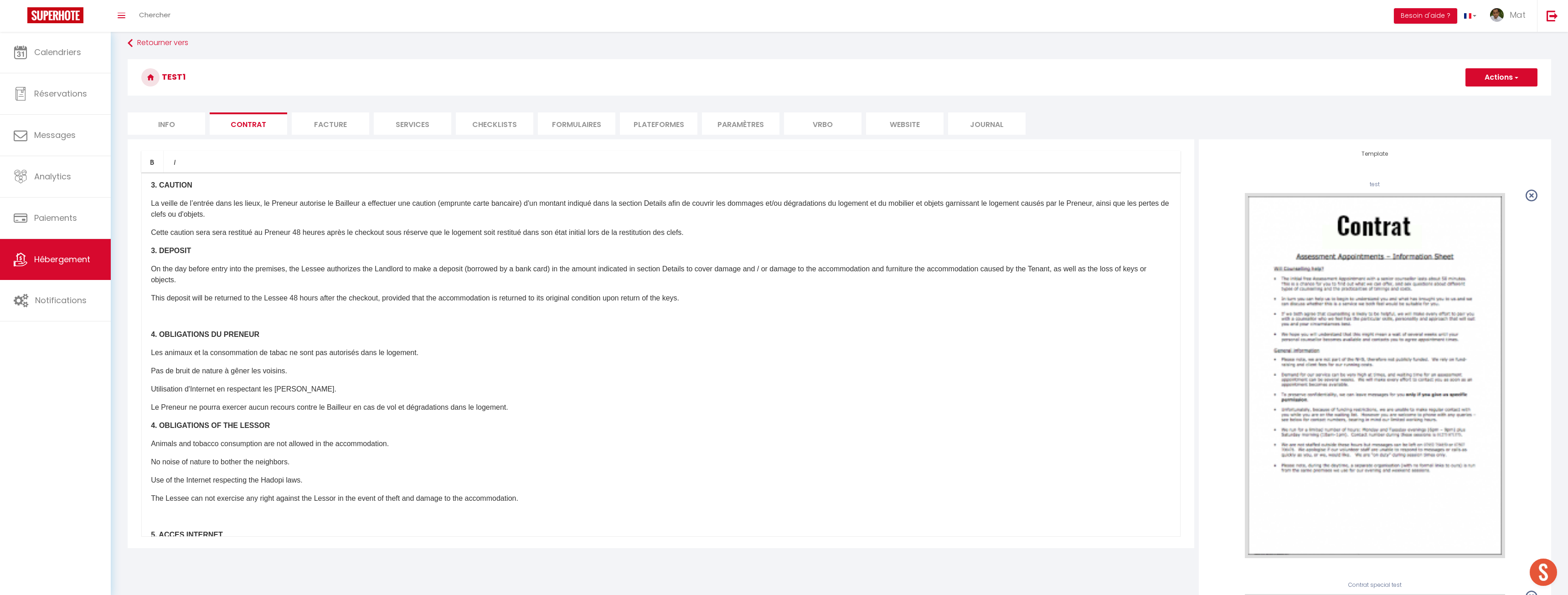
scroll to position [377, 0]
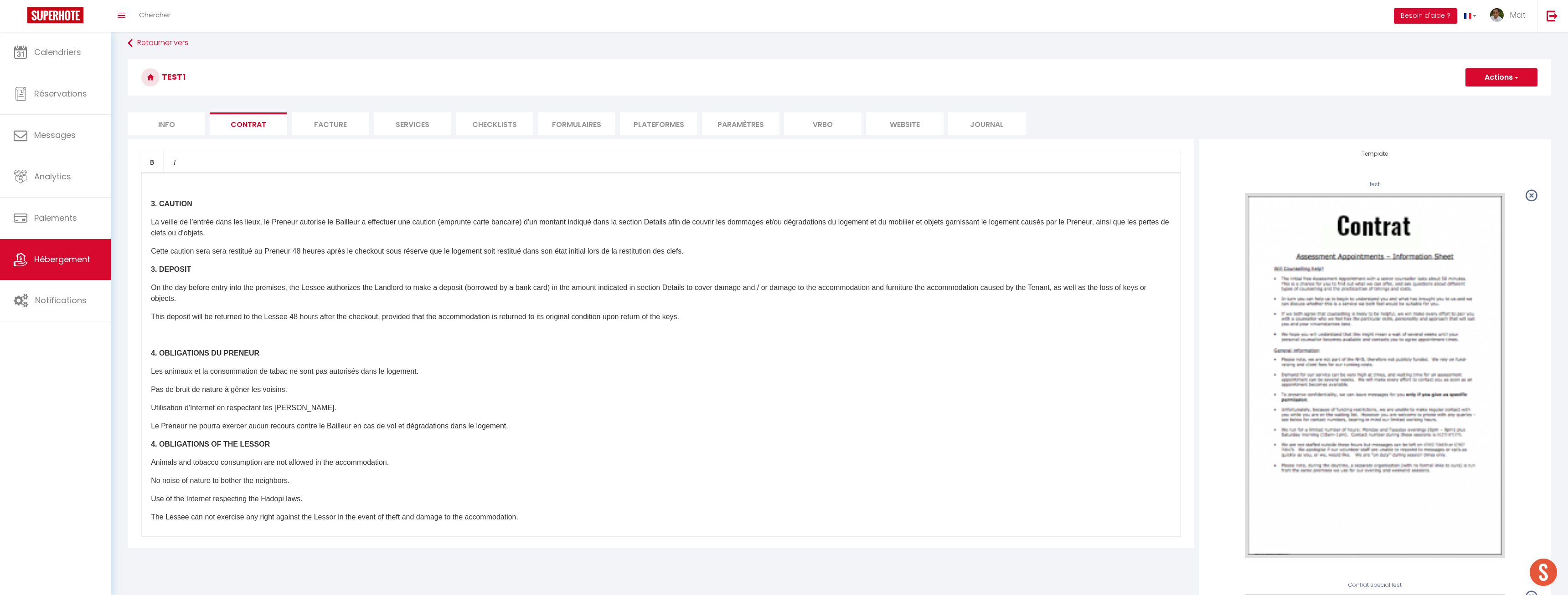
click at [341, 120] on li "Facture" at bounding box center [330, 123] width 78 height 22
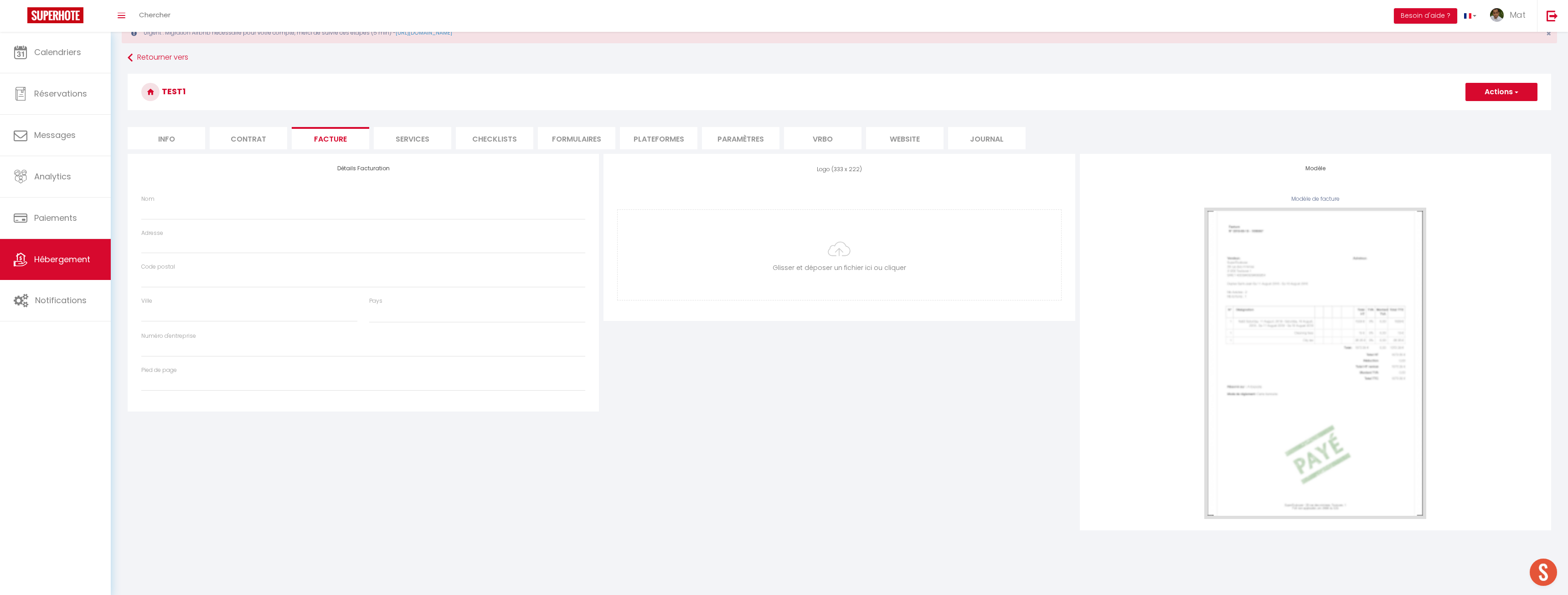
select select
click at [581, 139] on li "Formulaires" at bounding box center [576, 137] width 78 height 22
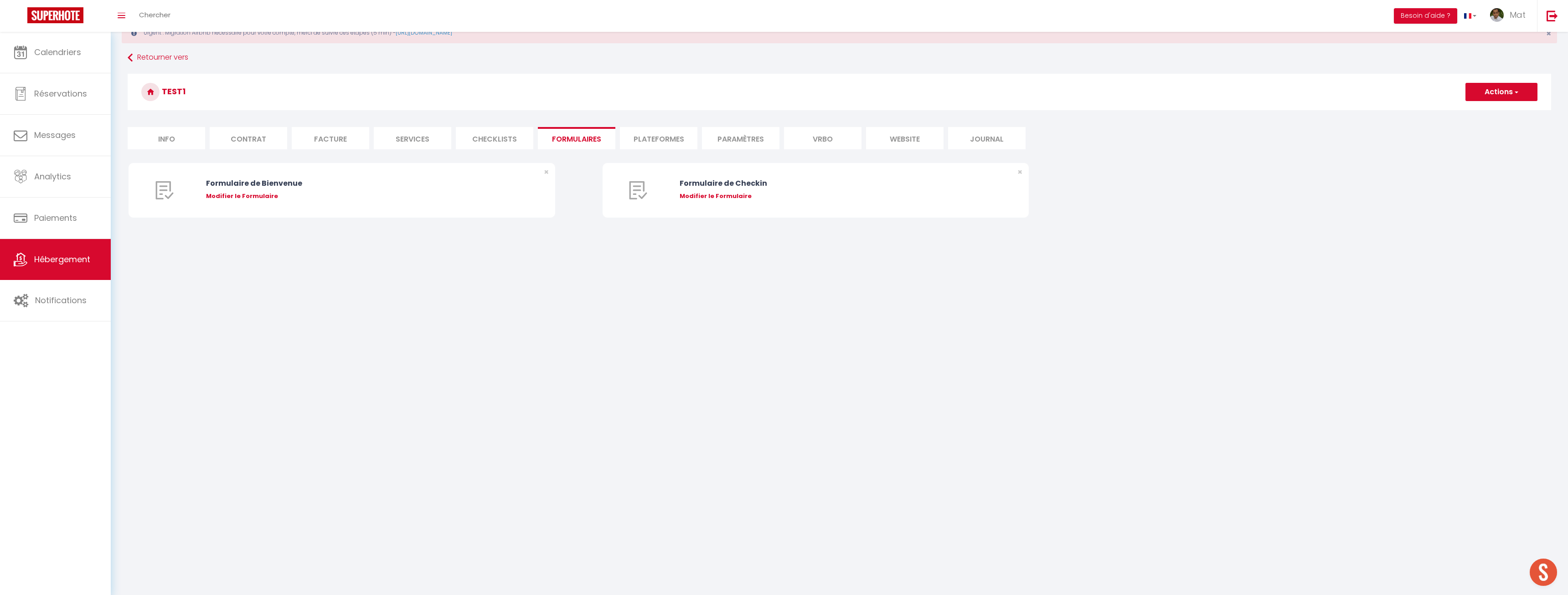
click at [690, 146] on li "Plateformes" at bounding box center [658, 137] width 78 height 22
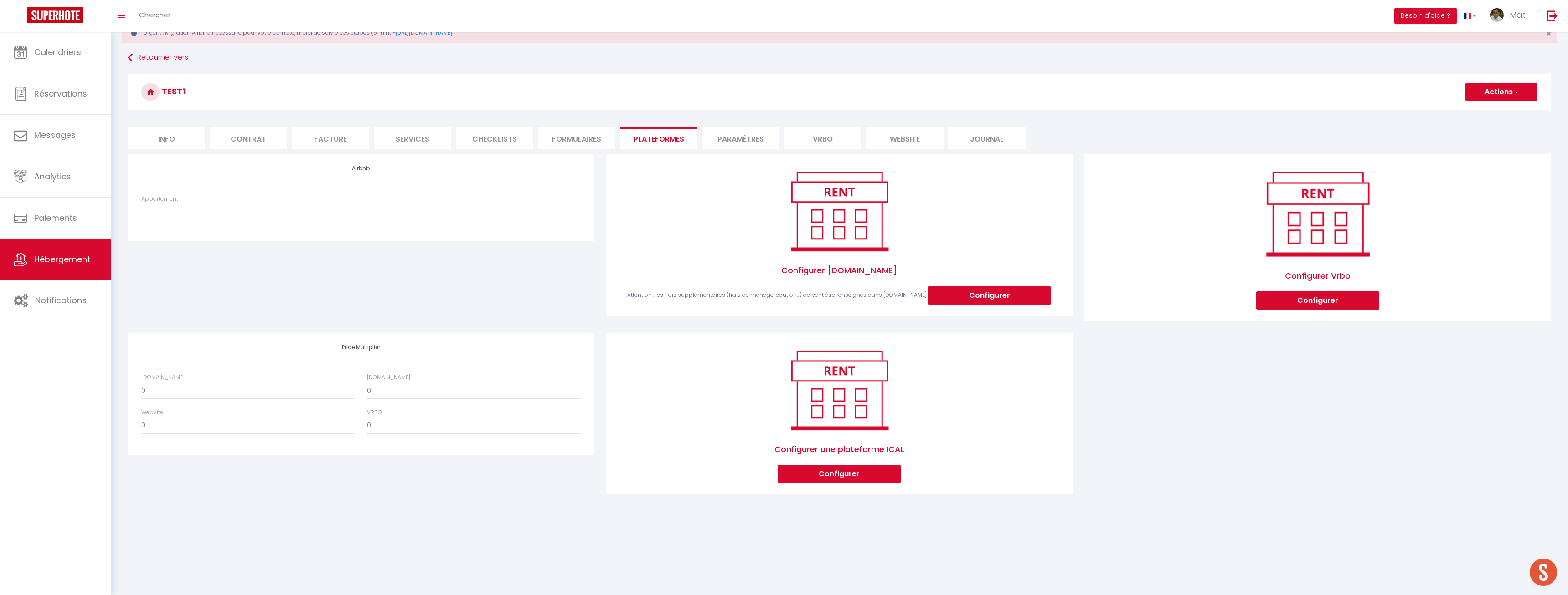
click at [761, 146] on li "Paramètres" at bounding box center [740, 137] width 78 height 22
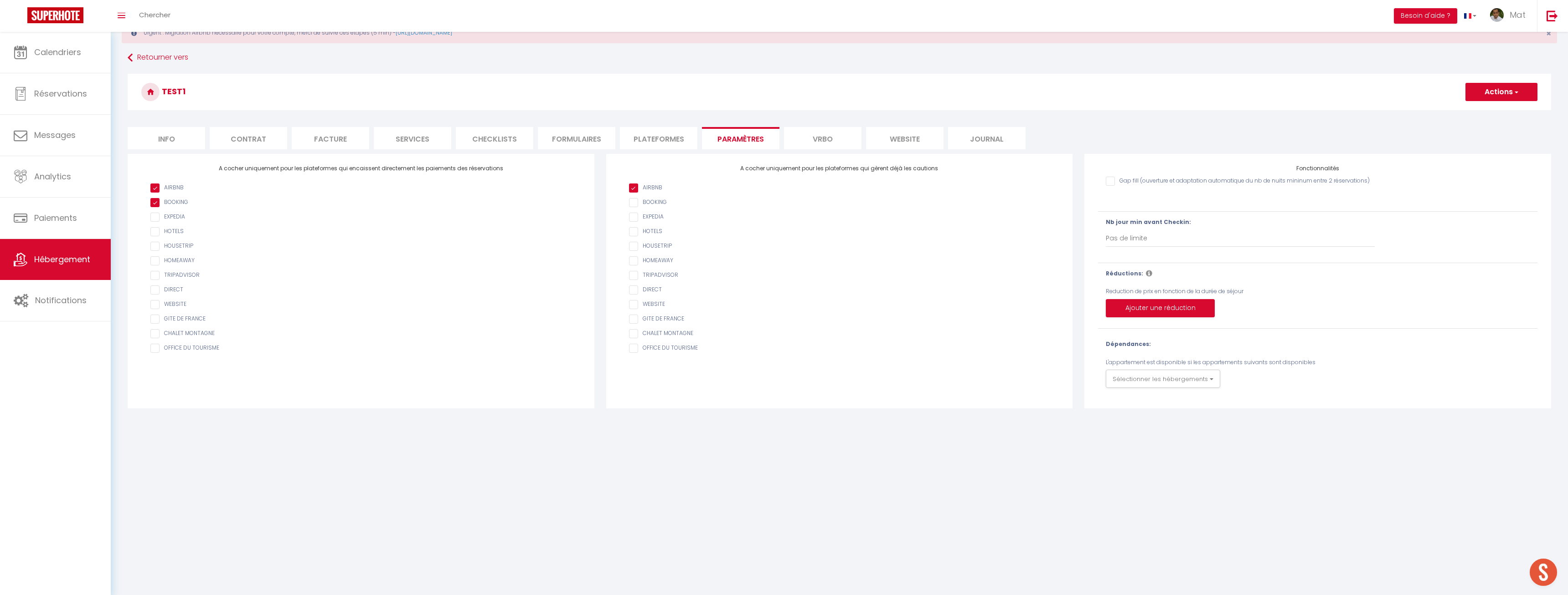
click at [823, 146] on li "Vrbo" at bounding box center [822, 137] width 78 height 22
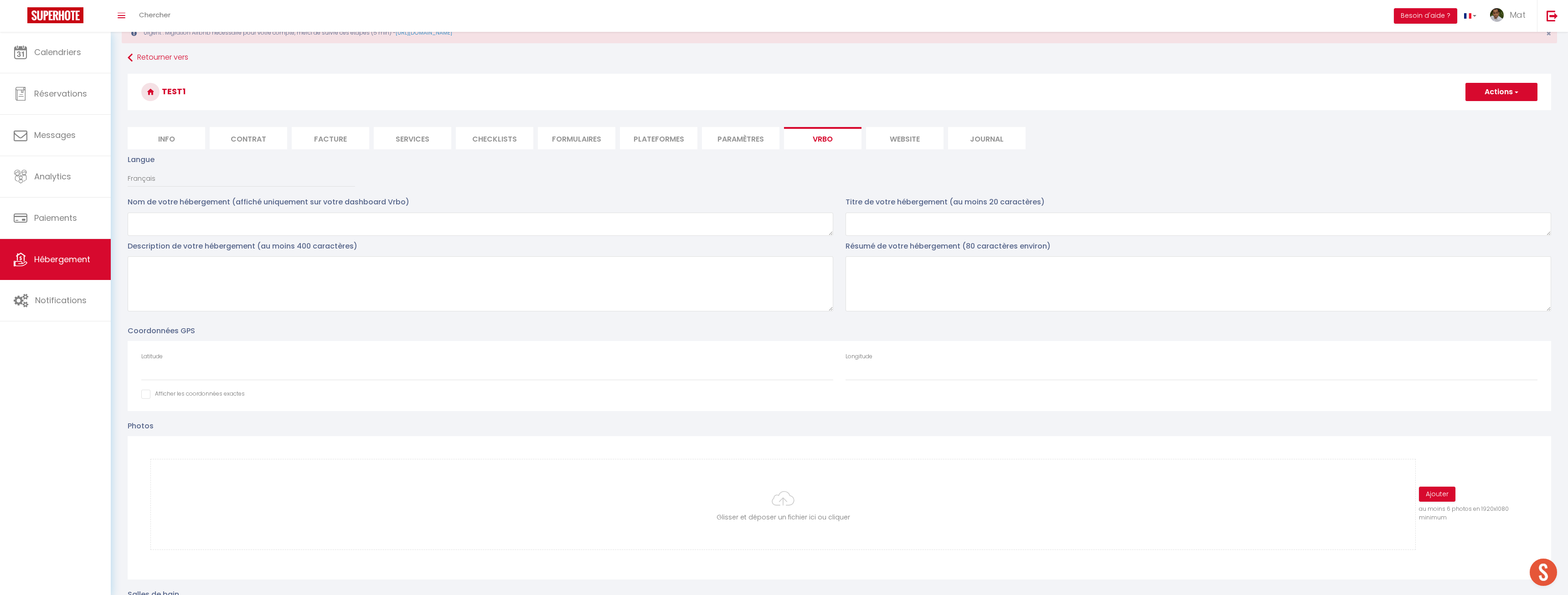
click at [926, 133] on li "website" at bounding box center [904, 137] width 78 height 22
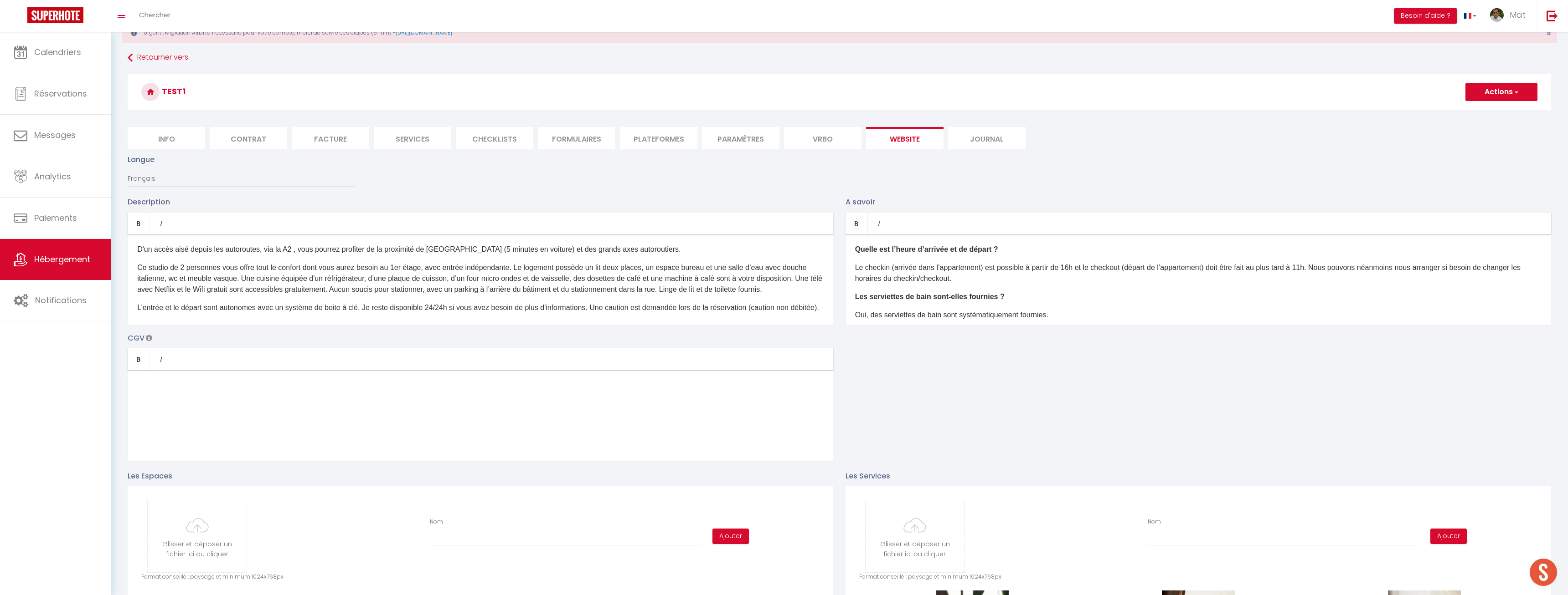
click at [1013, 145] on li "Journal" at bounding box center [987, 137] width 78 height 22
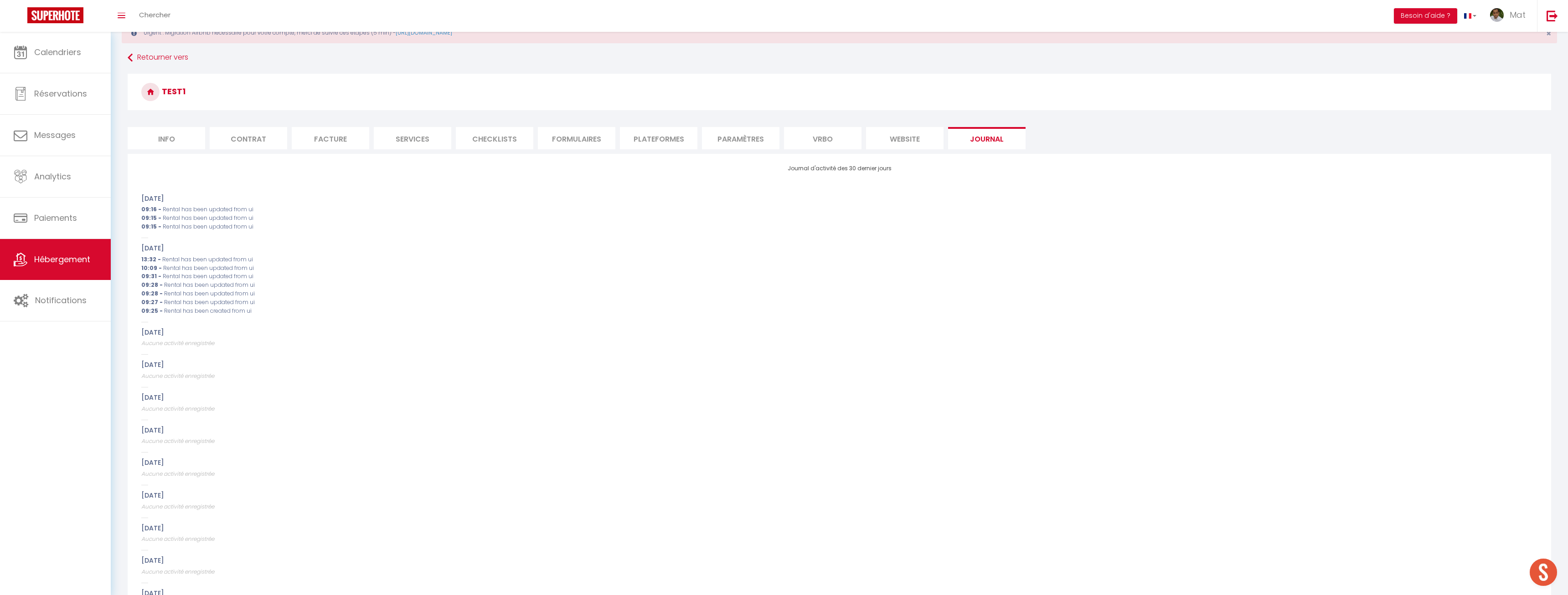
click at [178, 132] on li "Info" at bounding box center [166, 137] width 78 height 22
checkbox input "false"
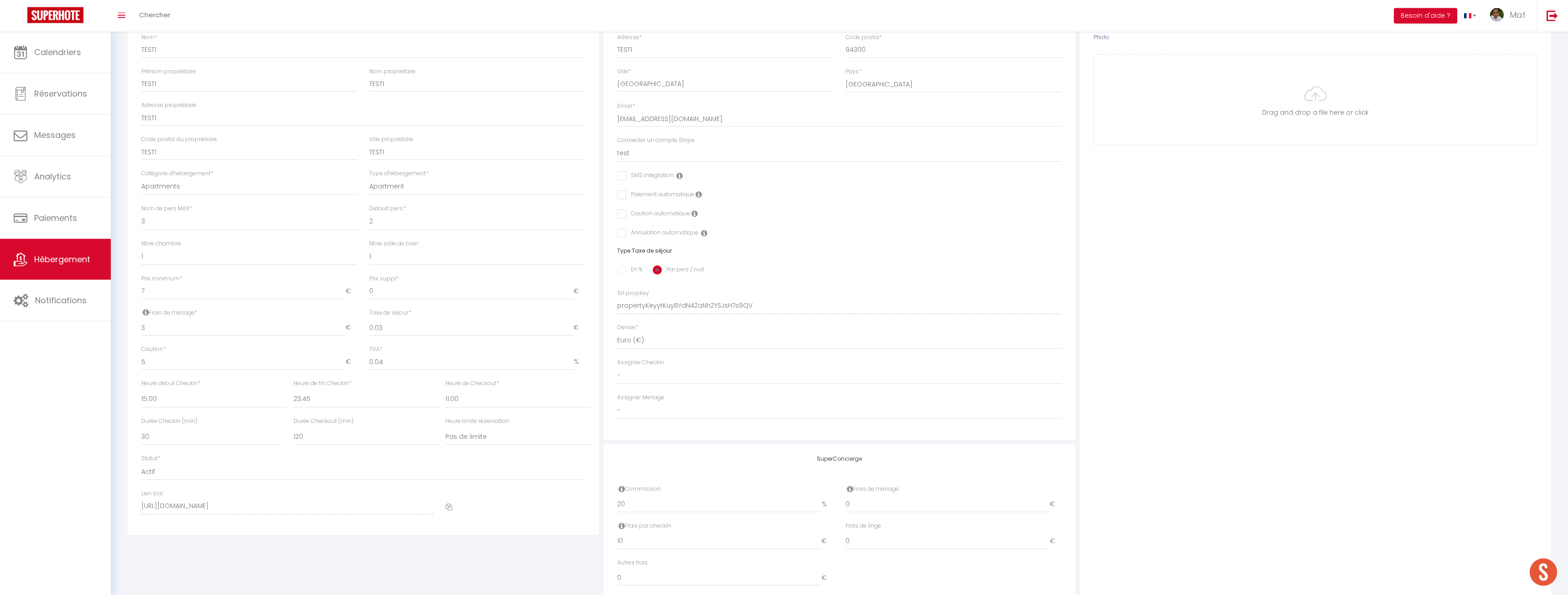
scroll to position [228, 0]
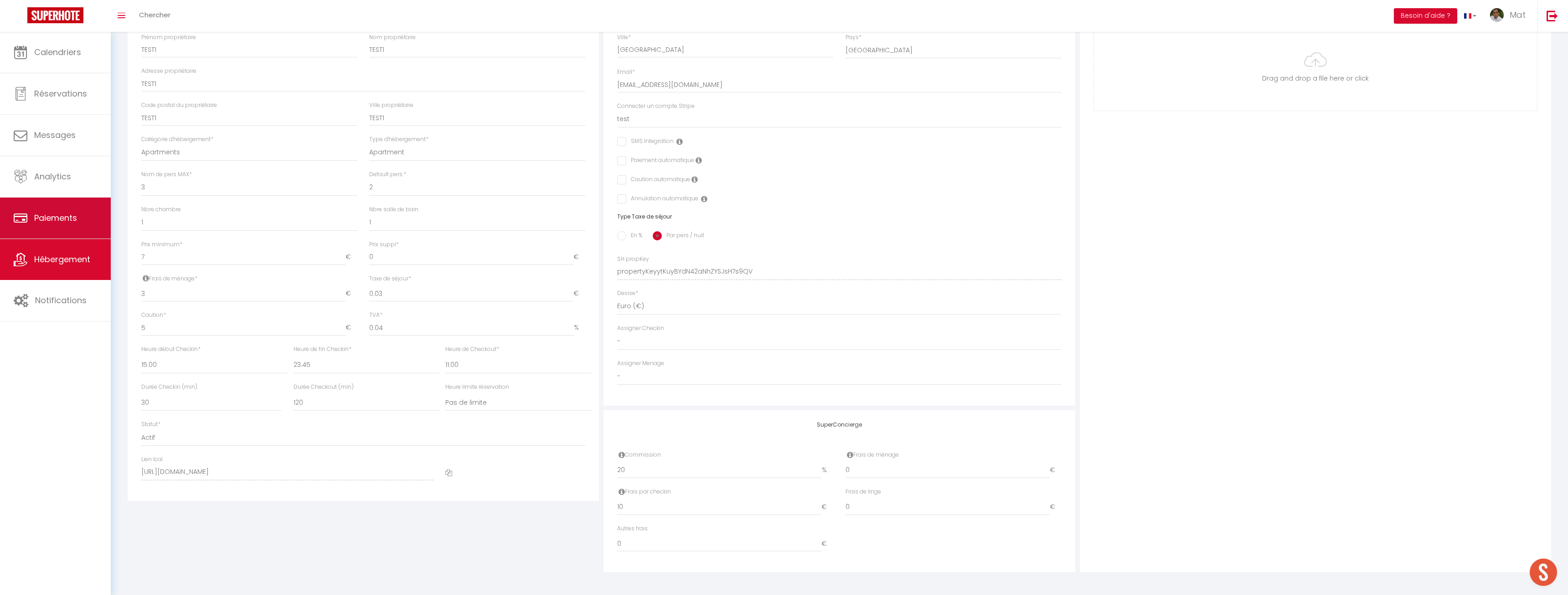
click at [37, 211] on link "Paiements" at bounding box center [55, 219] width 111 height 41
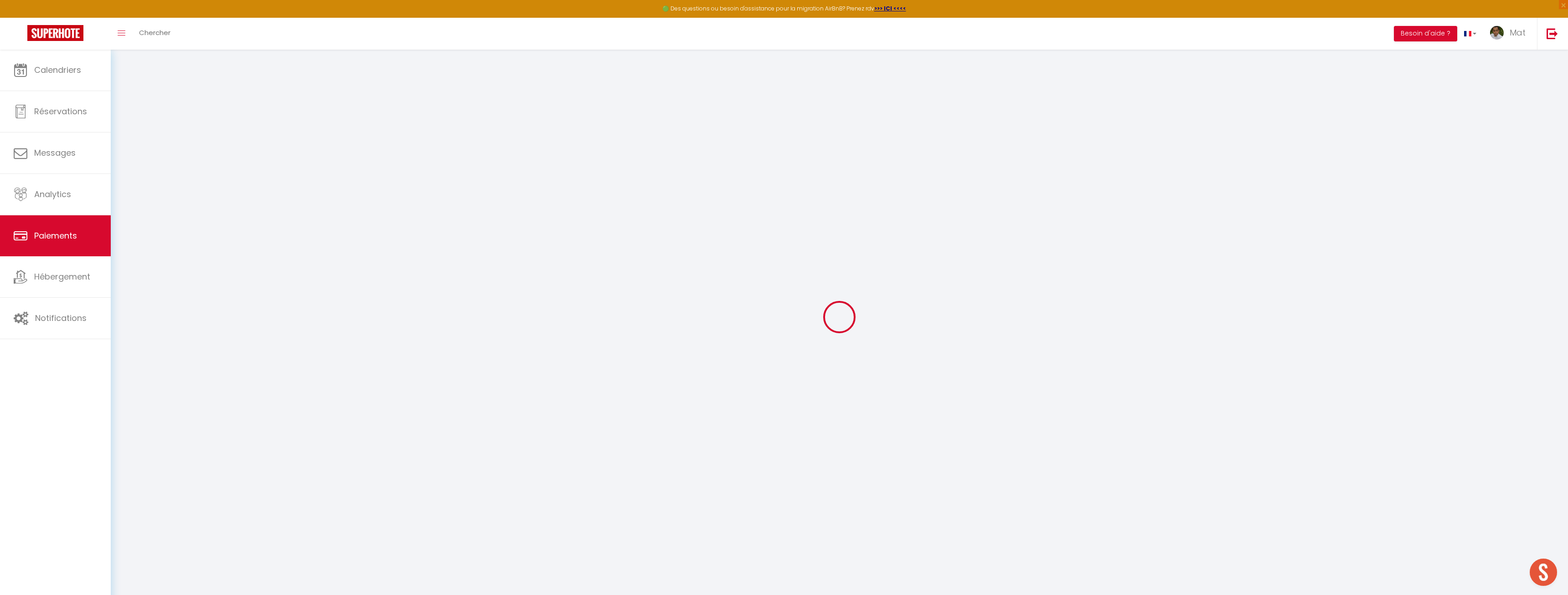
select select "2"
select select "0"
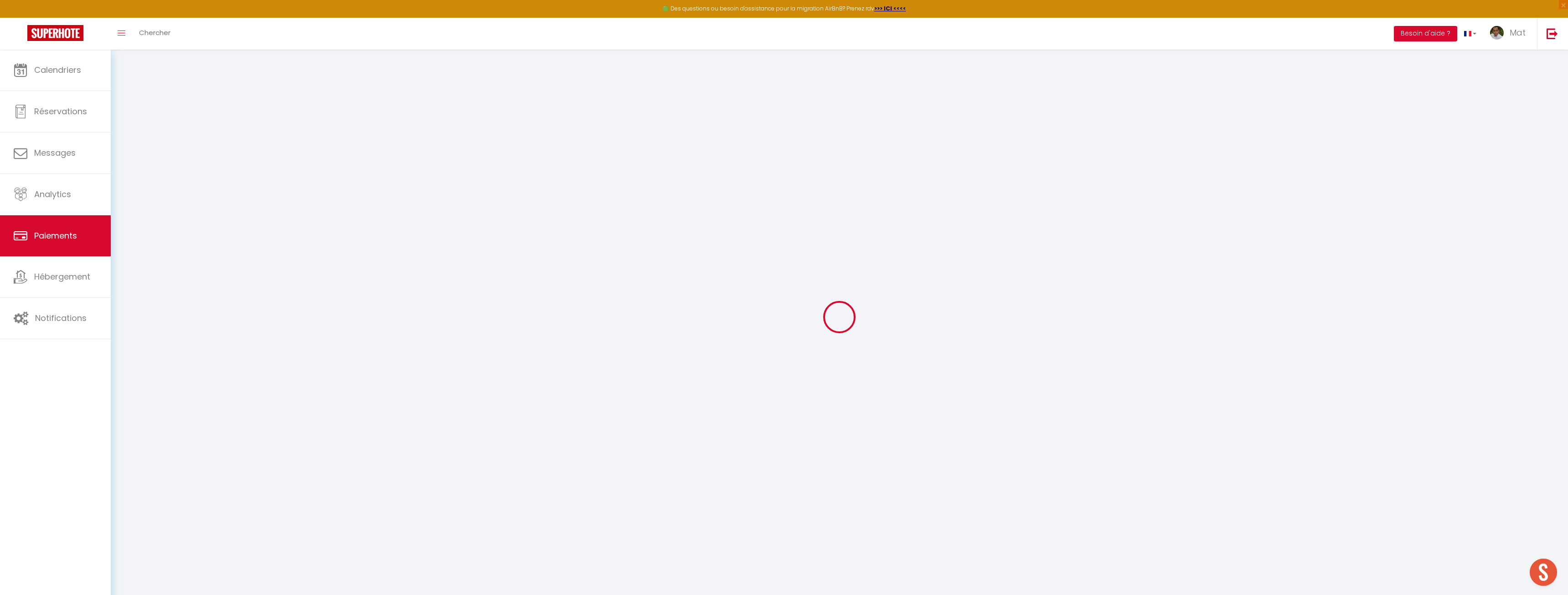
select select "0"
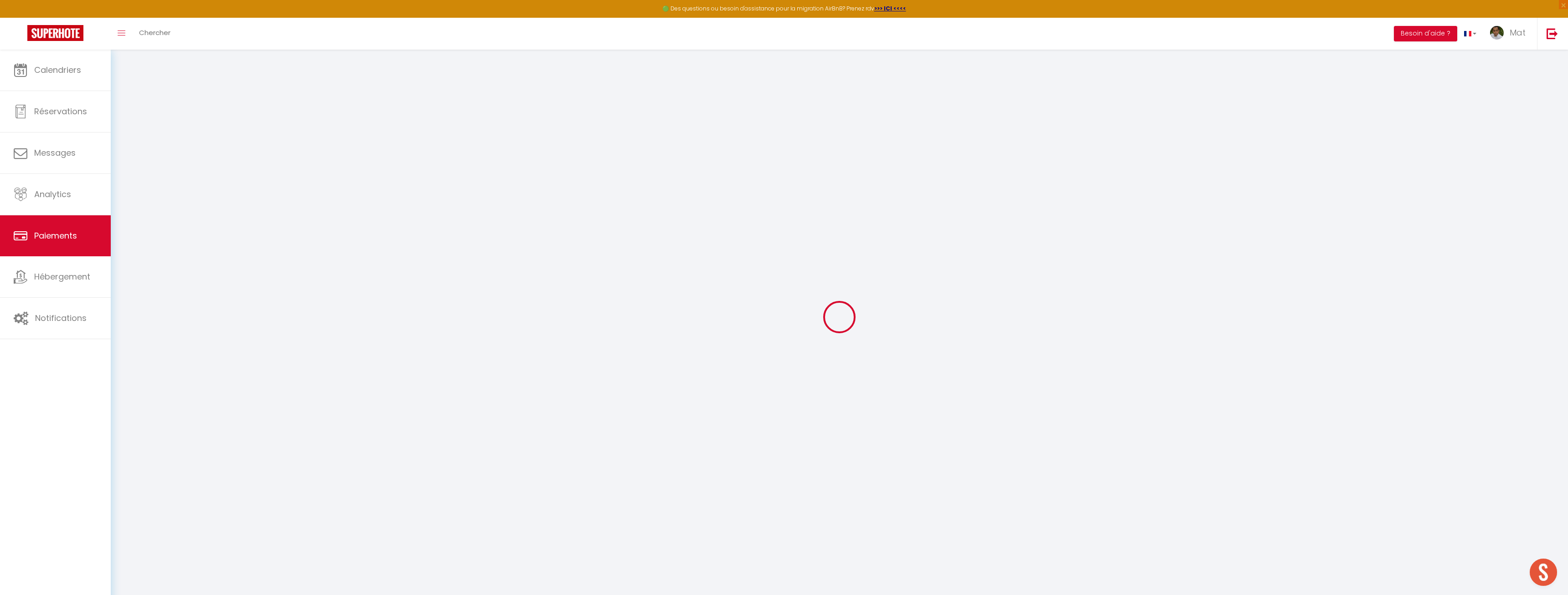
select select "0"
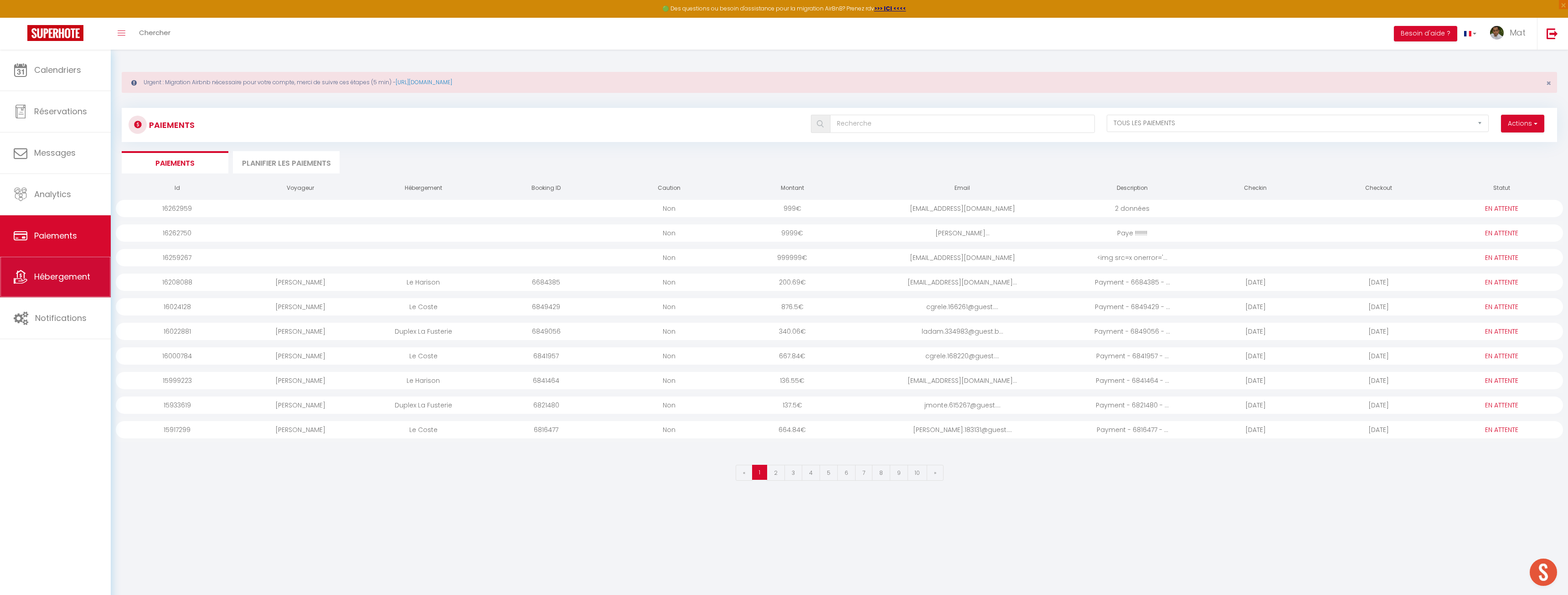
click at [66, 287] on link "Hébergement" at bounding box center [55, 277] width 111 height 41
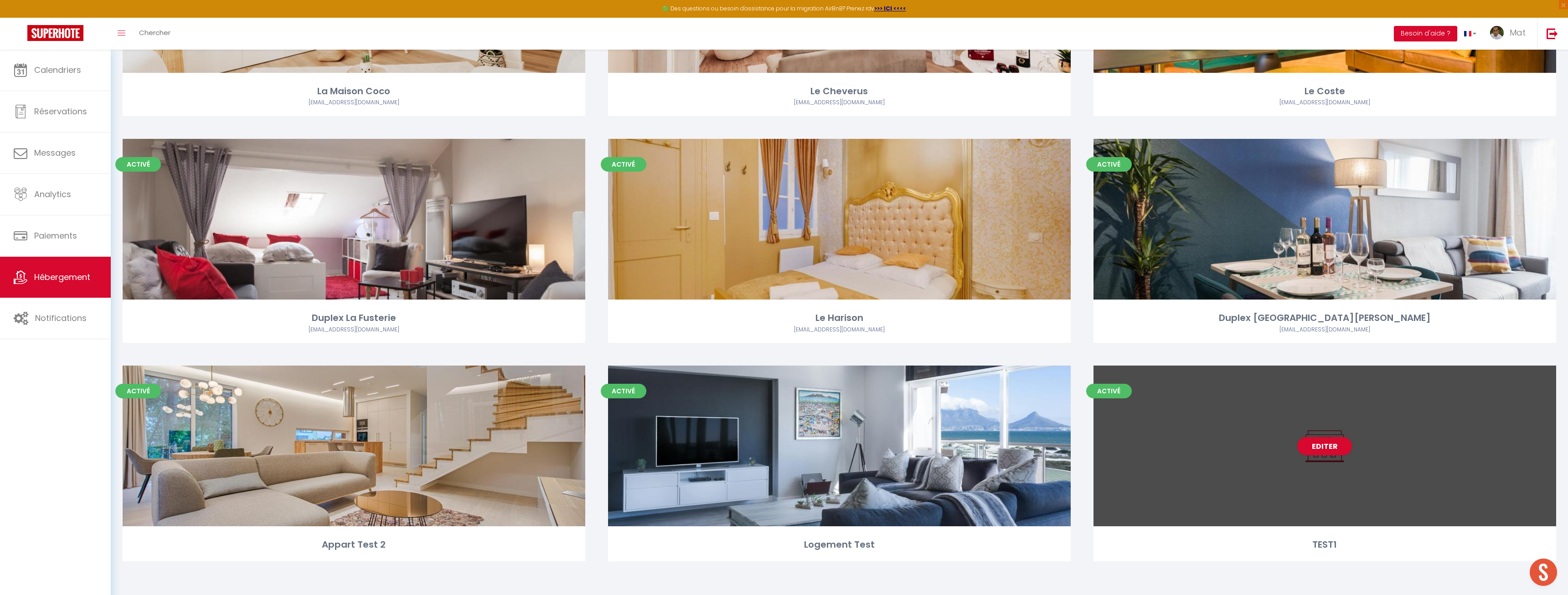
scroll to position [244, 0]
click at [1315, 448] on link "Editer" at bounding box center [1324, 446] width 55 height 18
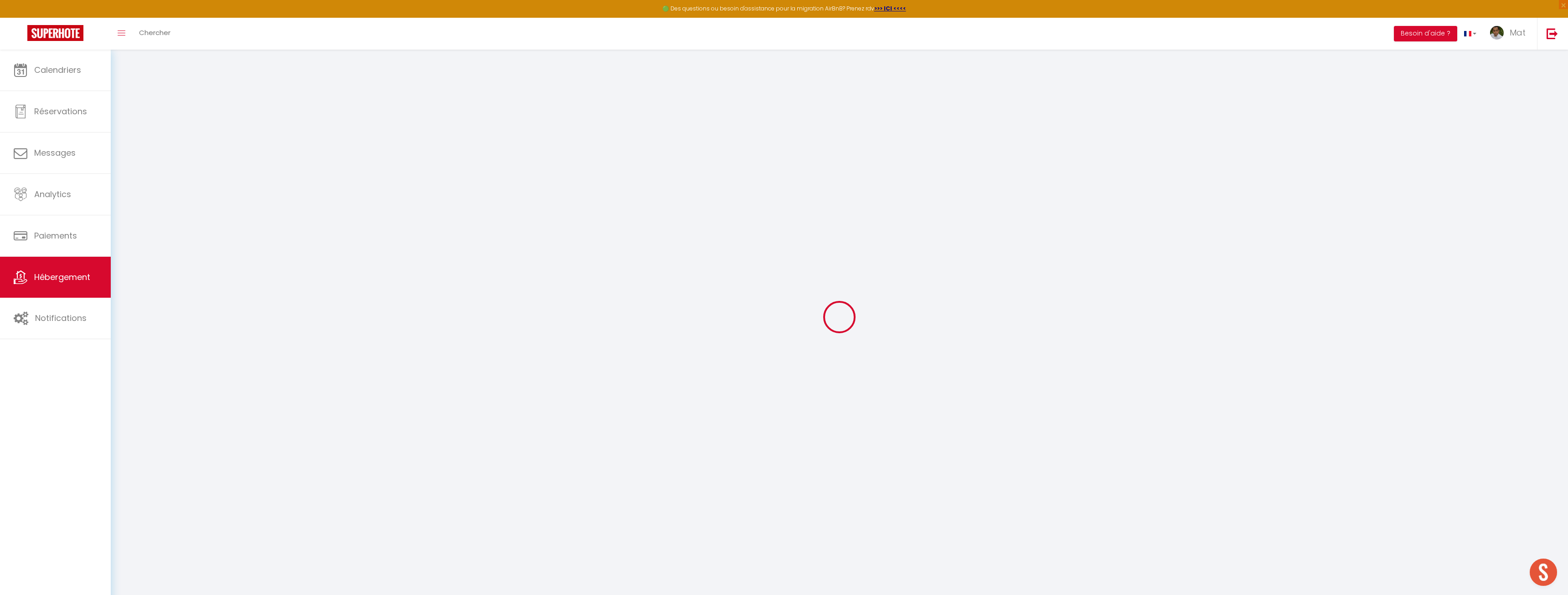
checkbox input "false"
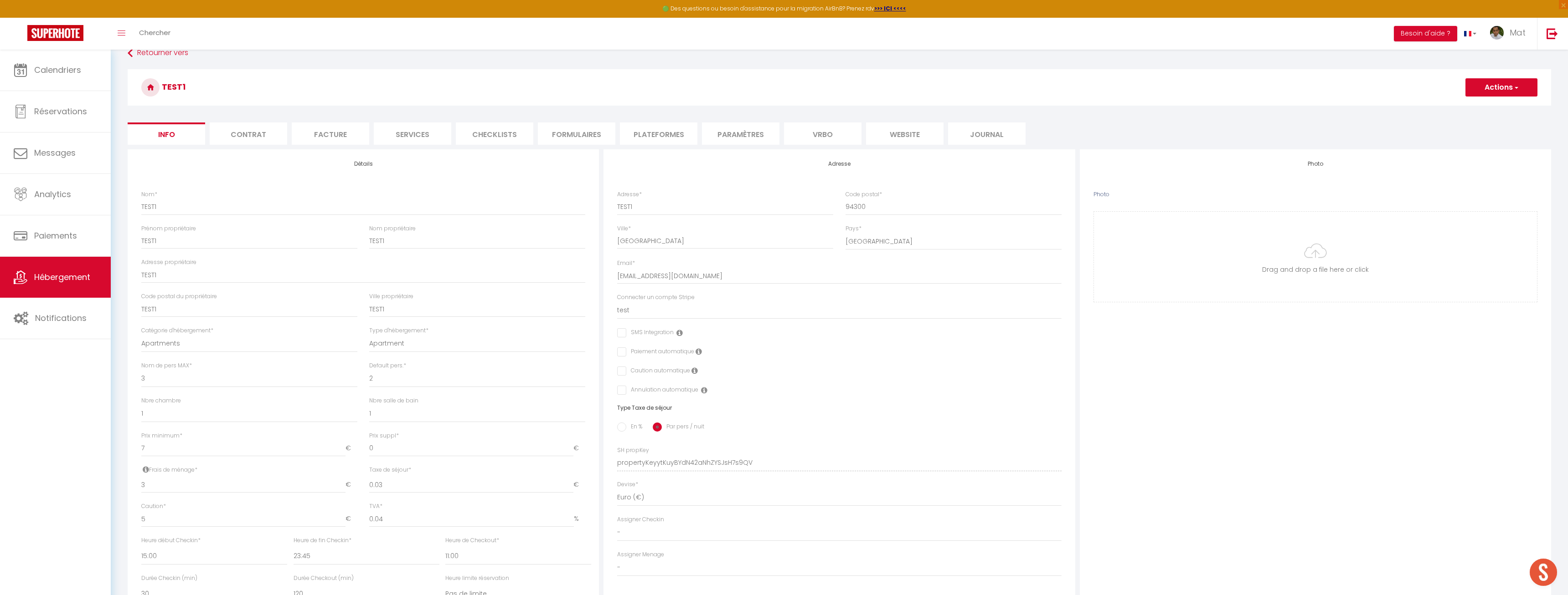
scroll to position [13, 0]
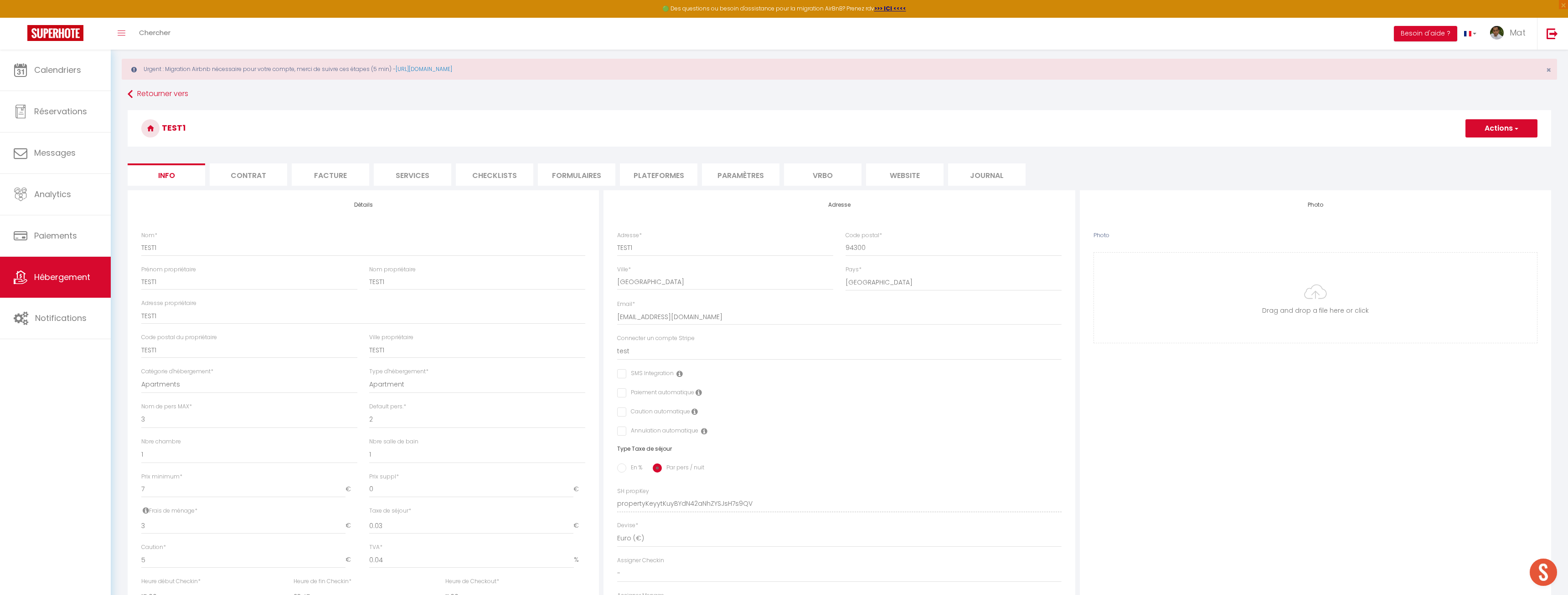
click at [1504, 131] on button "Actions" at bounding box center [1501, 128] width 72 height 18
click at [1470, 151] on input "Enregistrer" at bounding box center [1465, 148] width 34 height 9
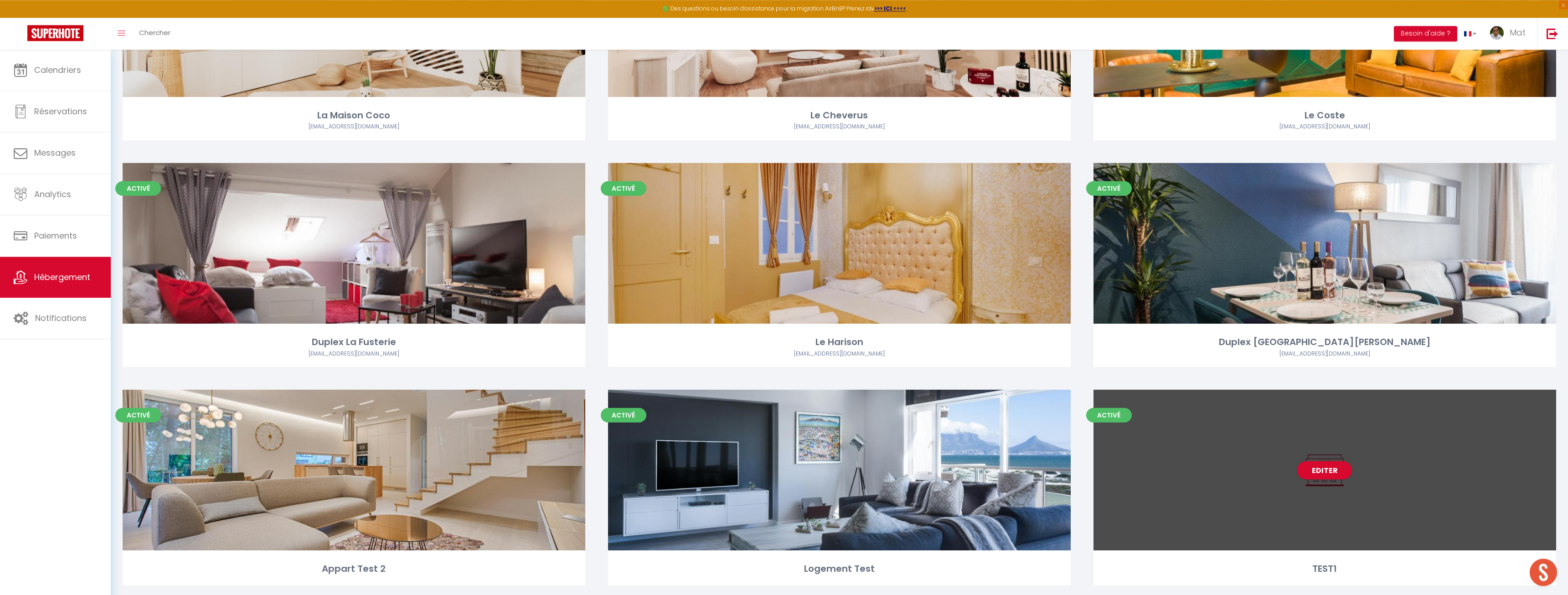
scroll to position [244, 0]
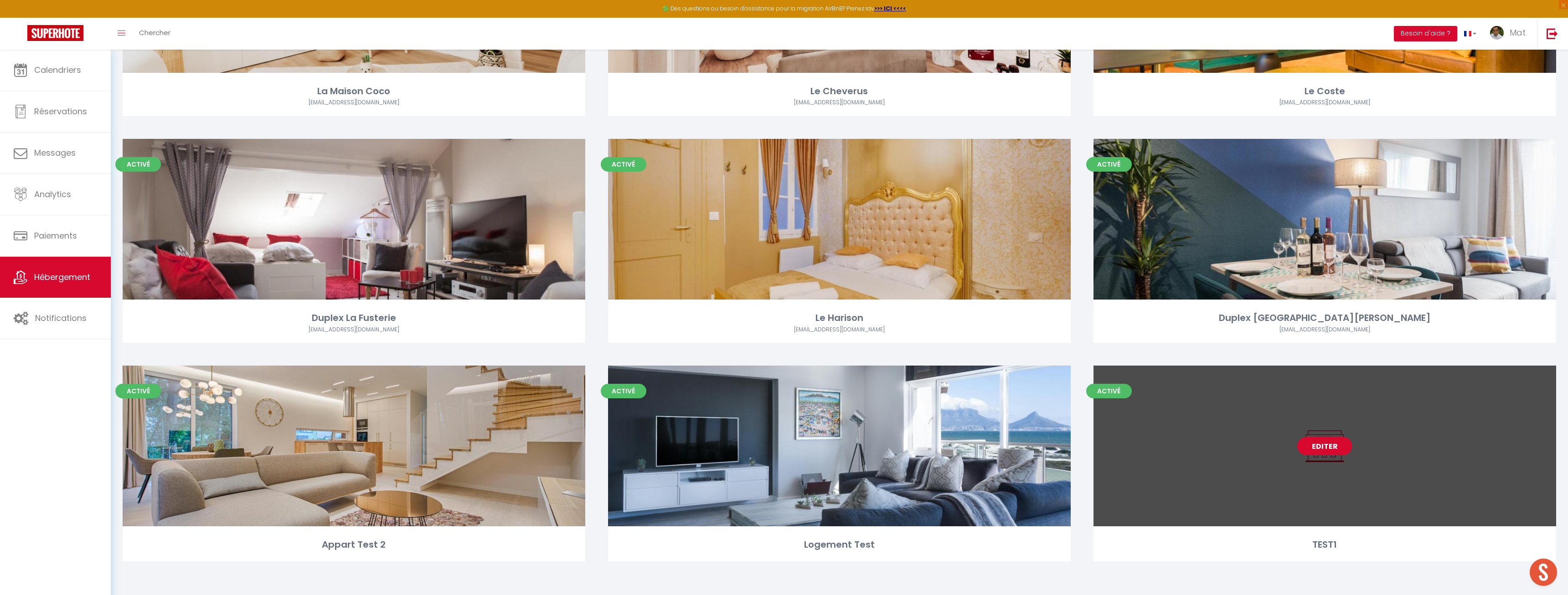
click at [1312, 452] on link "Editer" at bounding box center [1324, 446] width 55 height 18
select select "3"
select select "2"
select select "1"
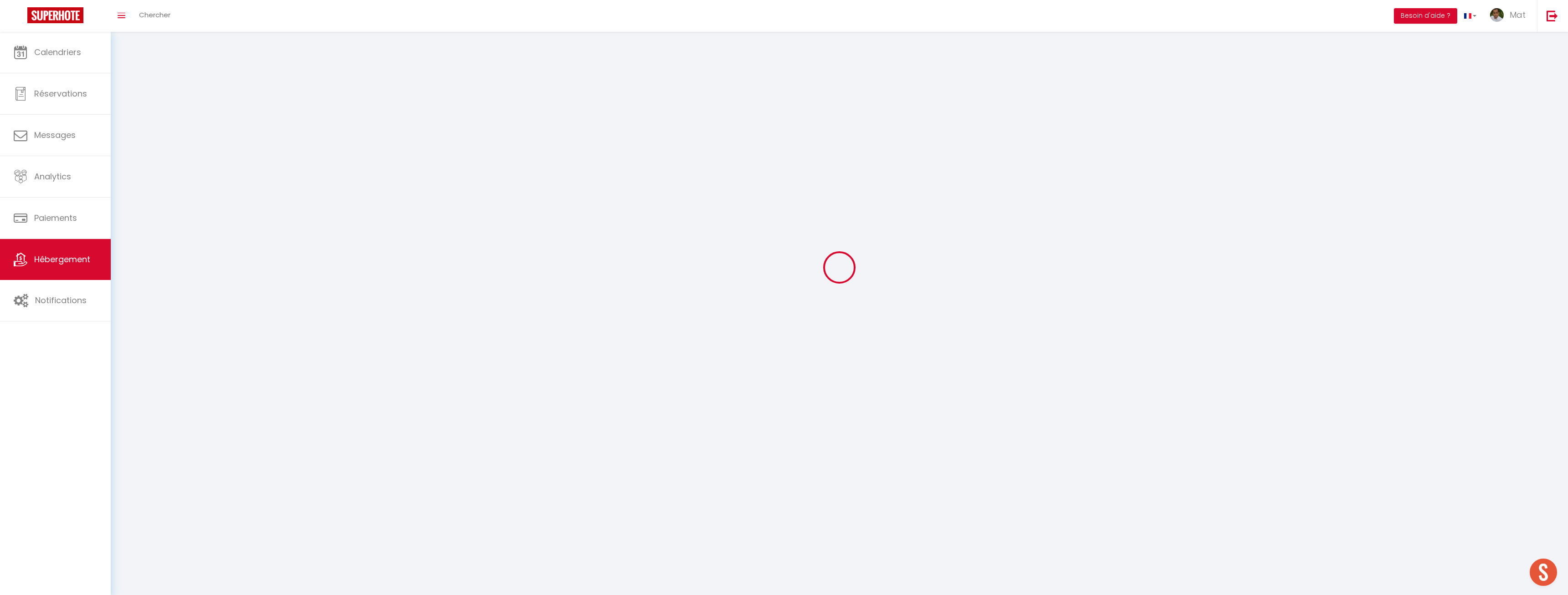
select select
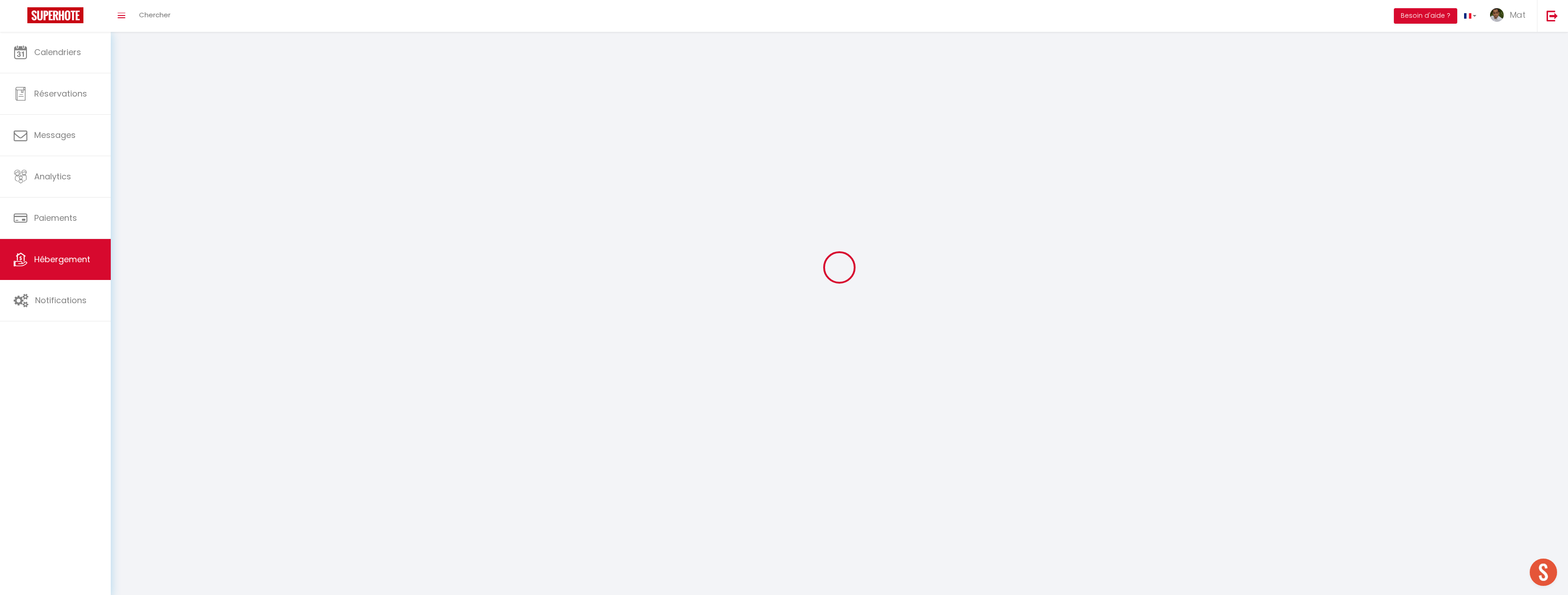
select select
checkbox input "false"
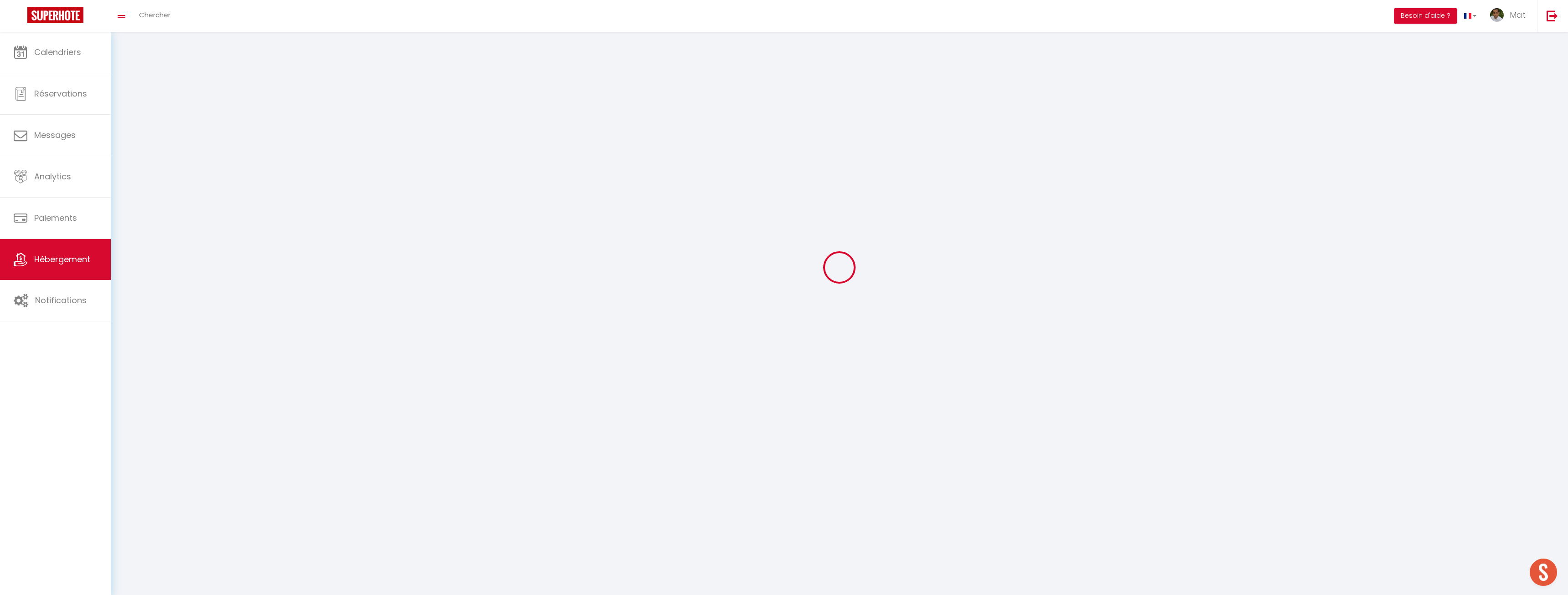
select select
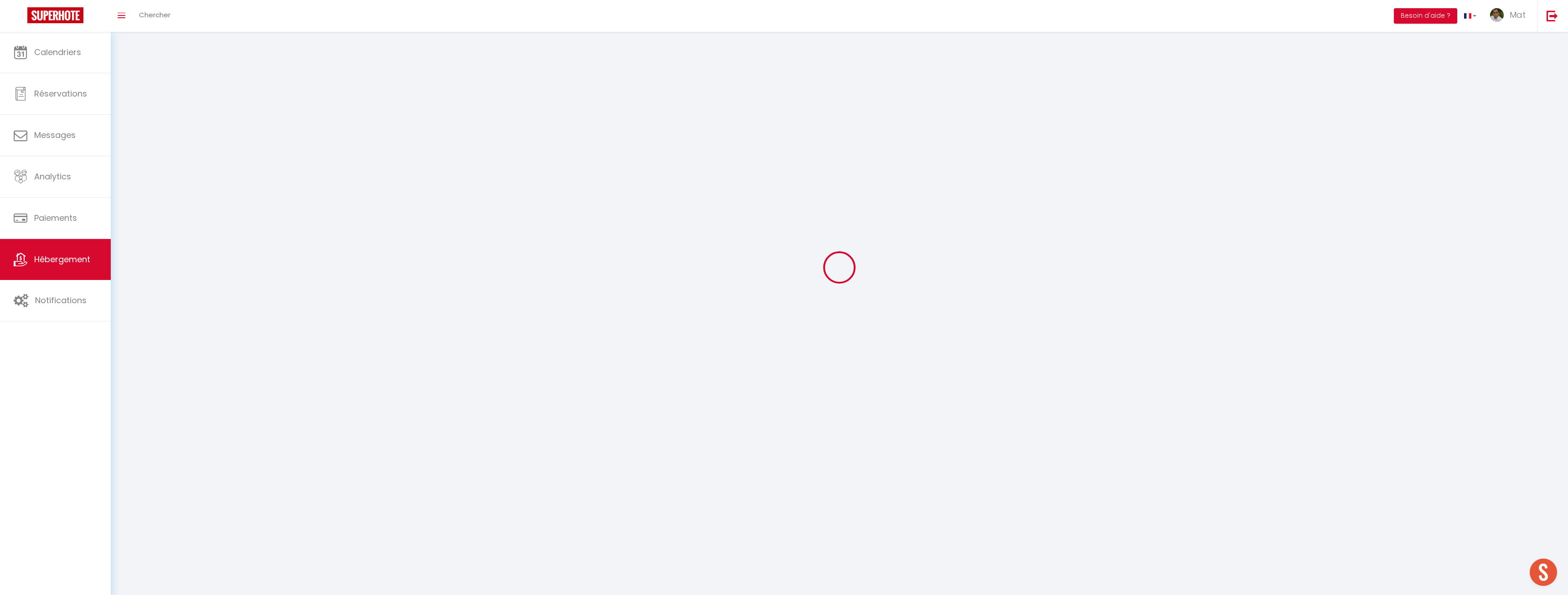
select select
checkbox input "false"
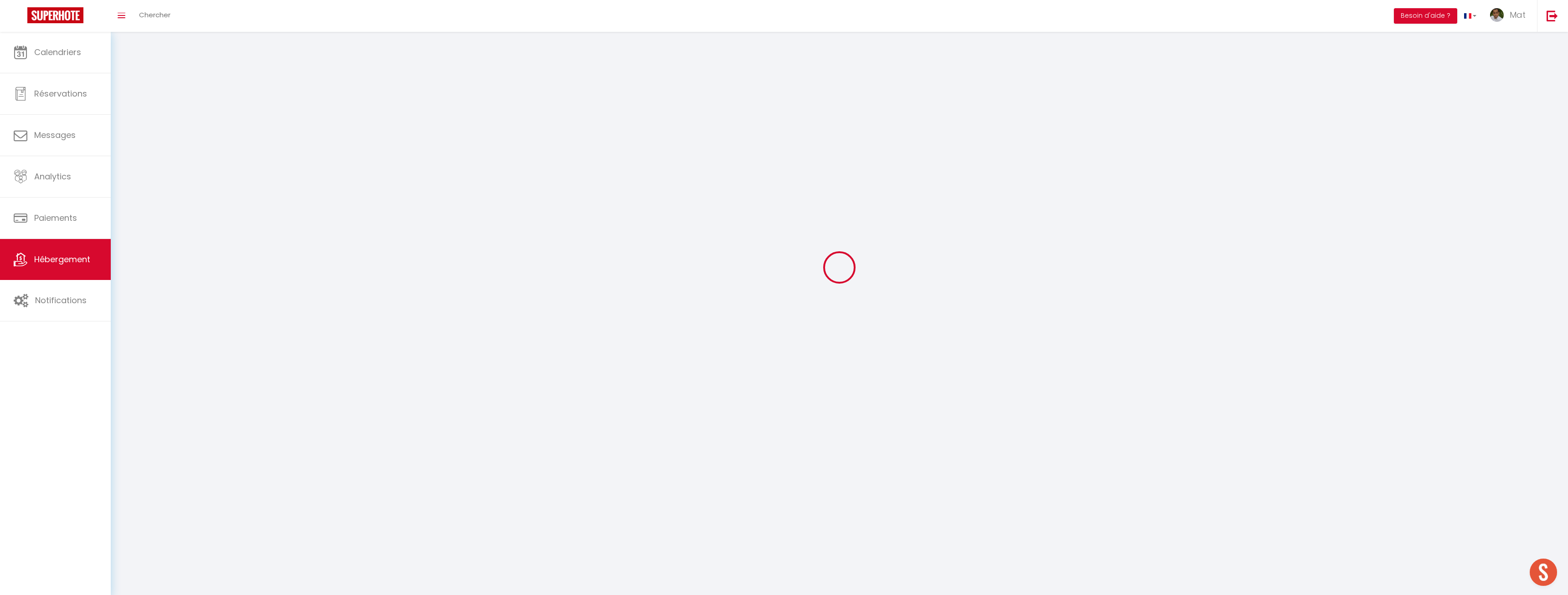
checkbox input "false"
select select
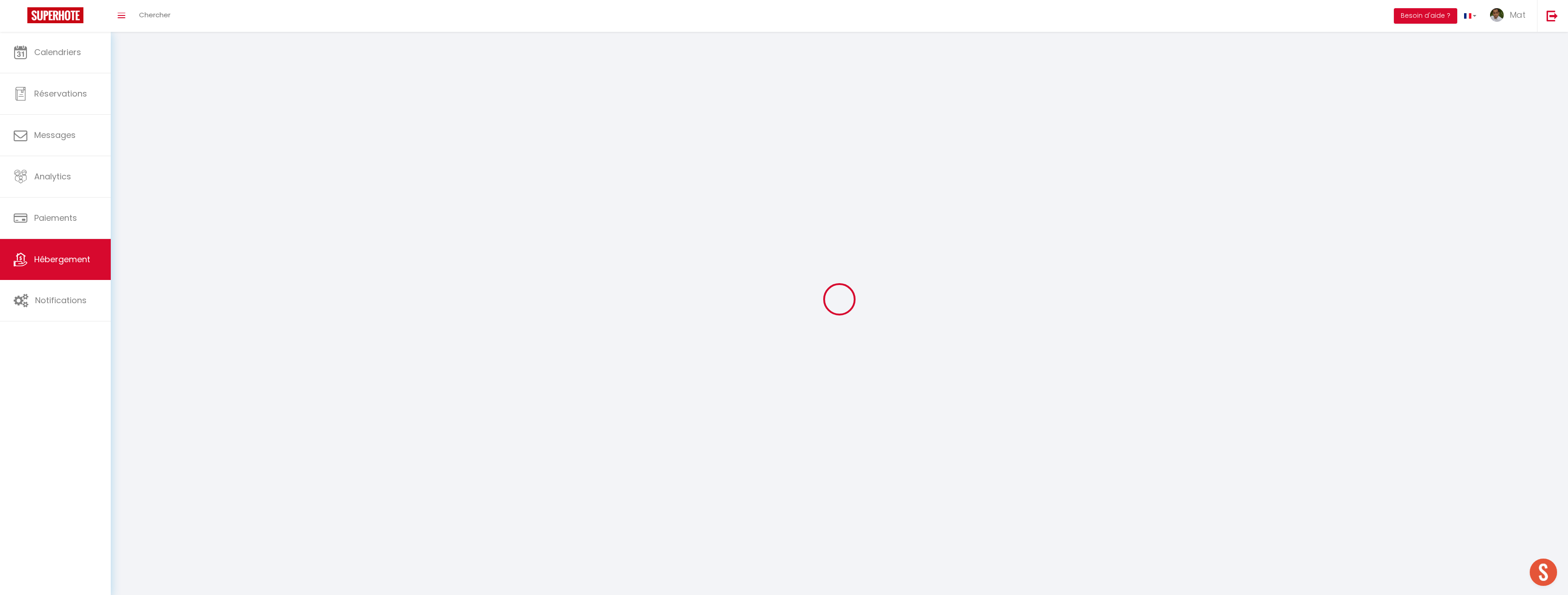
select select
checkbox input "false"
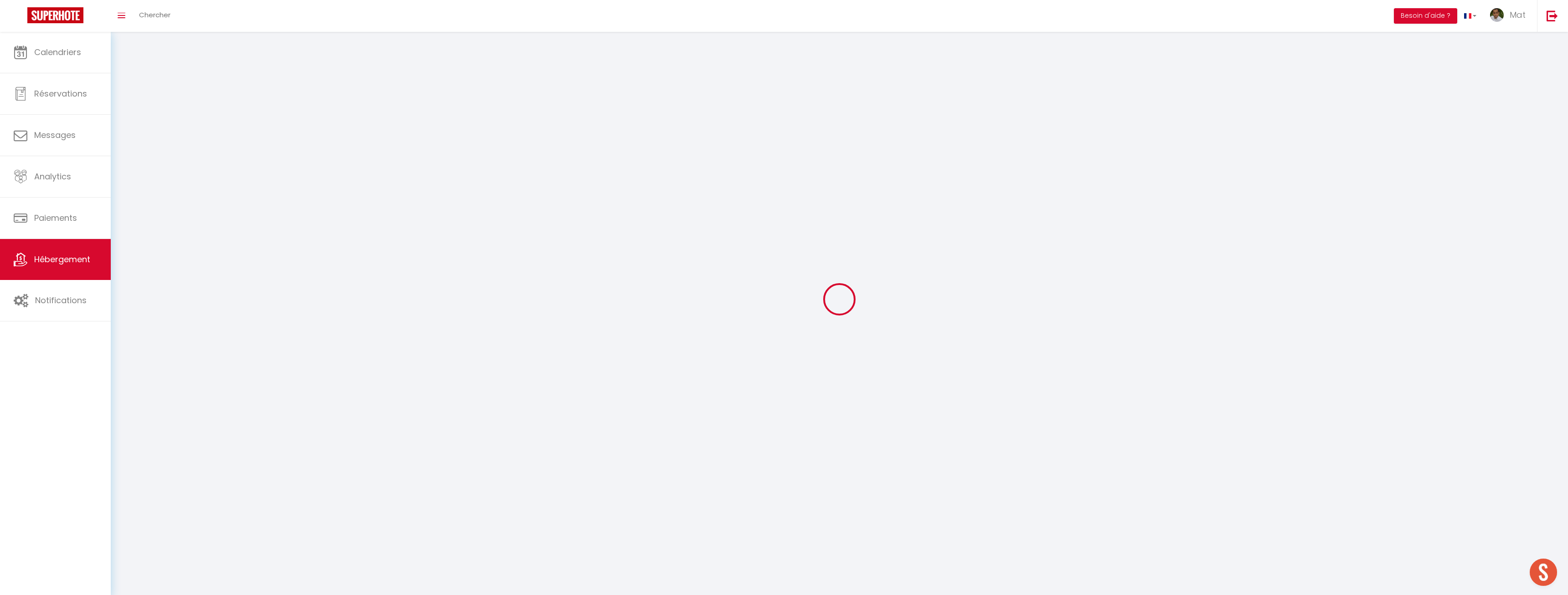
checkbox input "false"
select select
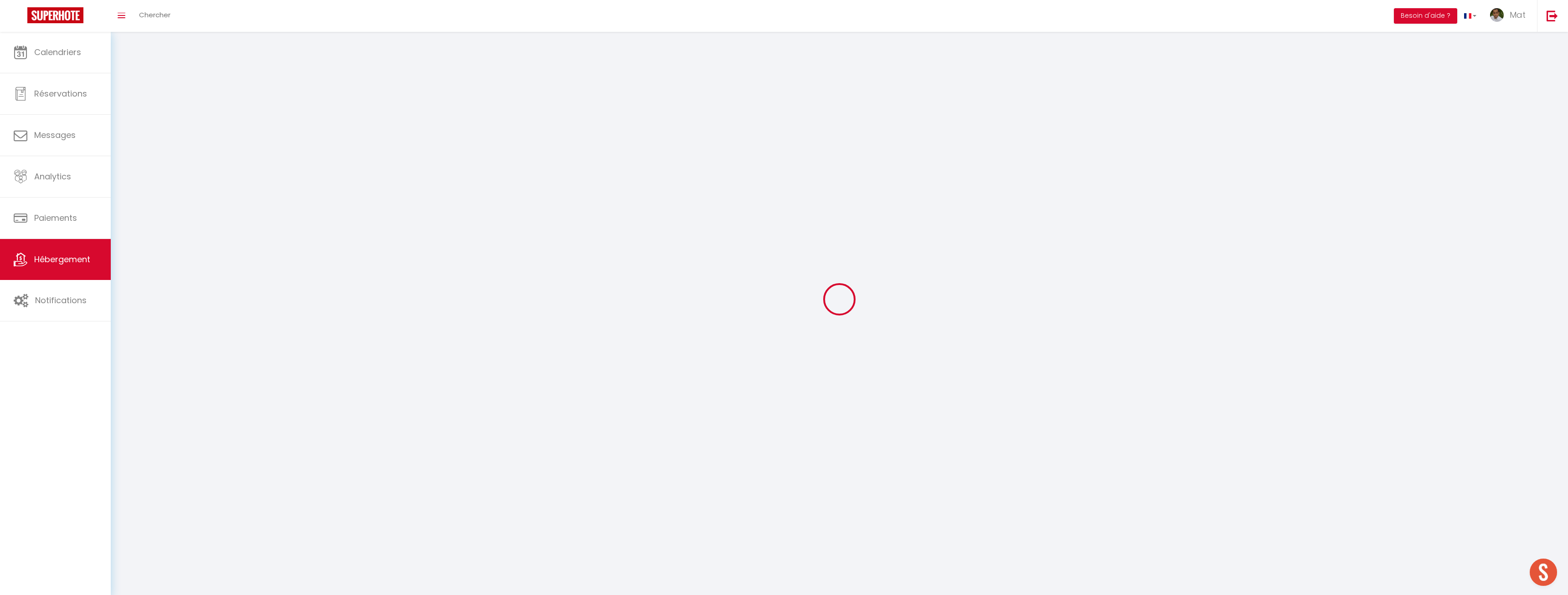
select select
checkbox input "false"
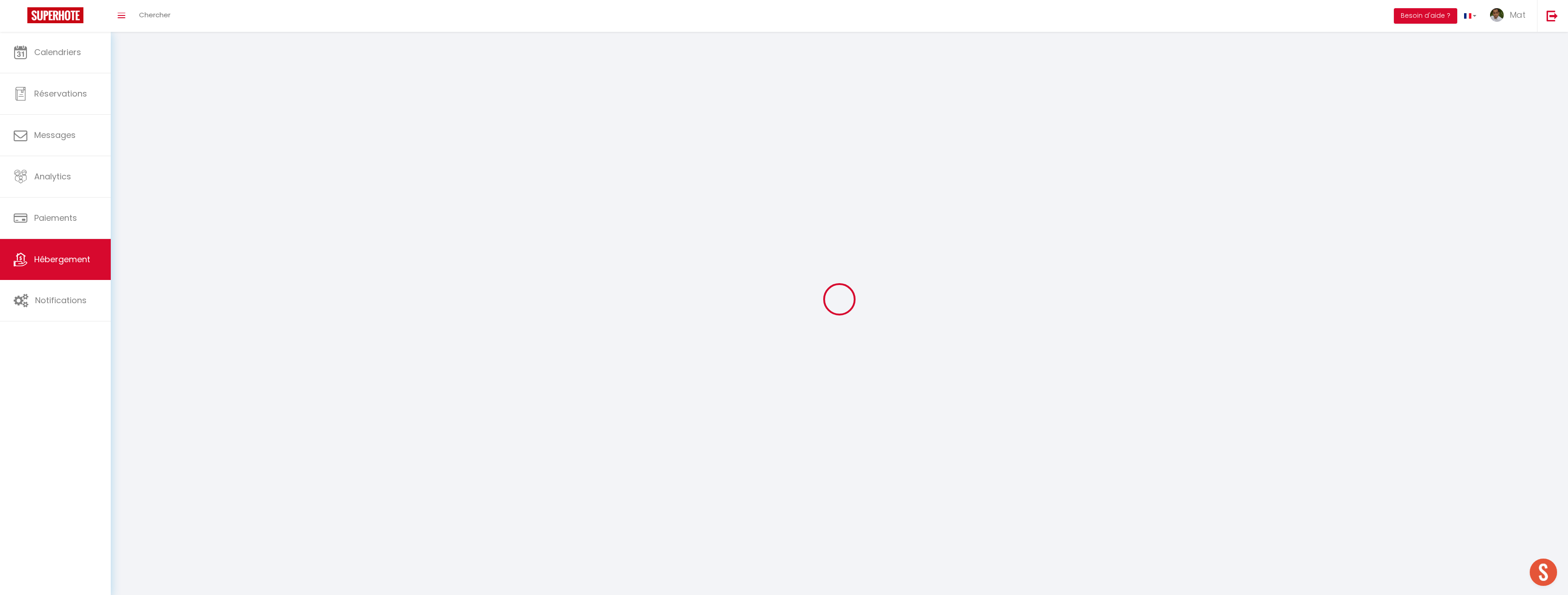
checkbox input "false"
select select
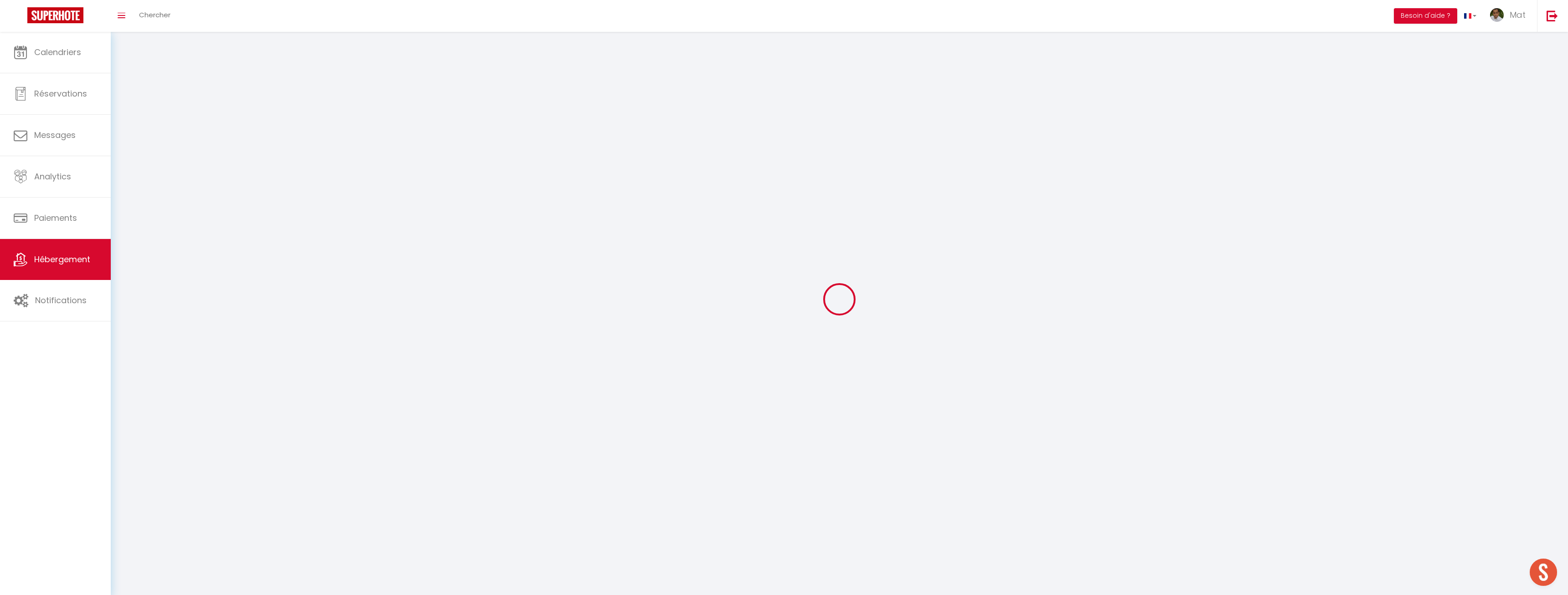
select select
select select "28"
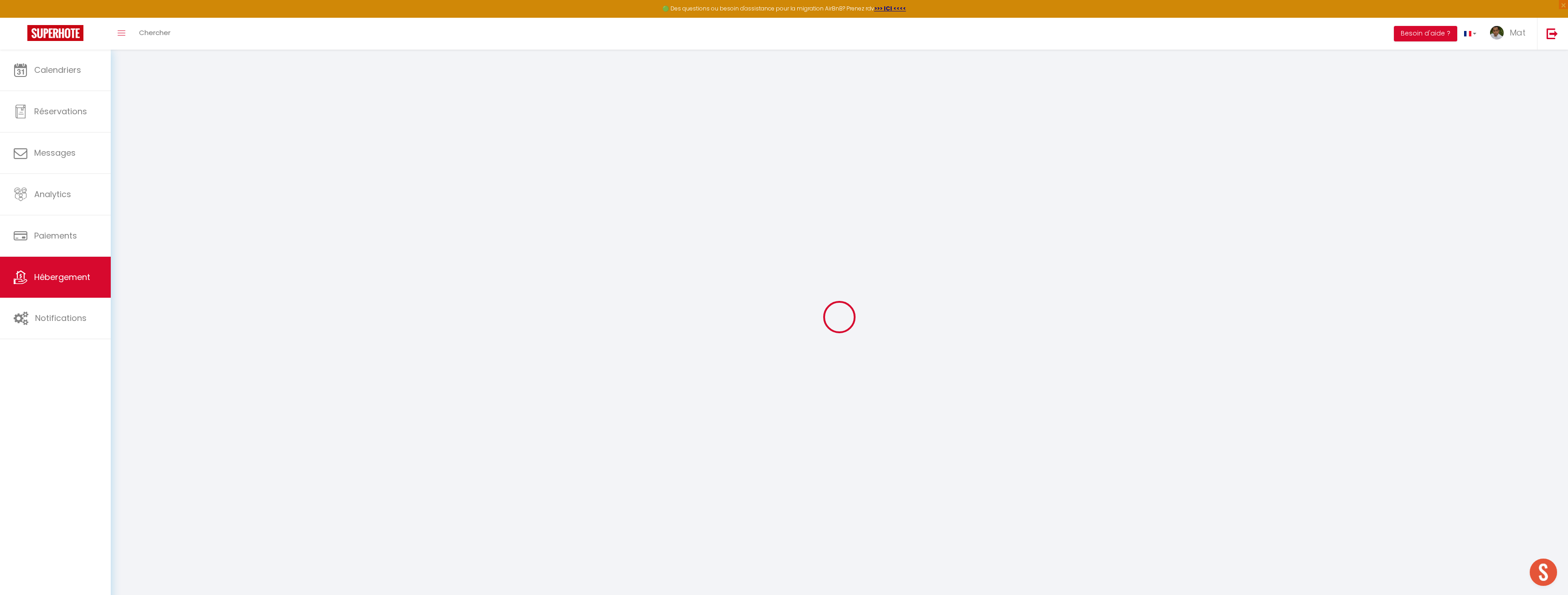
select select
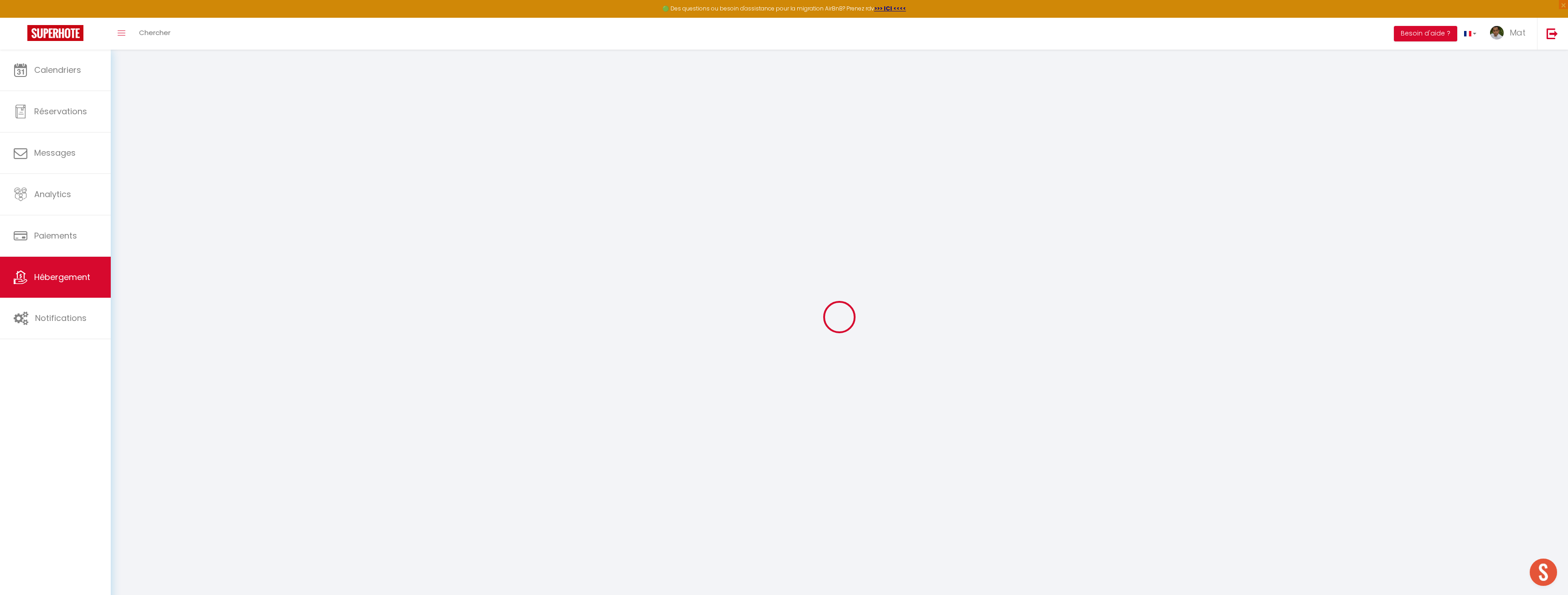
select select
checkbox input "false"
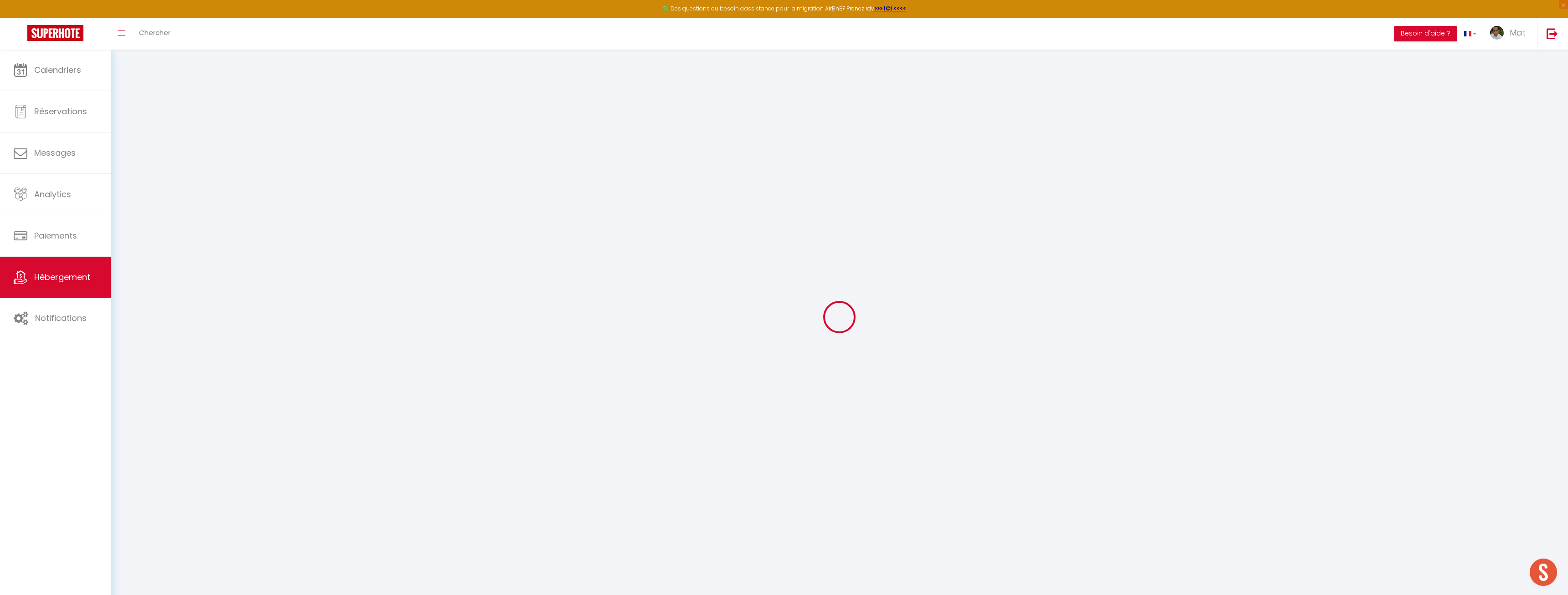
select select
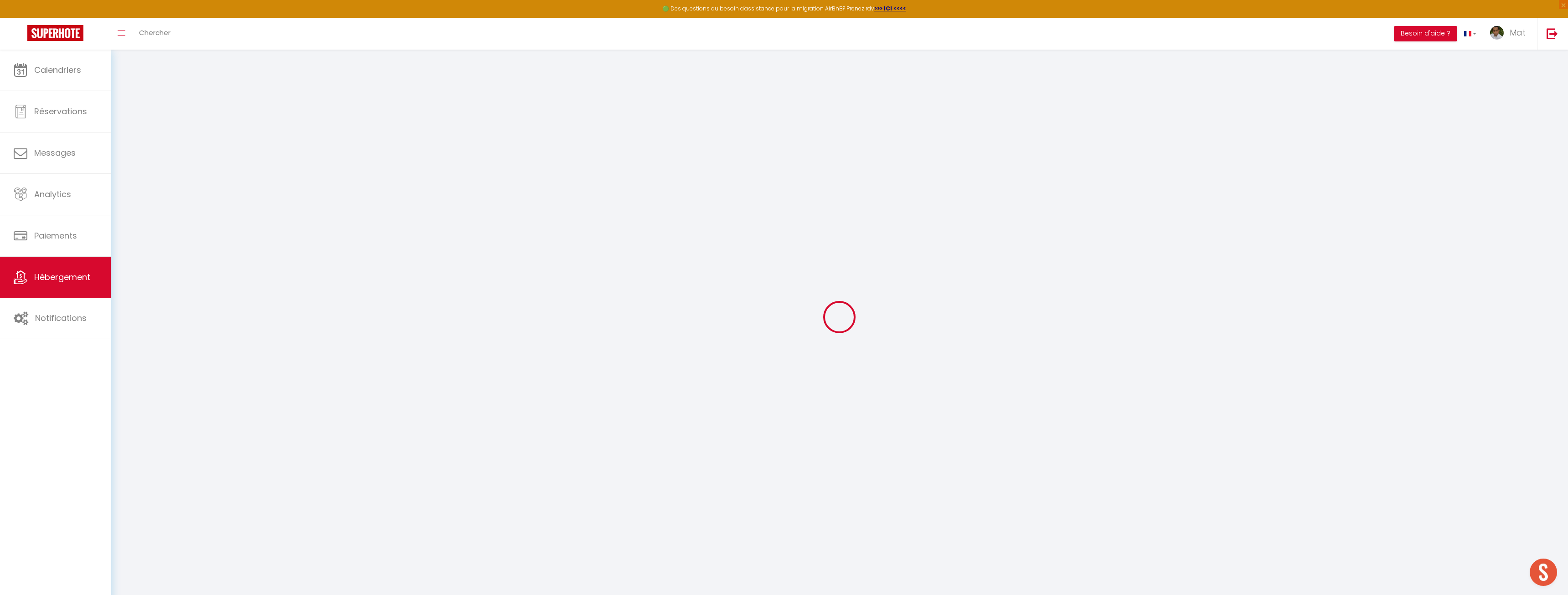
select select
checkbox input "false"
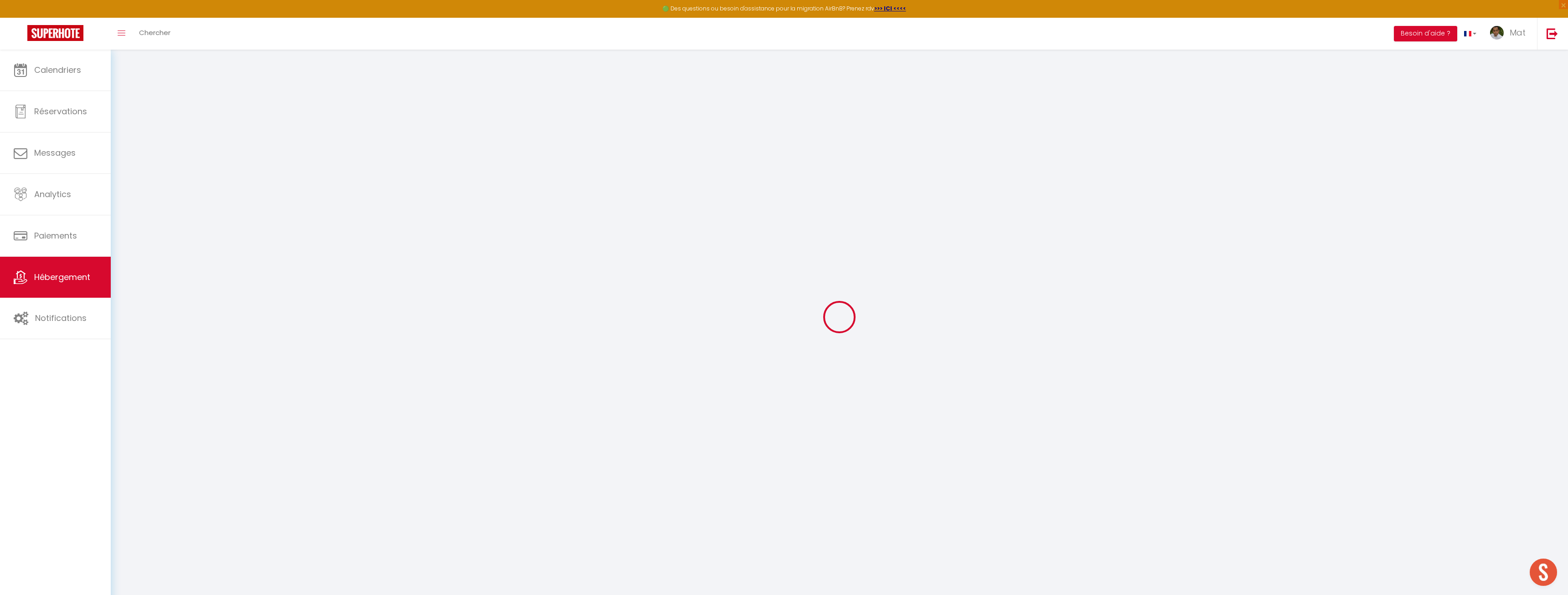
checkbox input "false"
select select
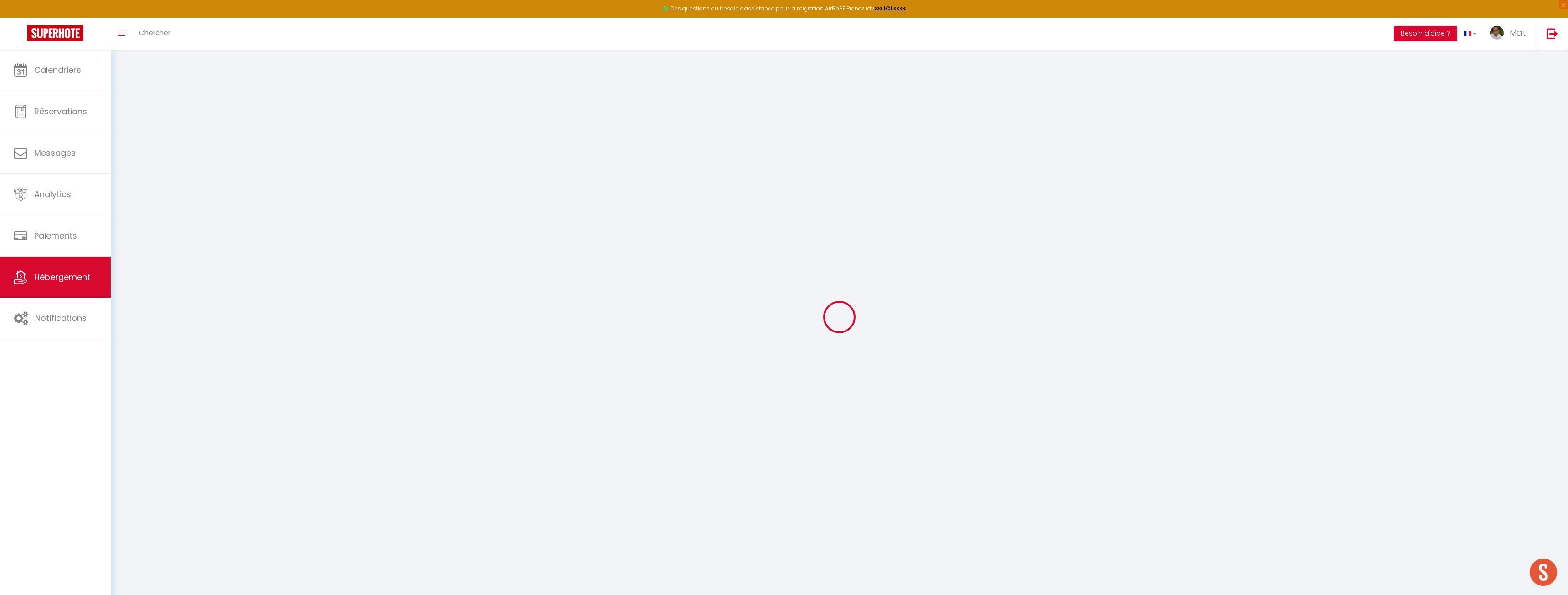
select select
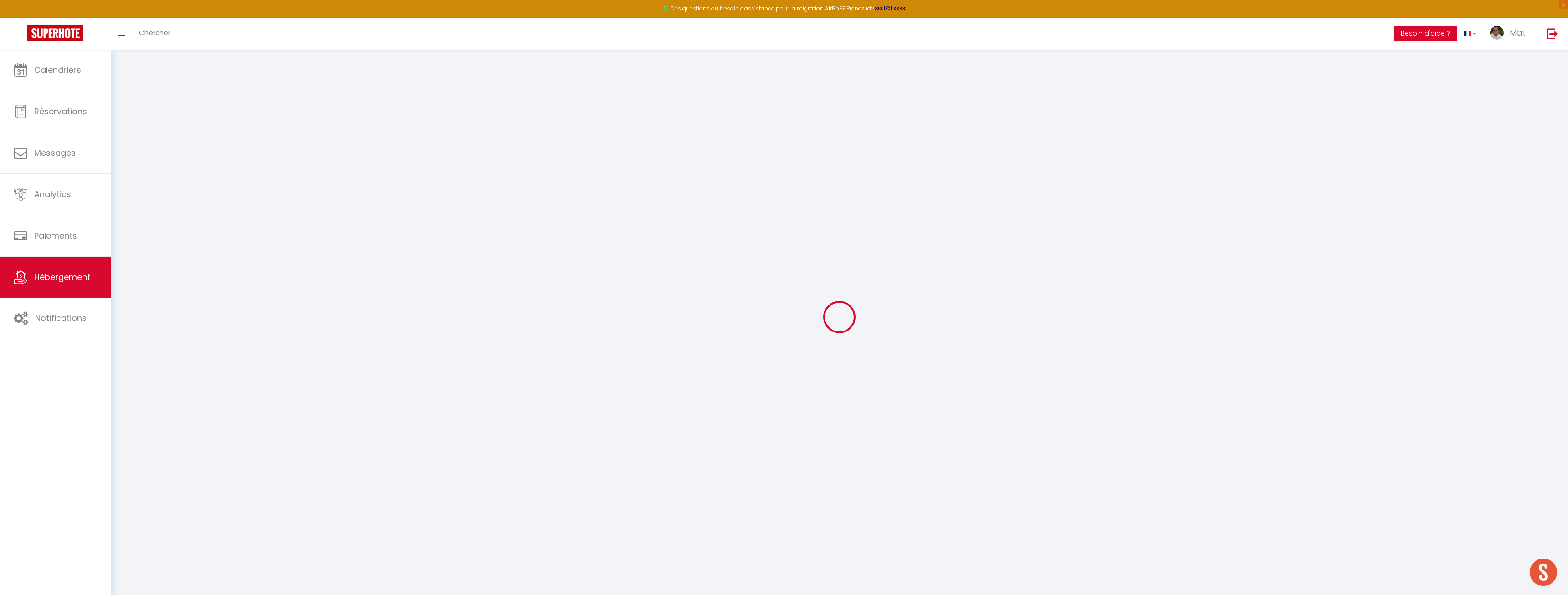
checkbox input "false"
select select
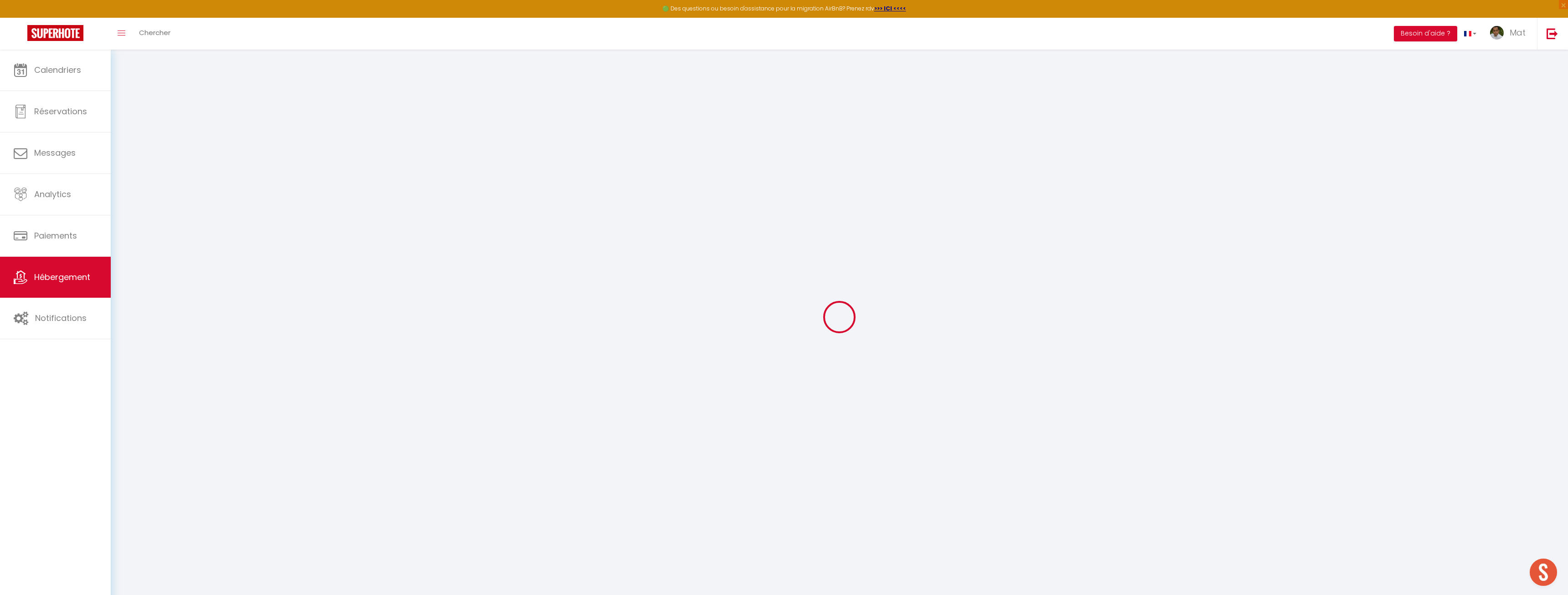
select select
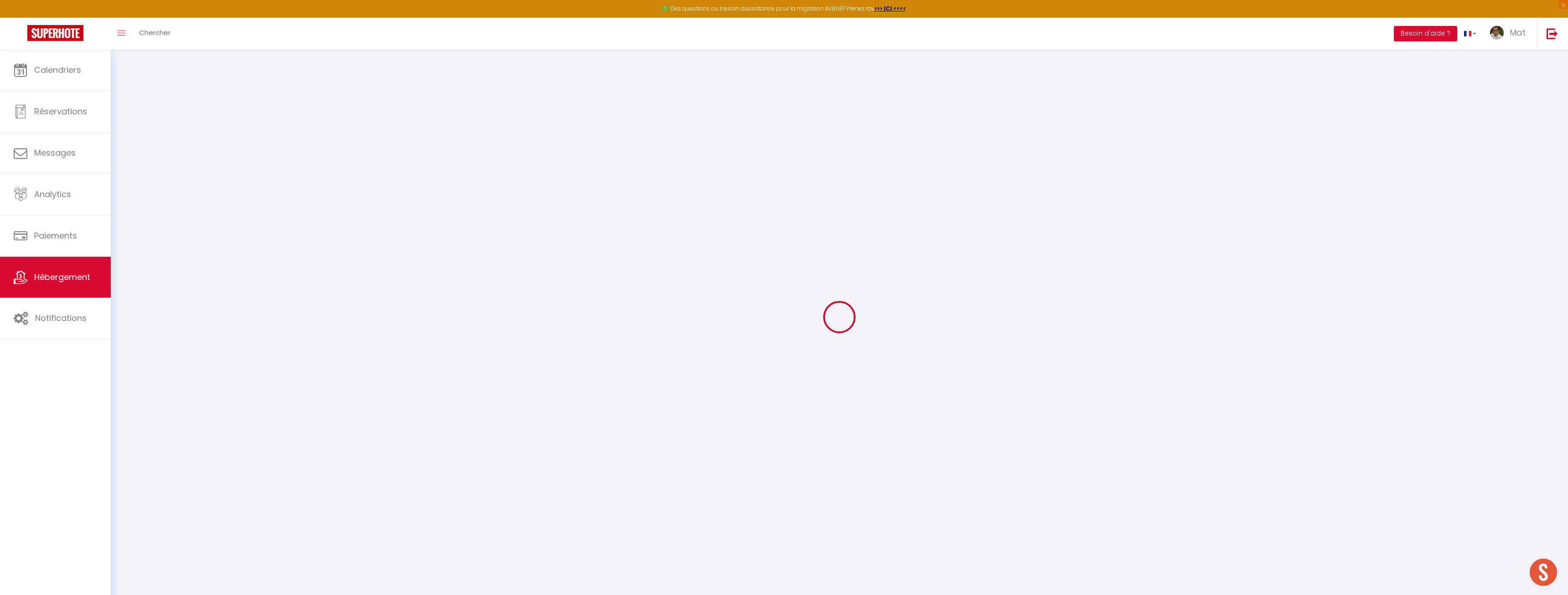
select select
checkbox input "false"
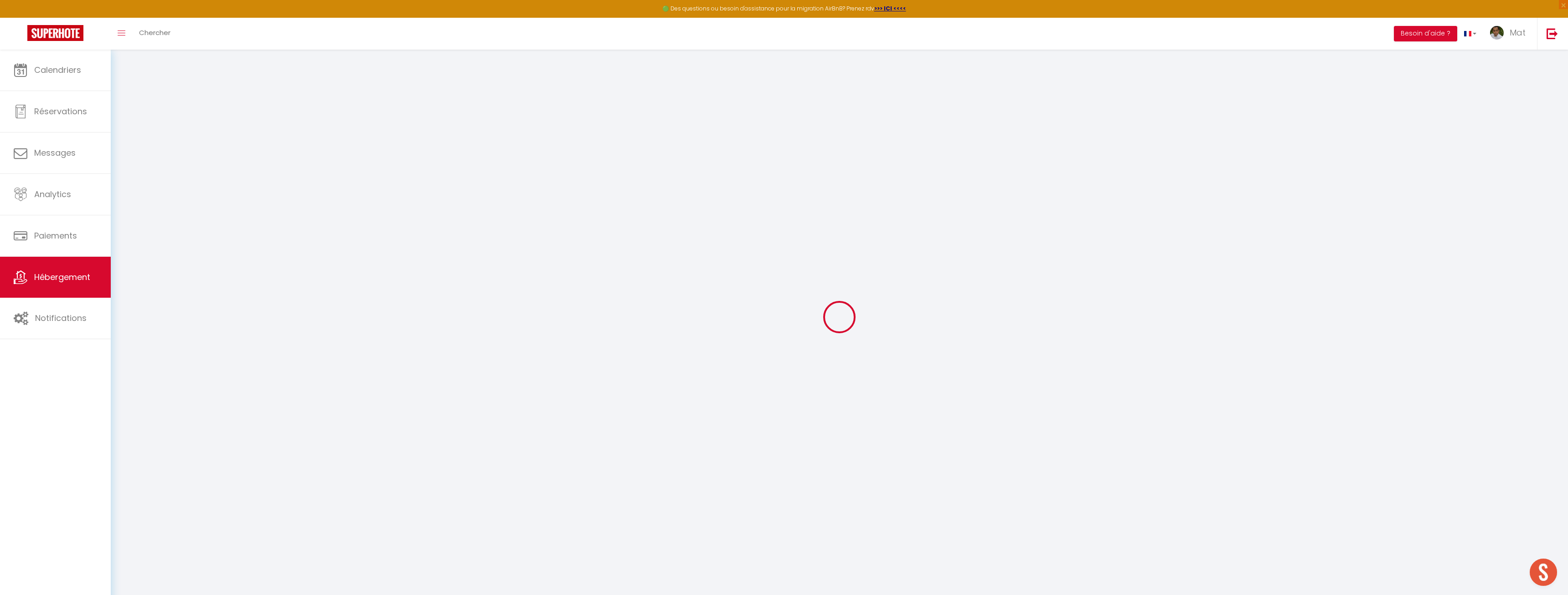
checkbox input "false"
select select
type input "TEST1"
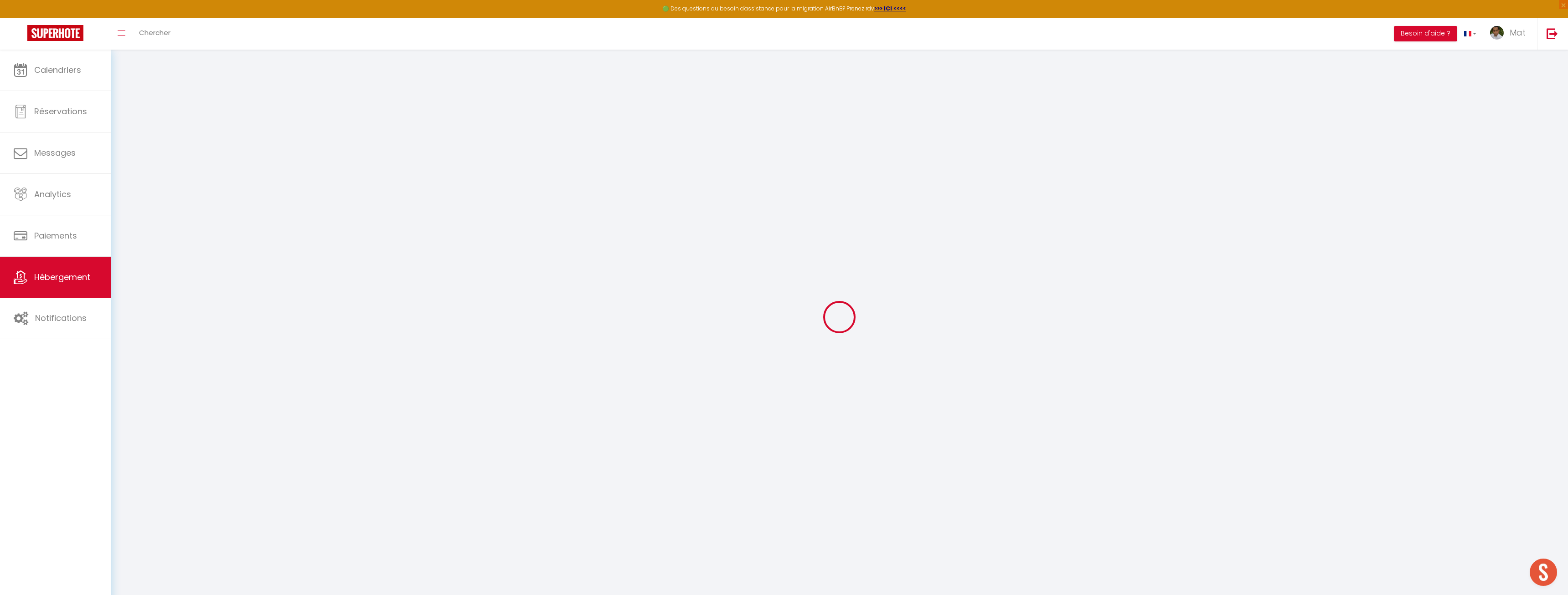
type input "TEST1"
type input "7"
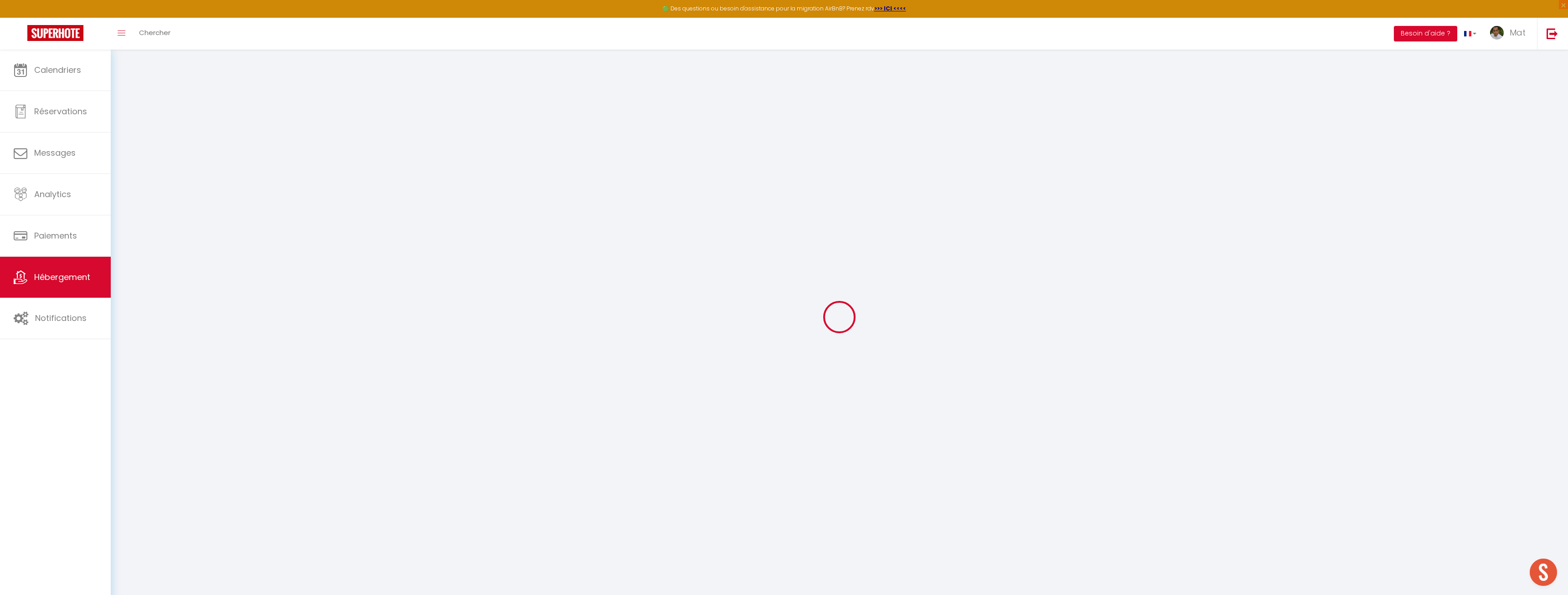
type input "3"
type input "0.03"
type input "5"
type input "0.04"
select select
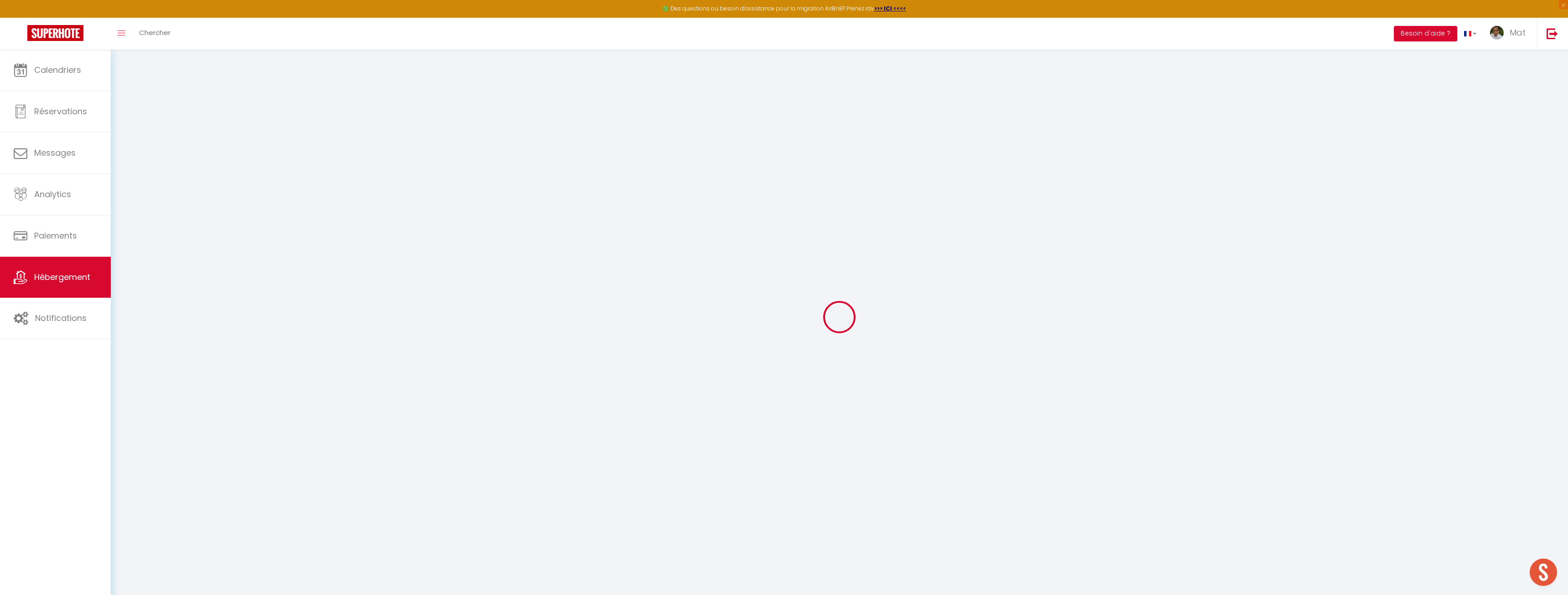
select select
type input "TEST1"
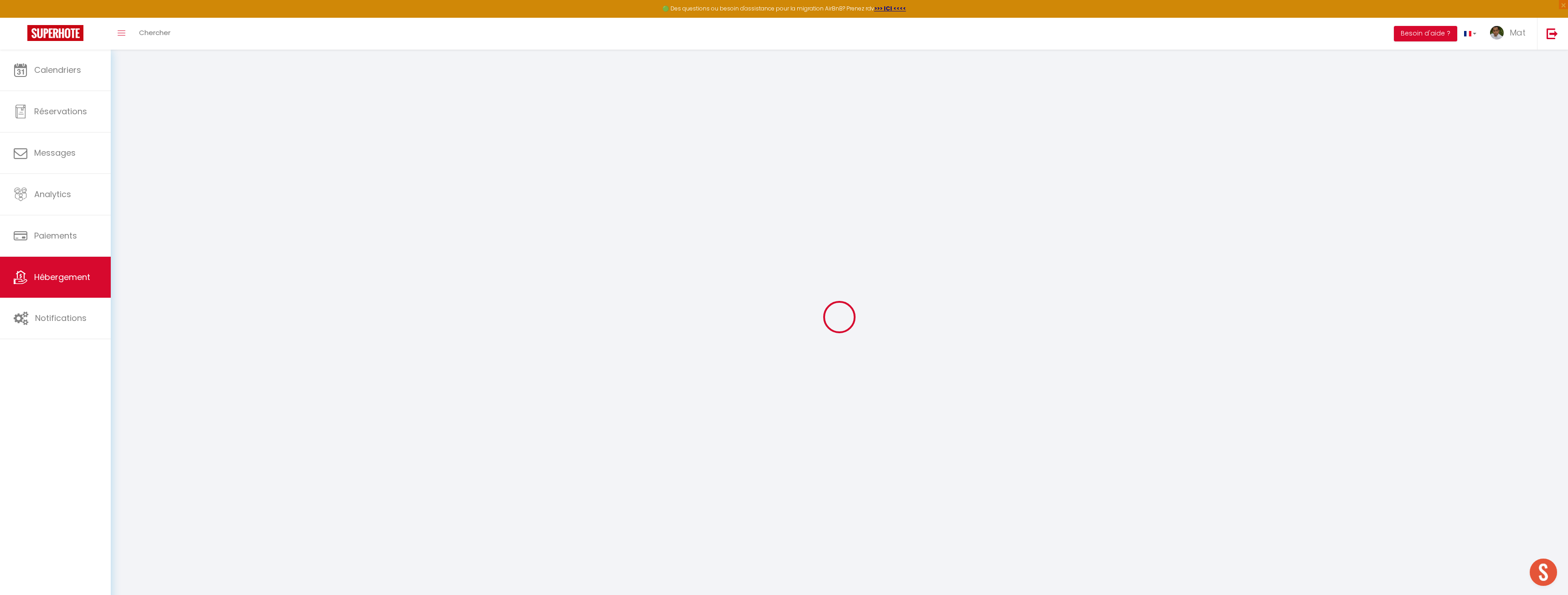
type input "94300"
type input "[GEOGRAPHIC_DATA]"
type input "[EMAIL_ADDRESS][DOMAIN_NAME]"
select select "2906"
checkbox input "false"
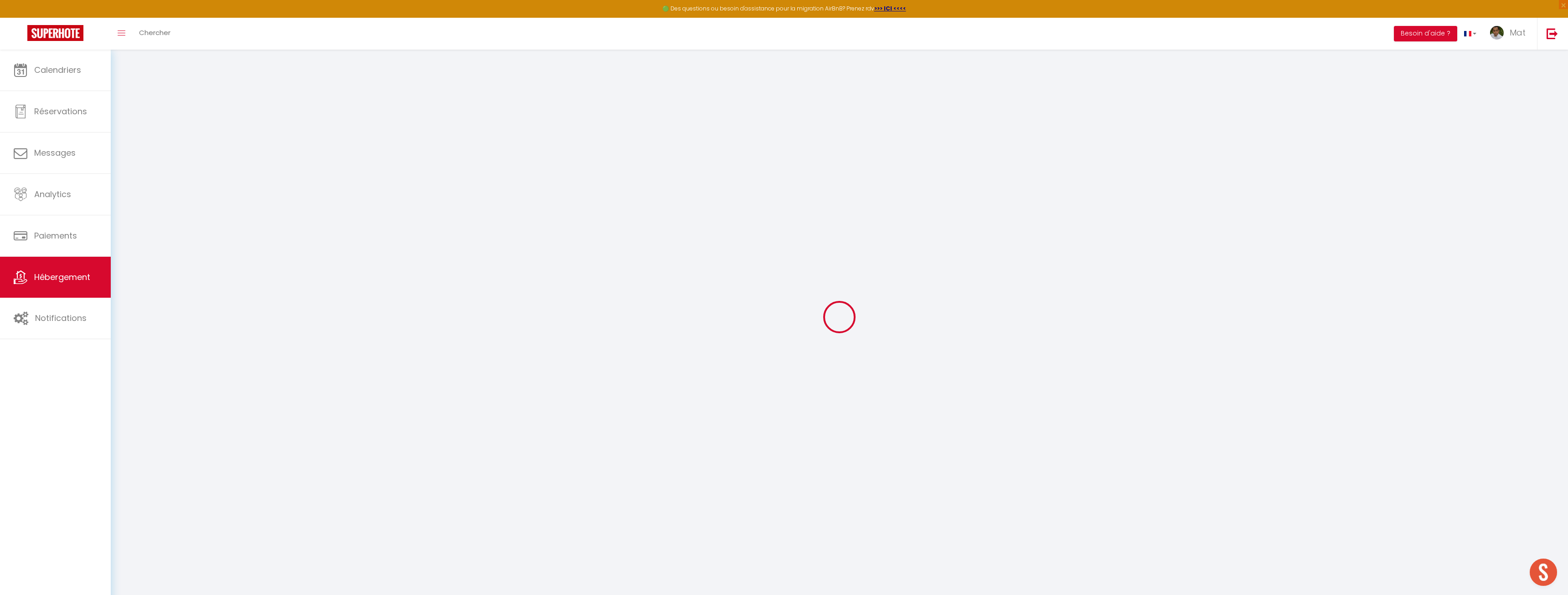
checkbox input "false"
type input "0"
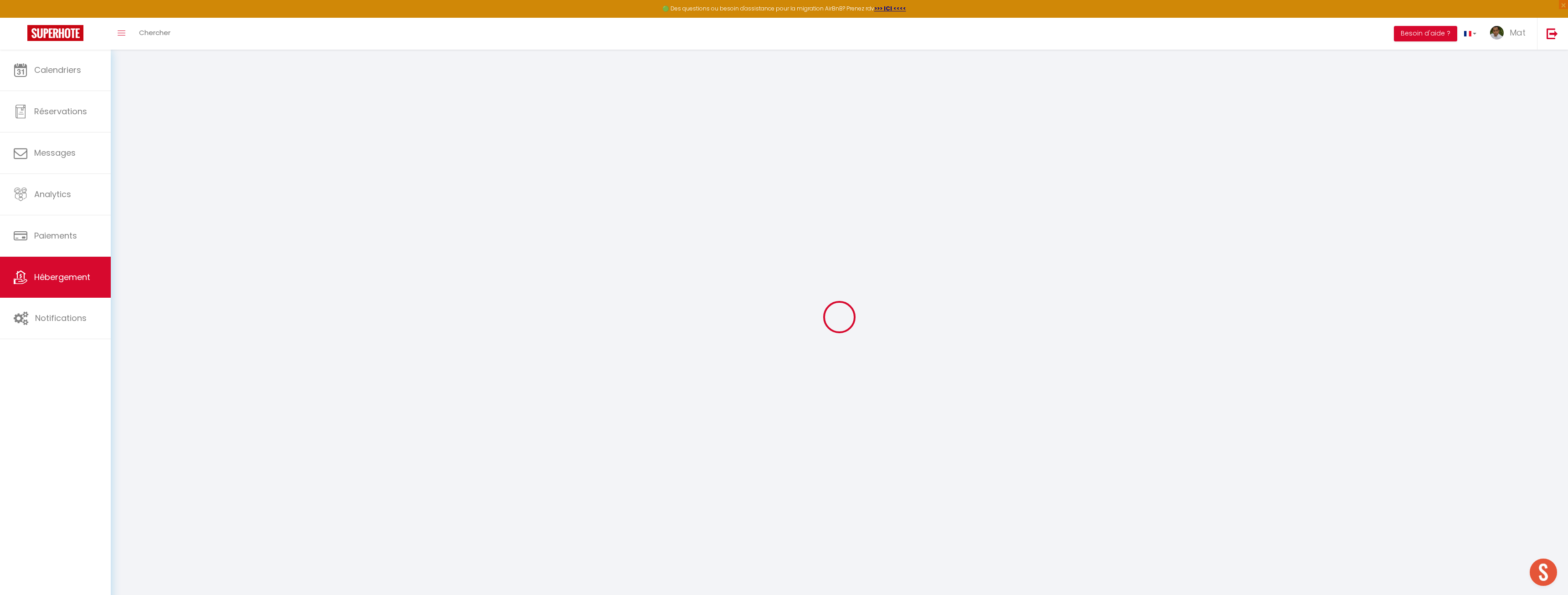
select select
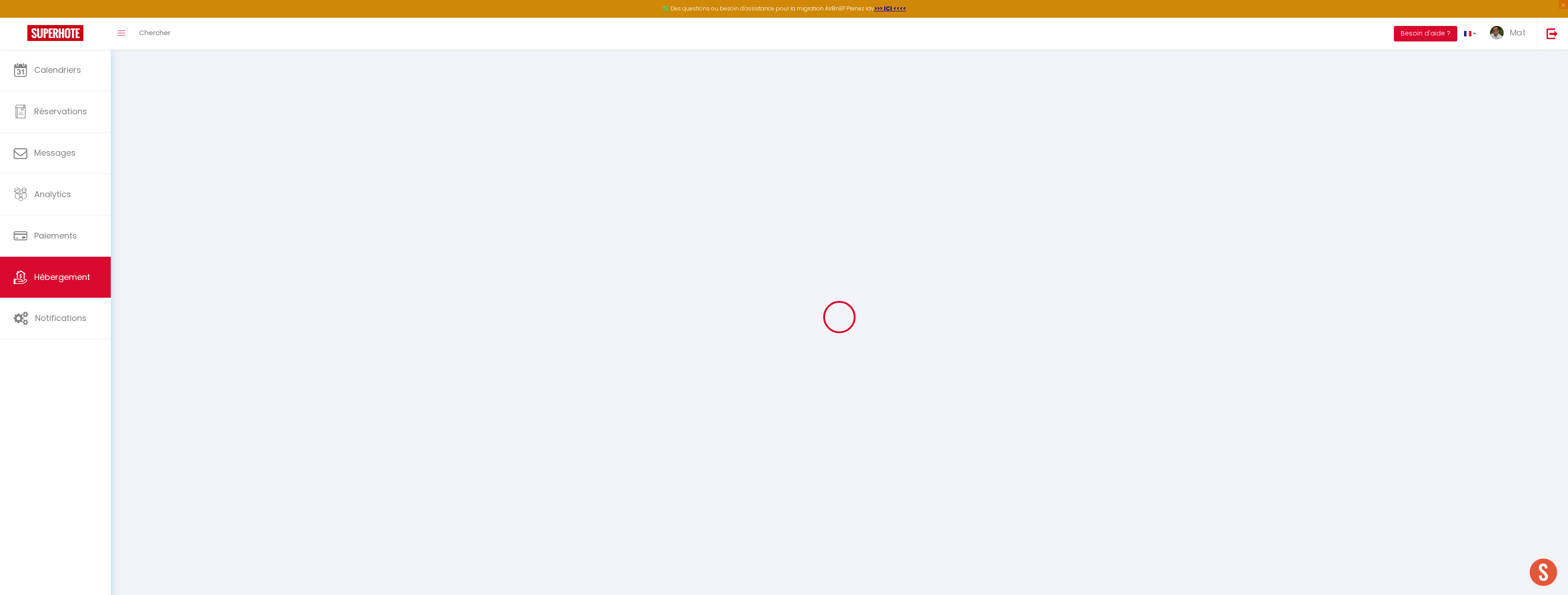
checkbox input "false"
select select
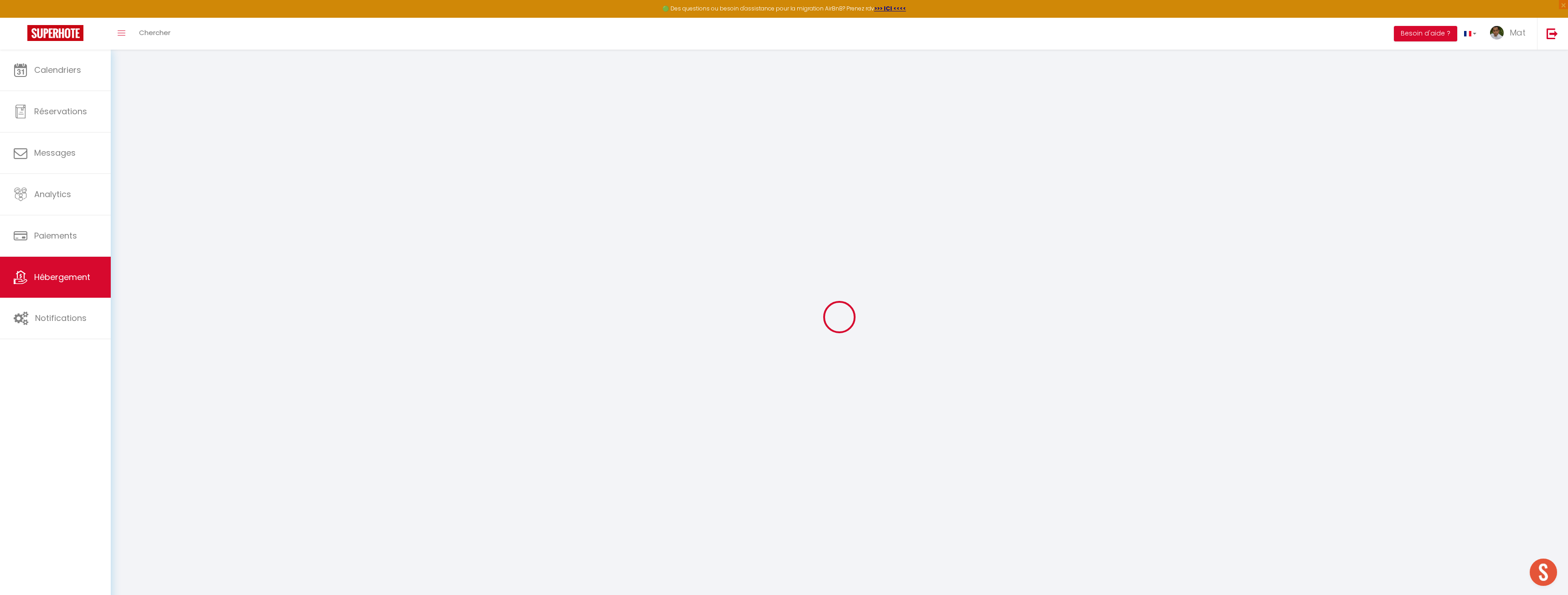
select select
checkbox input "false"
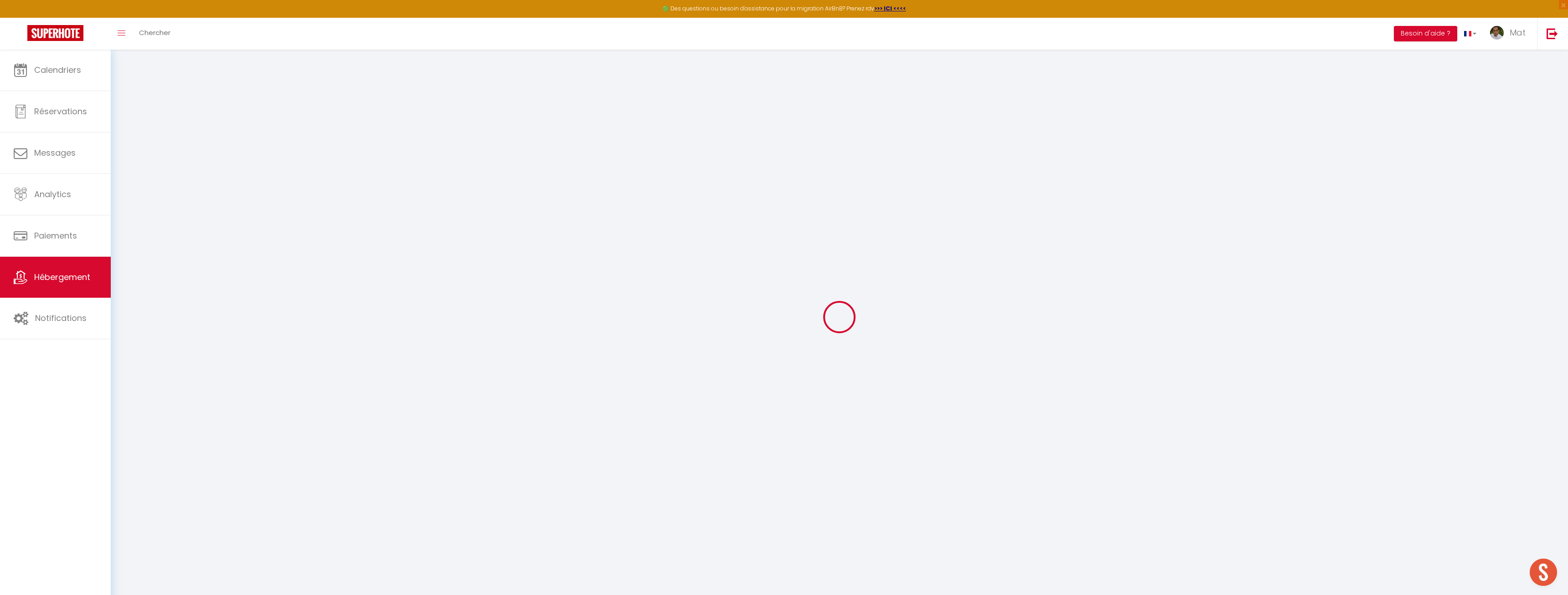
checkbox input "false"
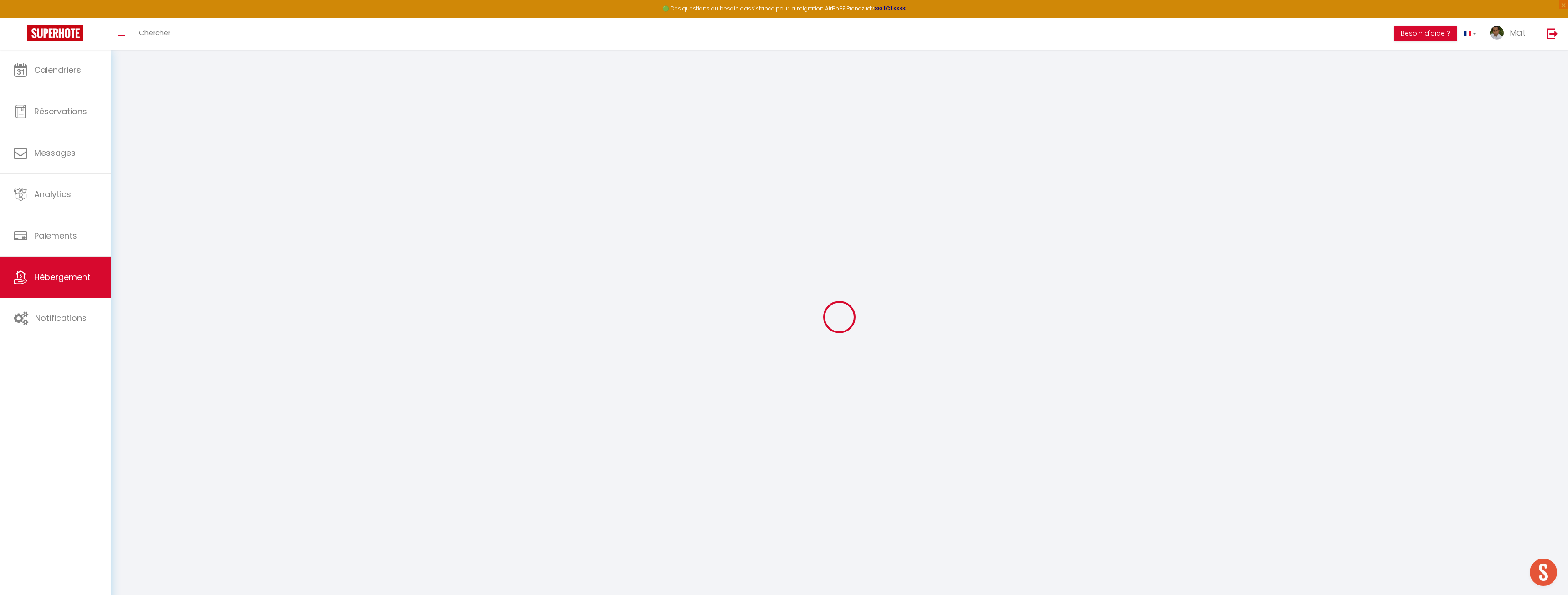
checkbox input "false"
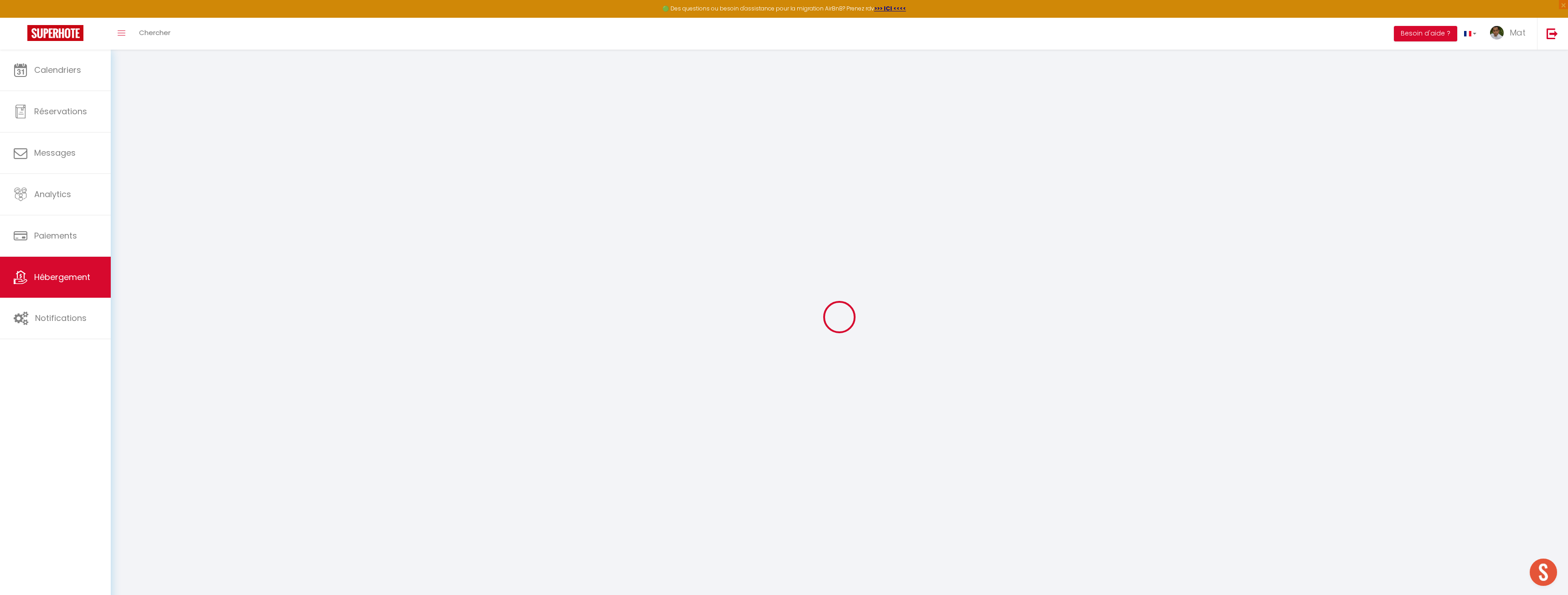
checkbox input "false"
select select "15:00"
select select "23:45"
select select "11:00"
select select "30"
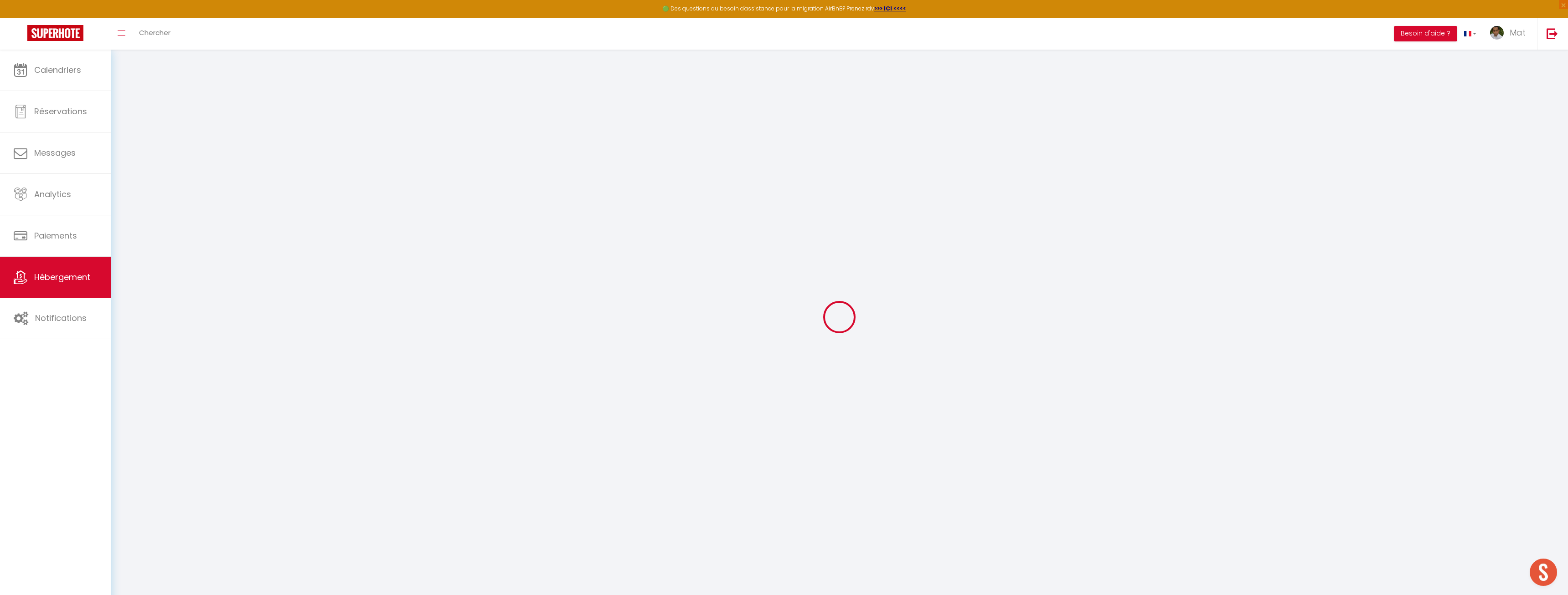
select select "120"
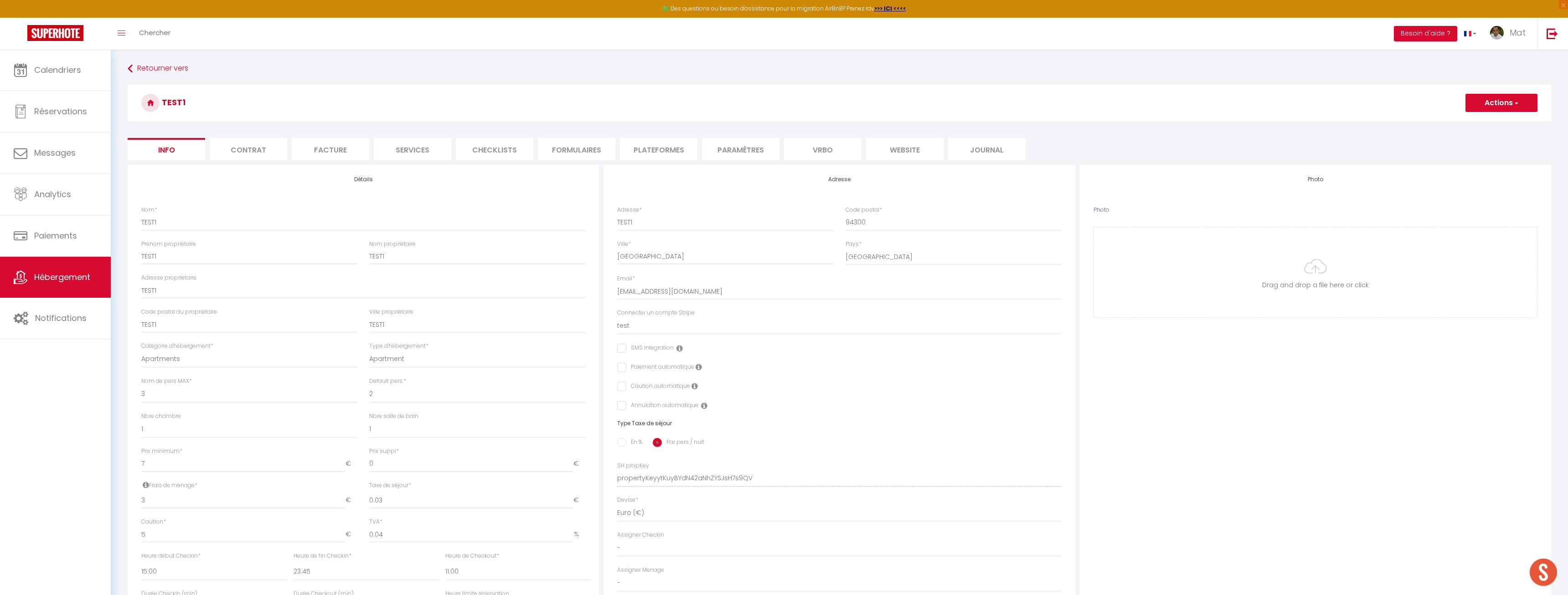
checkbox input "false"
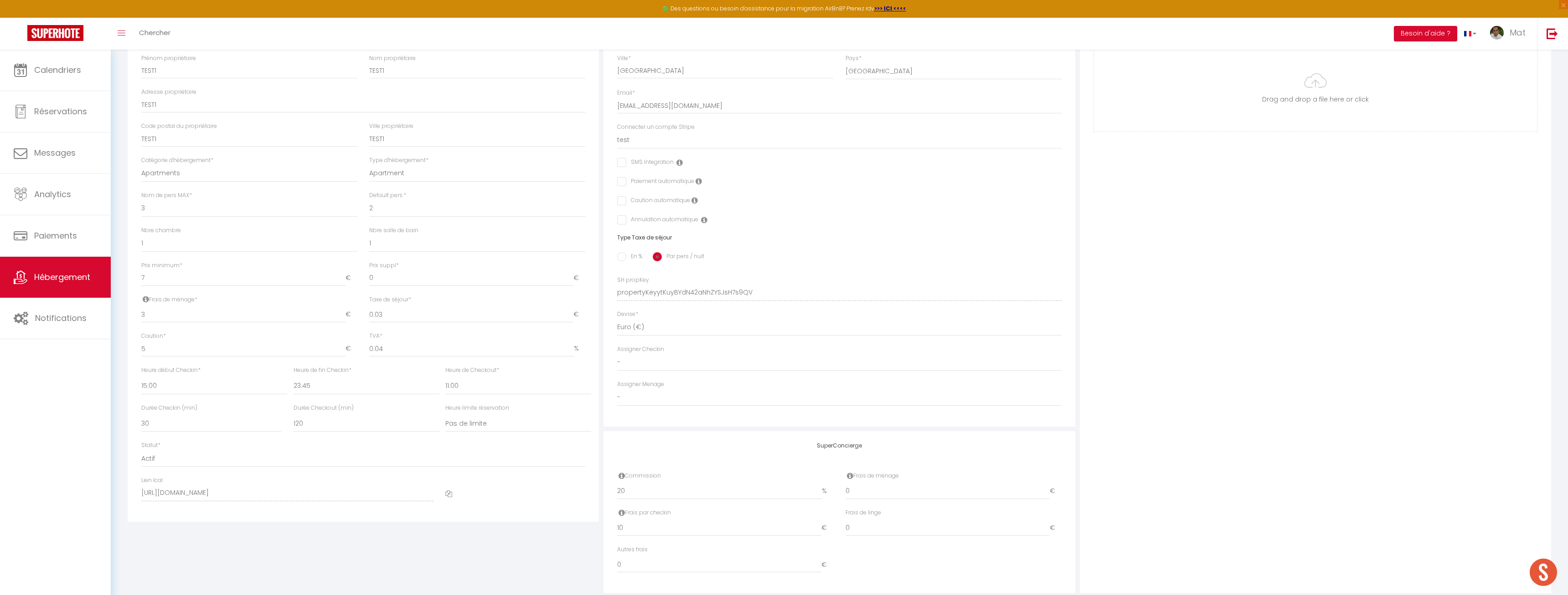
scroll to position [246, 0]
